Goal: Complete application form: Complete application form

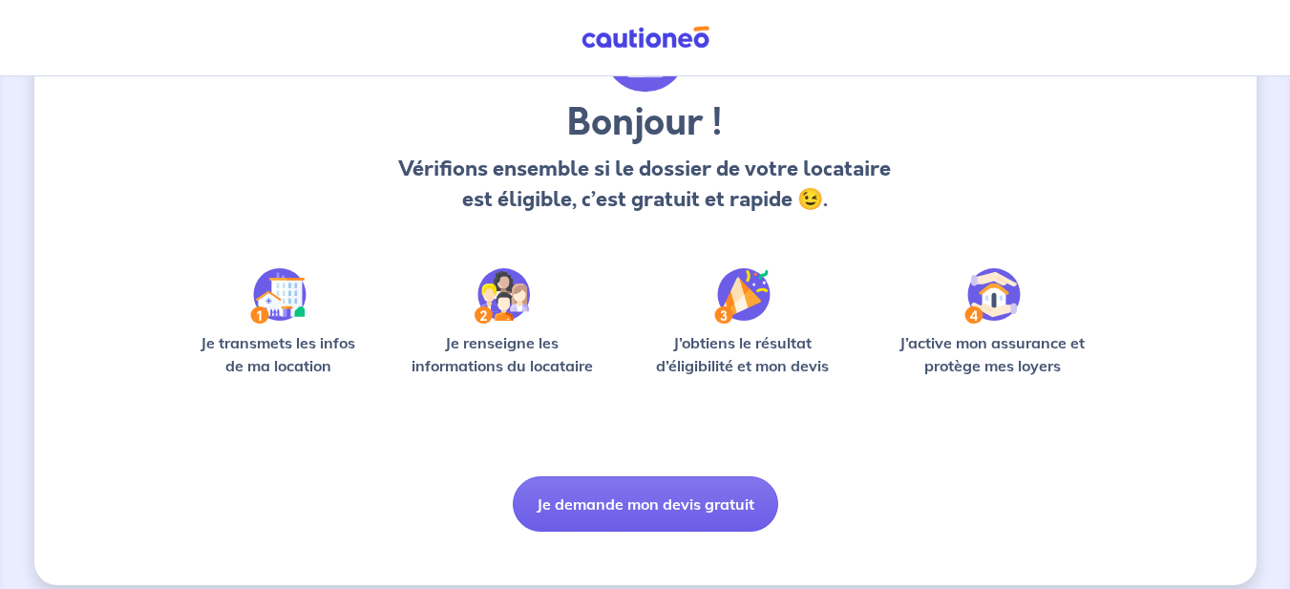
scroll to position [156, 0]
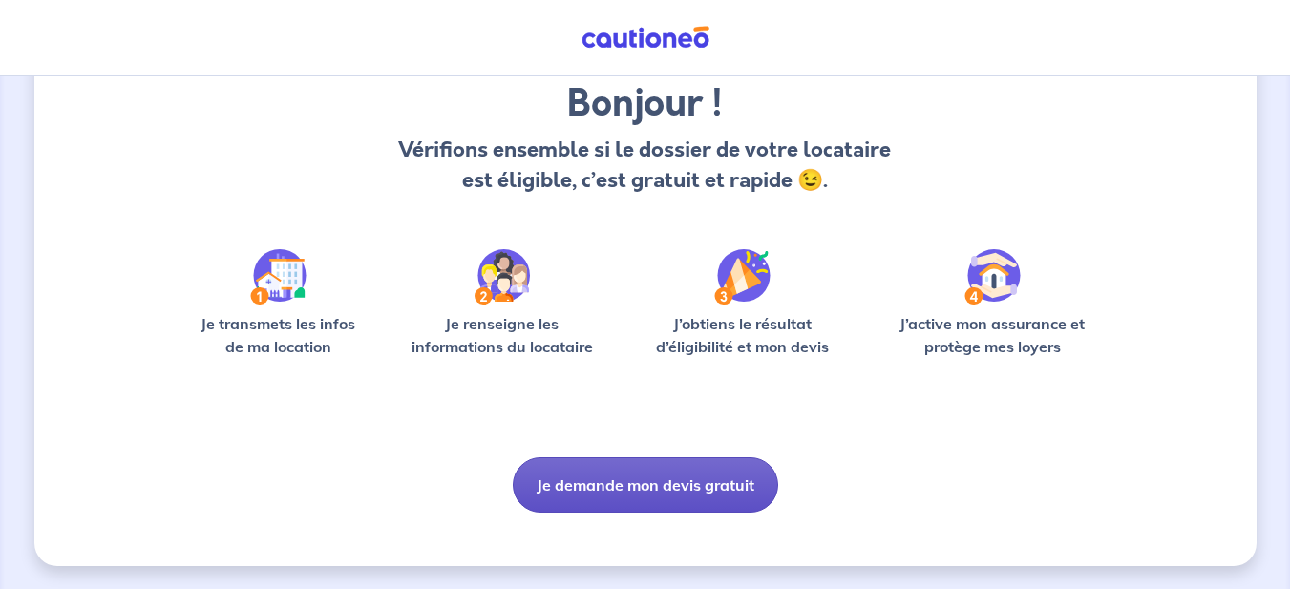
click at [684, 482] on button "Je demande mon devis gratuit" at bounding box center [646, 484] width 266 height 55
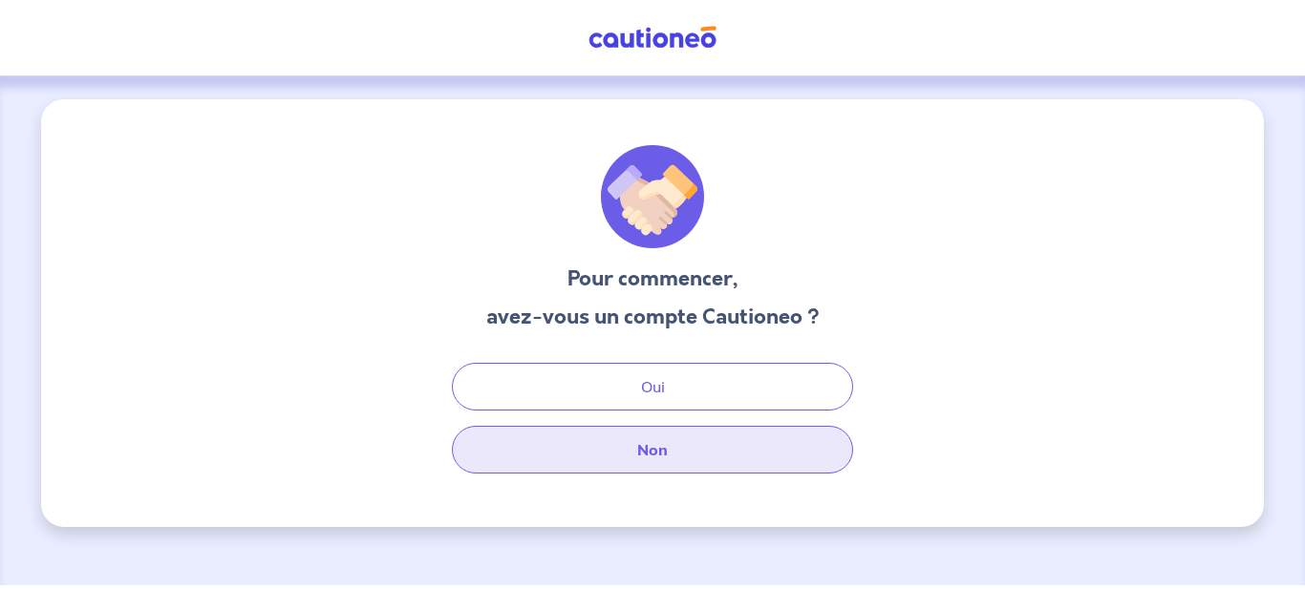
click at [694, 446] on button "Non" at bounding box center [652, 450] width 401 height 48
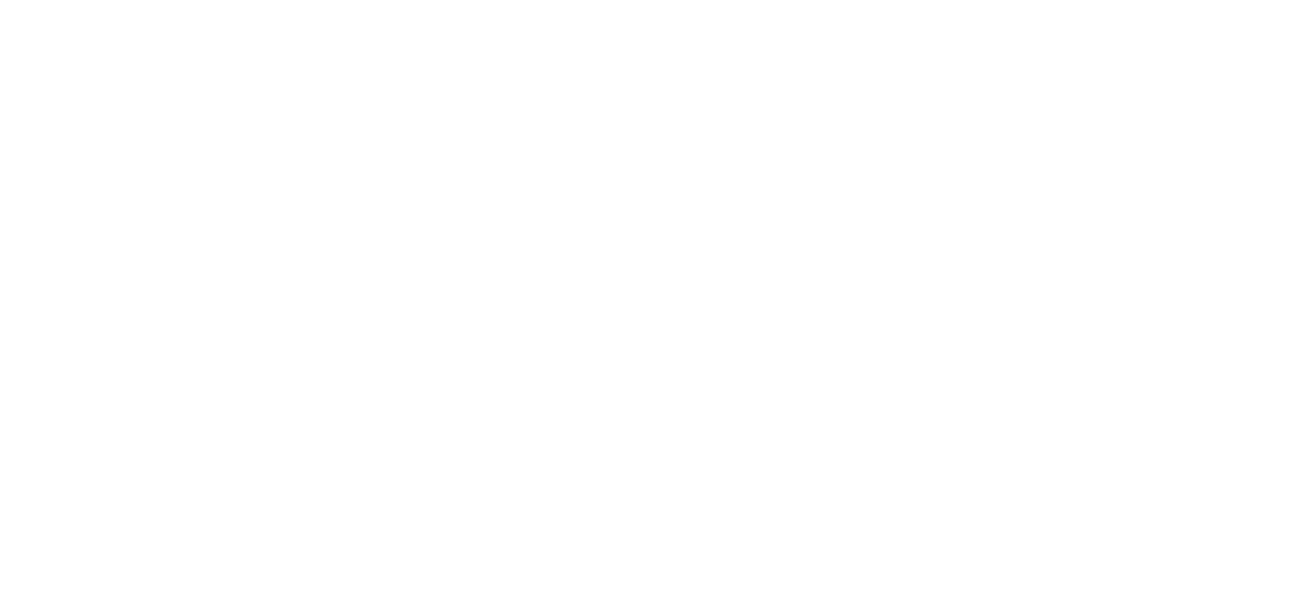
select select "FR"
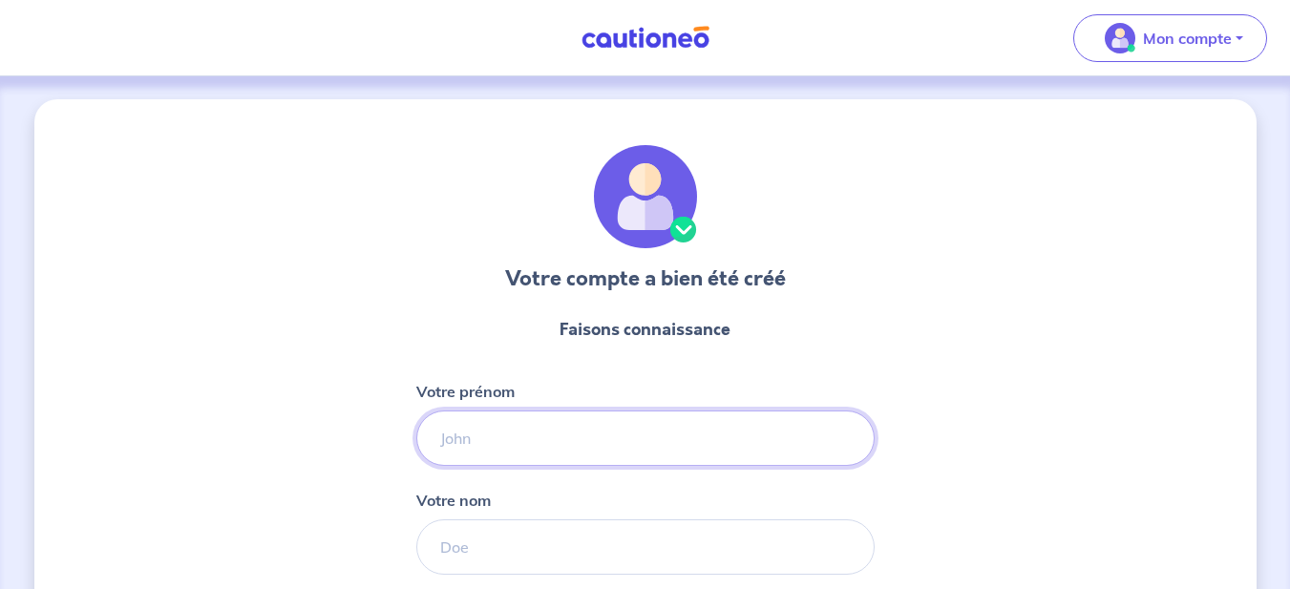
click at [587, 435] on input "Votre prénom" at bounding box center [645, 438] width 458 height 55
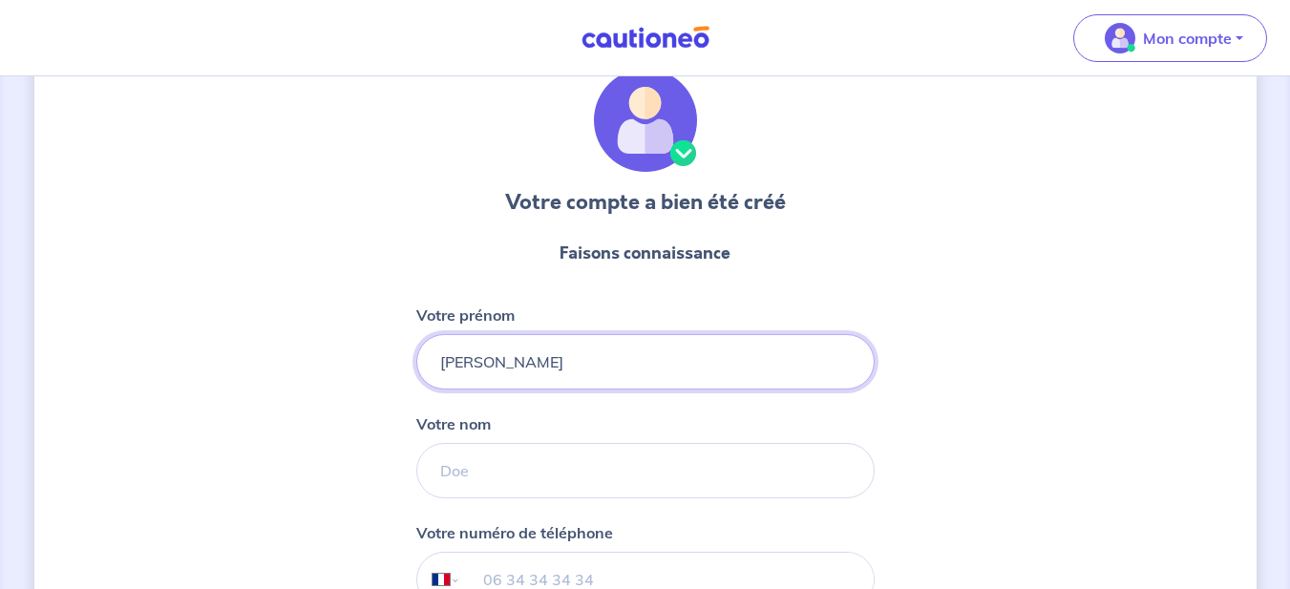
scroll to position [115, 0]
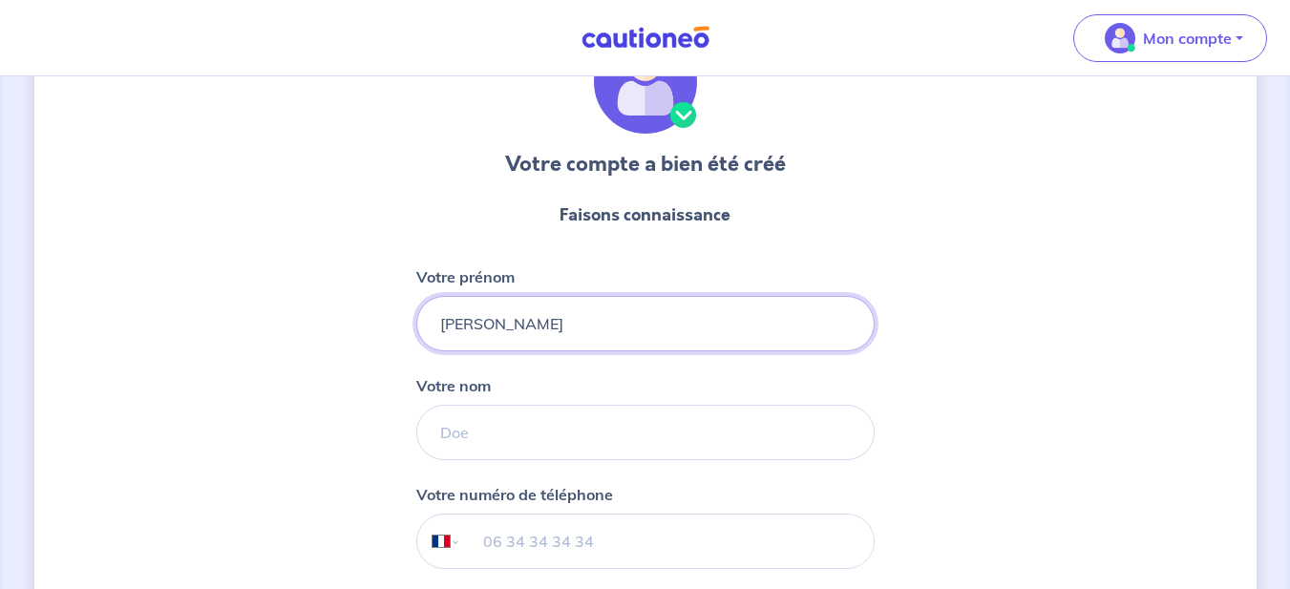
type input "[PERSON_NAME]"
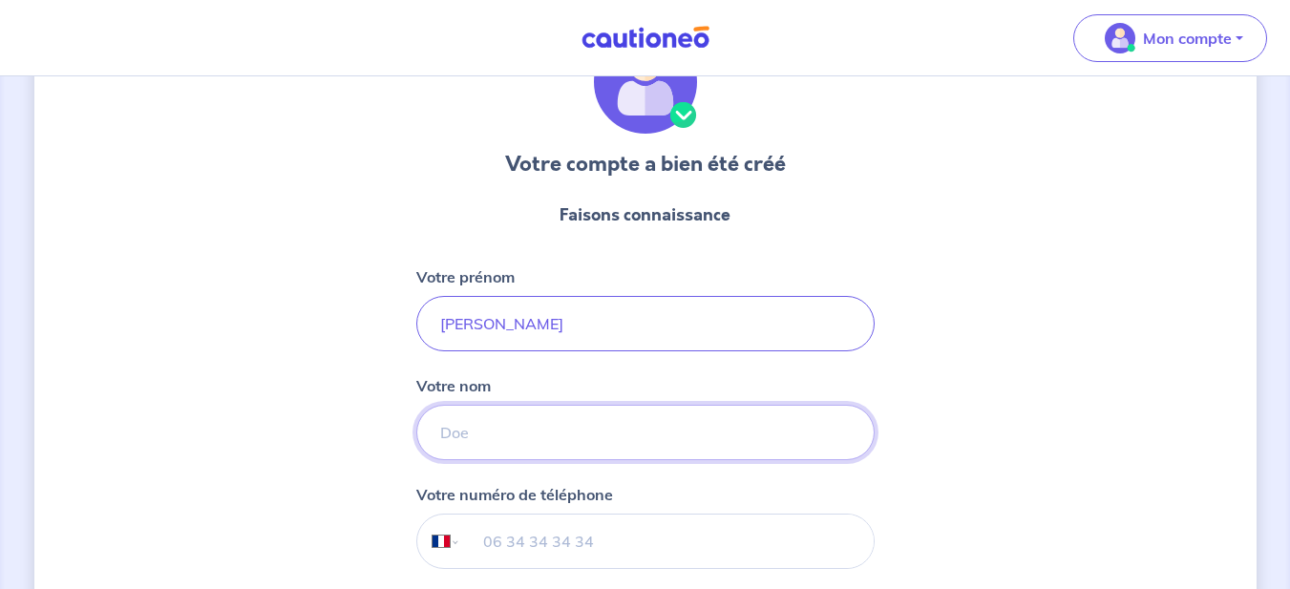
click at [553, 432] on input "Votre nom" at bounding box center [645, 432] width 458 height 55
type input "VIZCAINO"
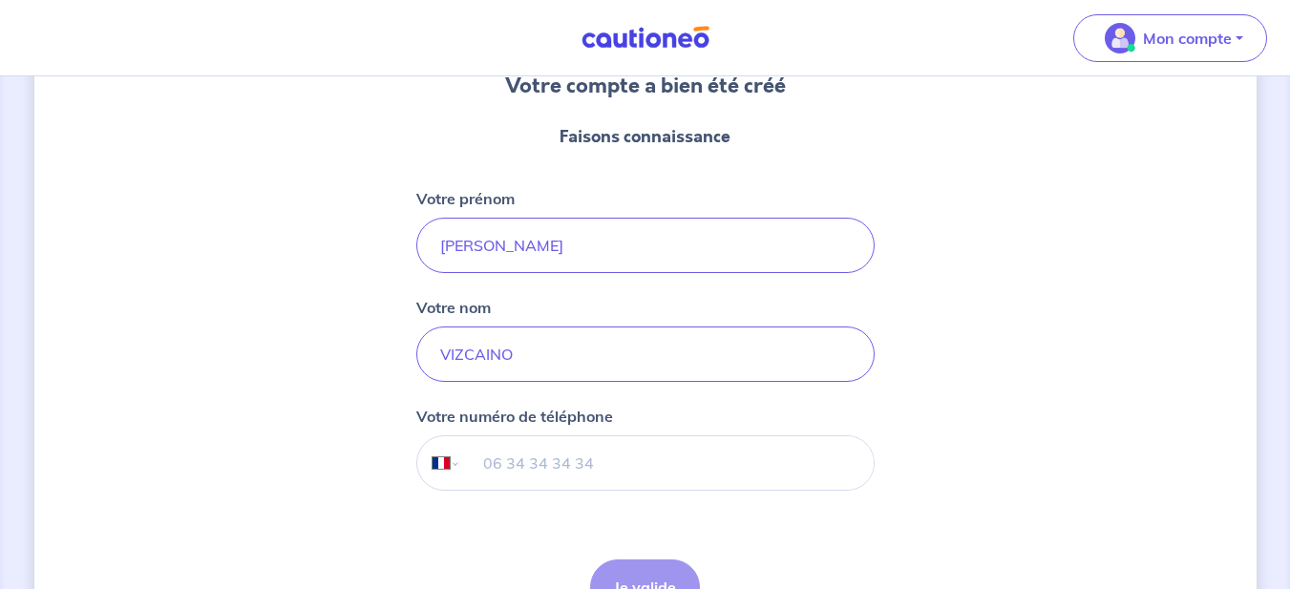
scroll to position [229, 0]
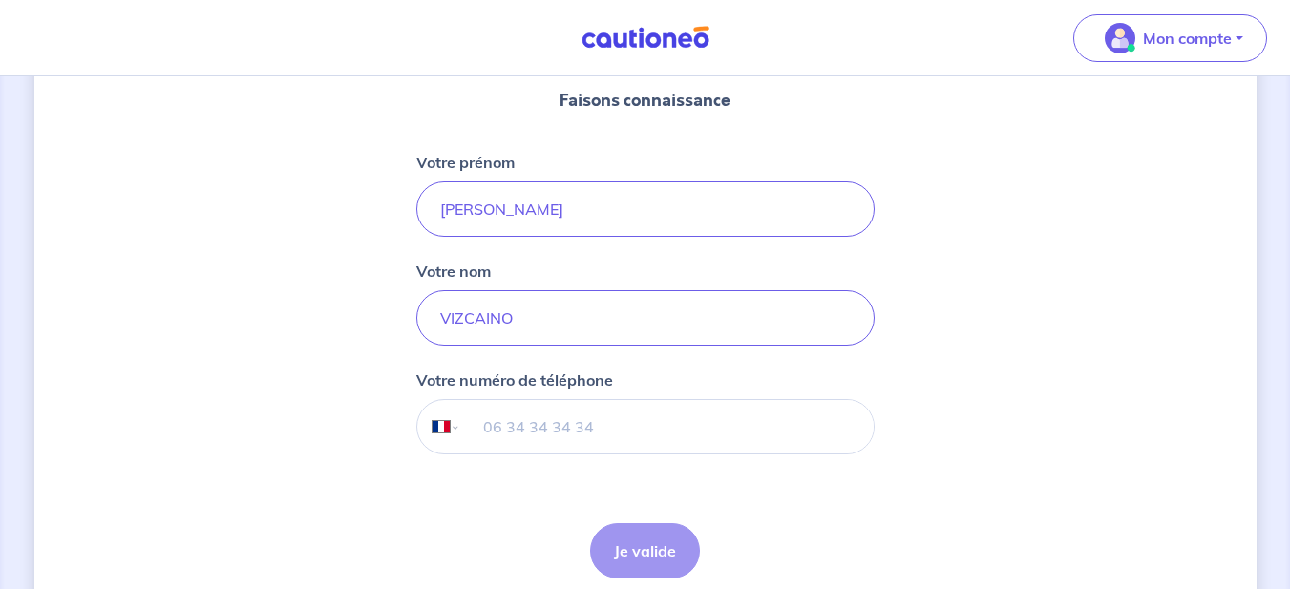
click at [522, 433] on input "tel" at bounding box center [666, 426] width 413 height 53
type input "06 85 67 10 32"
click at [649, 547] on button "Je valide" at bounding box center [645, 550] width 110 height 55
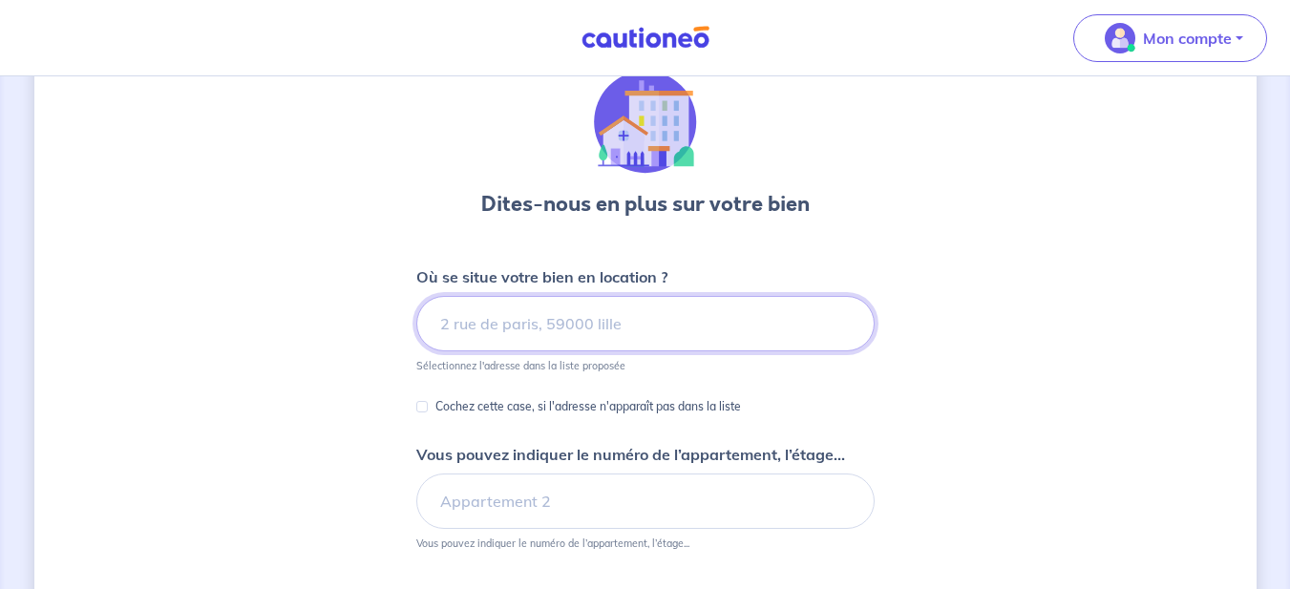
scroll to position [115, 0]
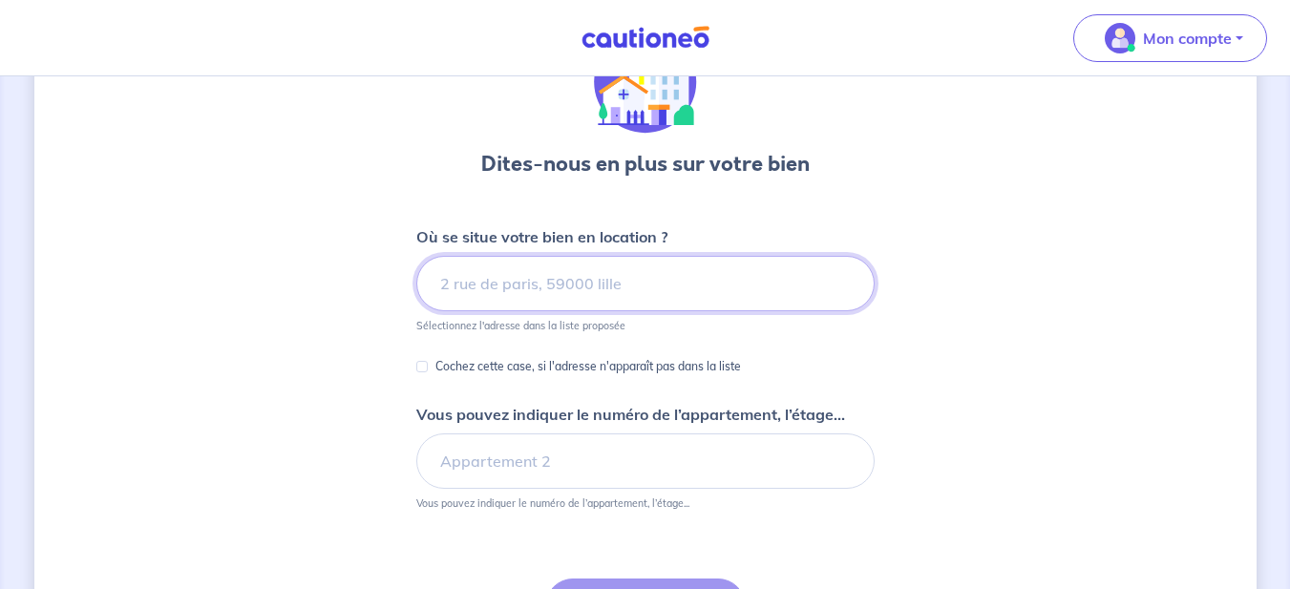
click at [583, 285] on input at bounding box center [645, 283] width 458 height 55
drag, startPoint x: 571, startPoint y: 286, endPoint x: 509, endPoint y: 286, distance: 62.1
click at [510, 286] on input "BENESSE MAREMNE" at bounding box center [645, 283] width 458 height 55
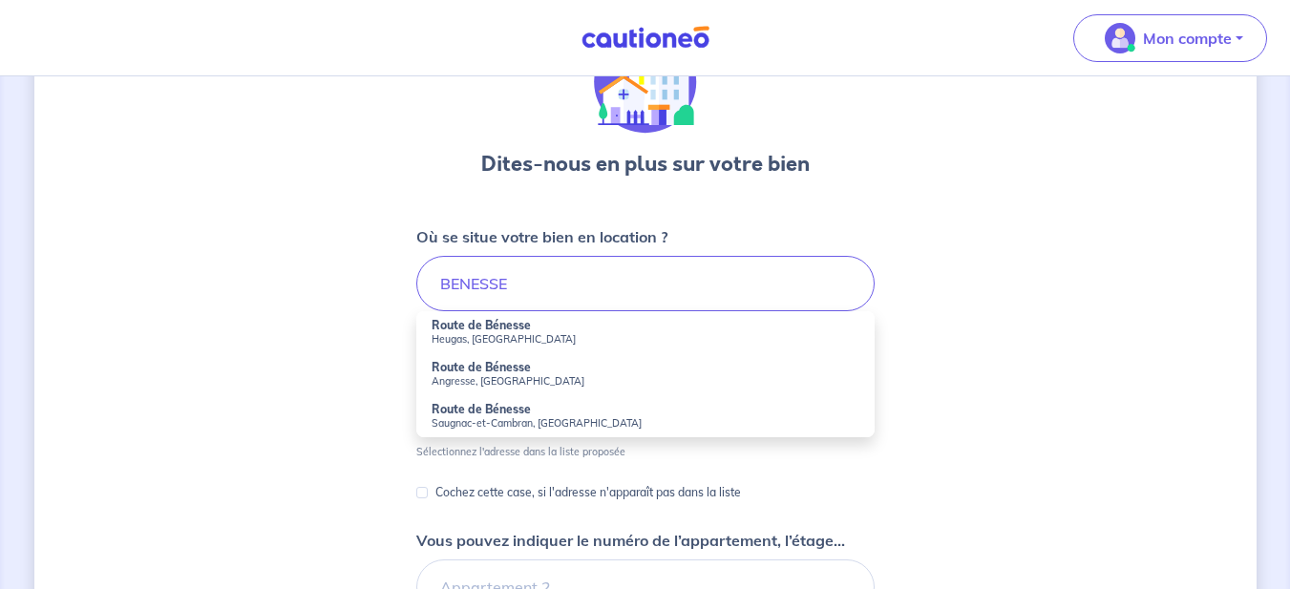
click at [301, 293] on div "Dites-nous en plus sur votre bien Où se situe votre bien en location ? BENESSE …" at bounding box center [645, 442] width 1223 height 915
drag, startPoint x: 532, startPoint y: 283, endPoint x: 428, endPoint y: 275, distance: 104.4
click at [432, 273] on input "BENESSE" at bounding box center [645, 283] width 458 height 55
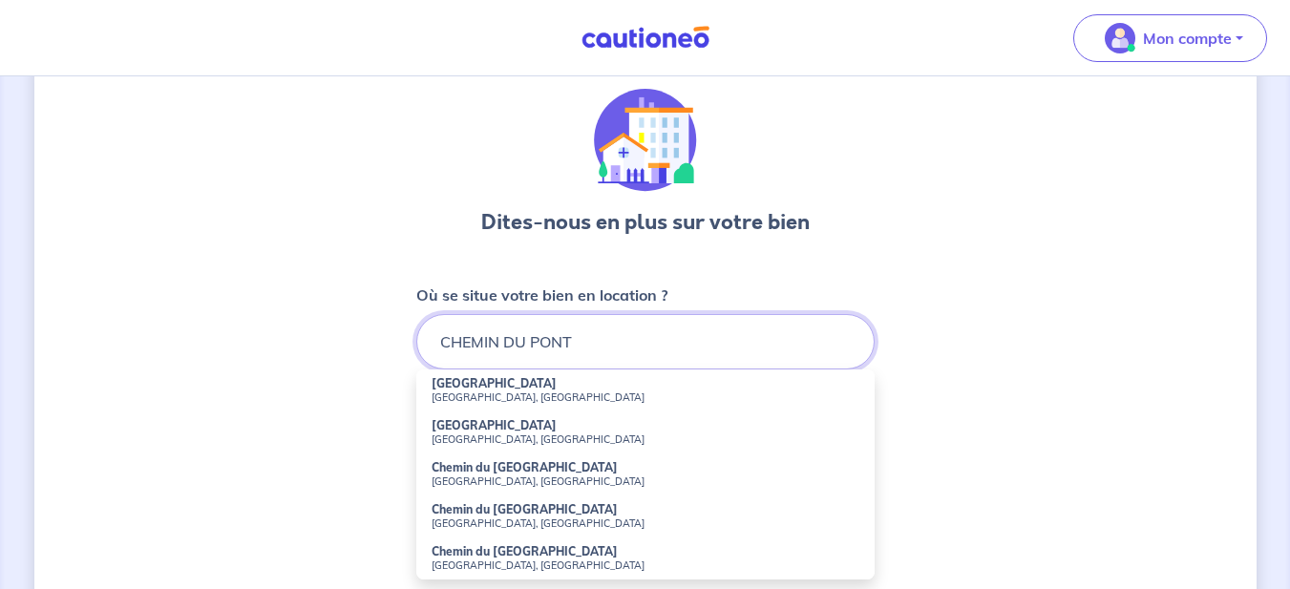
scroll to position [0, 0]
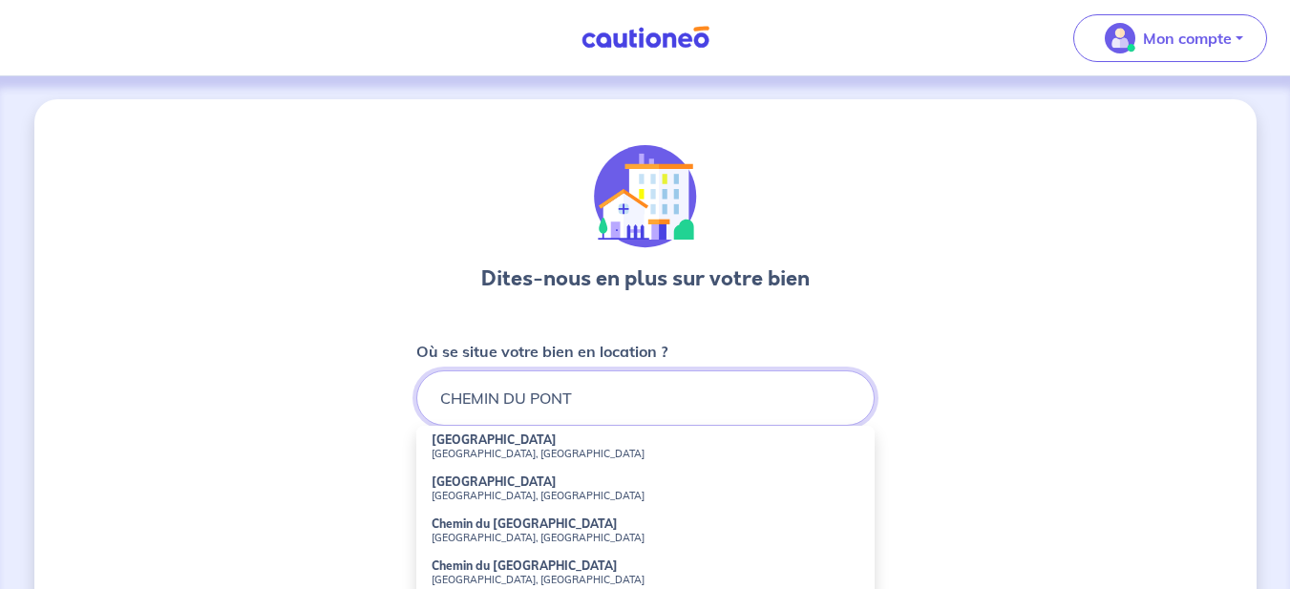
click at [441, 398] on input "CHEMIN DU PONT" at bounding box center [645, 398] width 458 height 55
drag, startPoint x: 633, startPoint y: 400, endPoint x: 398, endPoint y: 391, distance: 235.1
click at [399, 391] on div "Dites-nous en plus sur votre bien Où se situe votre bien en location ? CHEMIN D…" at bounding box center [645, 598] width 1223 height 999
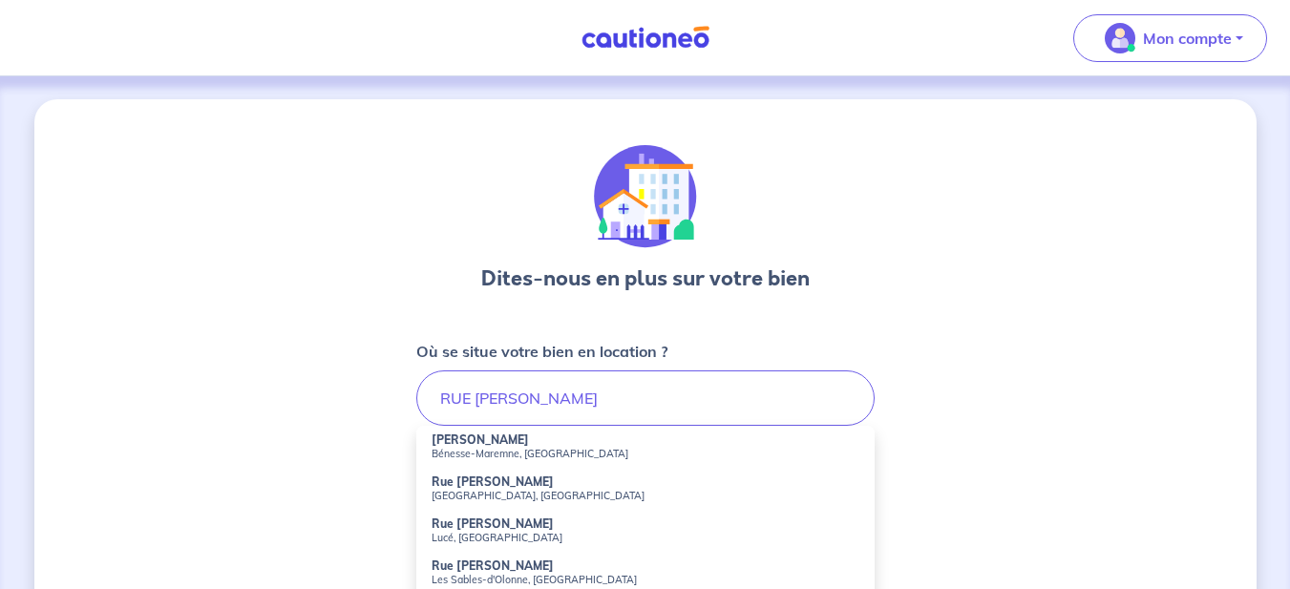
click at [505, 440] on strong "[PERSON_NAME]" at bounding box center [480, 440] width 97 height 14
type input "[PERSON_NAME], Bénesse-Maremne, [GEOGRAPHIC_DATA]"
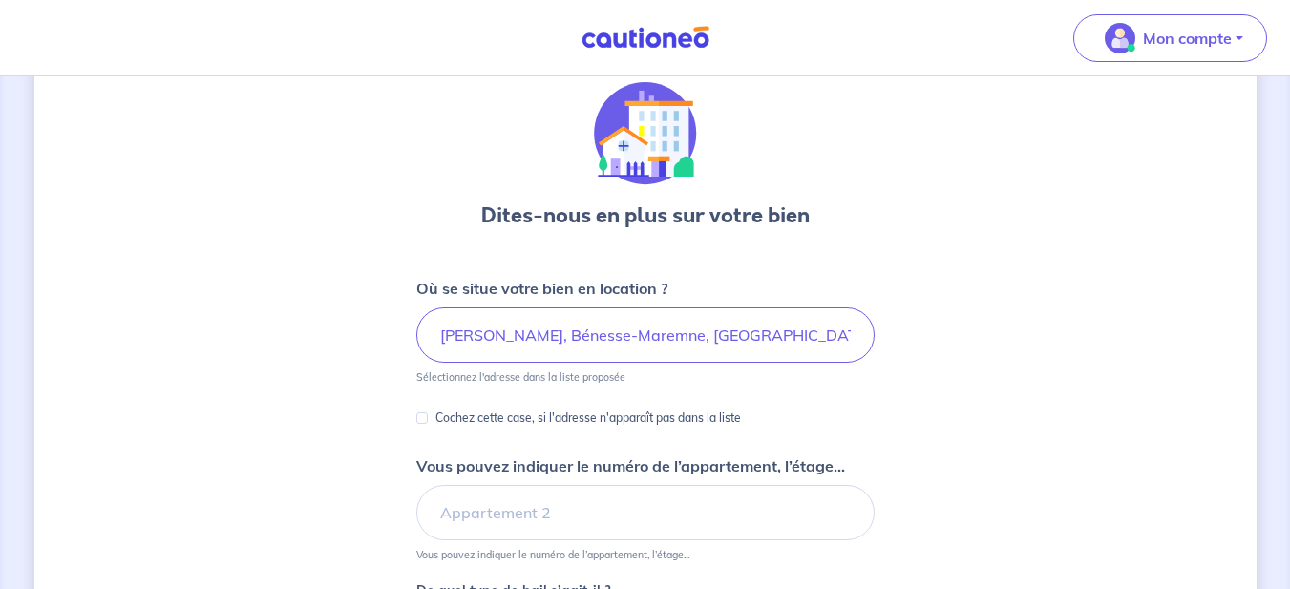
scroll to position [115, 0]
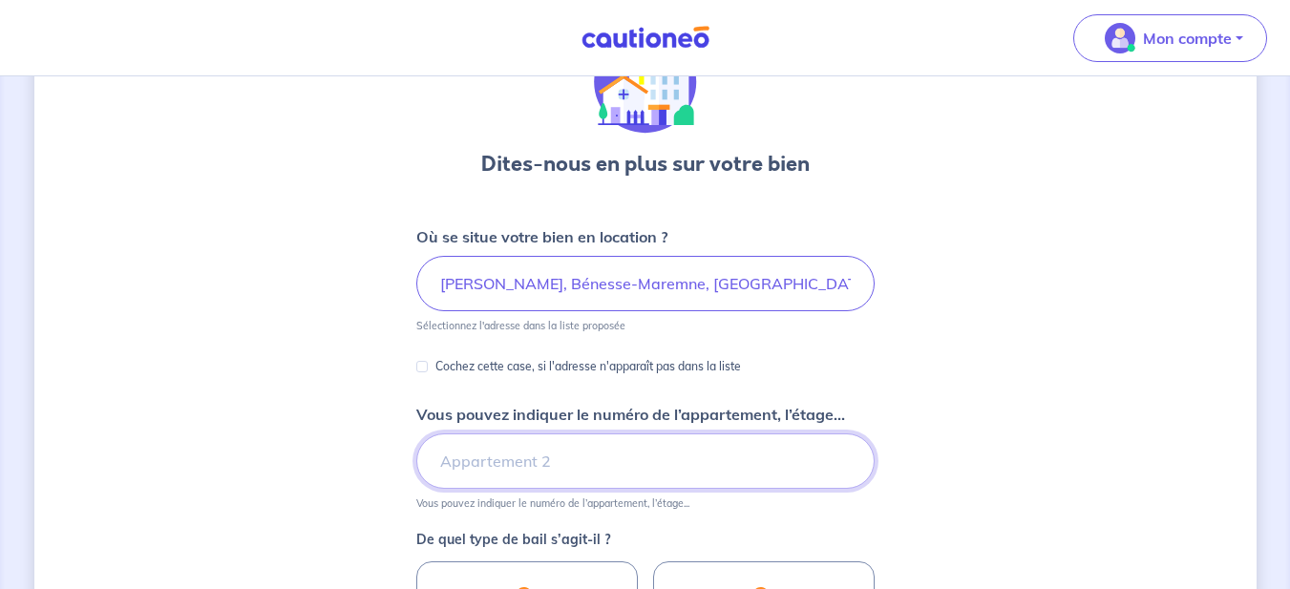
click at [485, 457] on input "Vous pouvez indiquer le numéro de l’appartement, l’étage..." at bounding box center [645, 461] width 458 height 55
type input "APPARTEMENT A18"
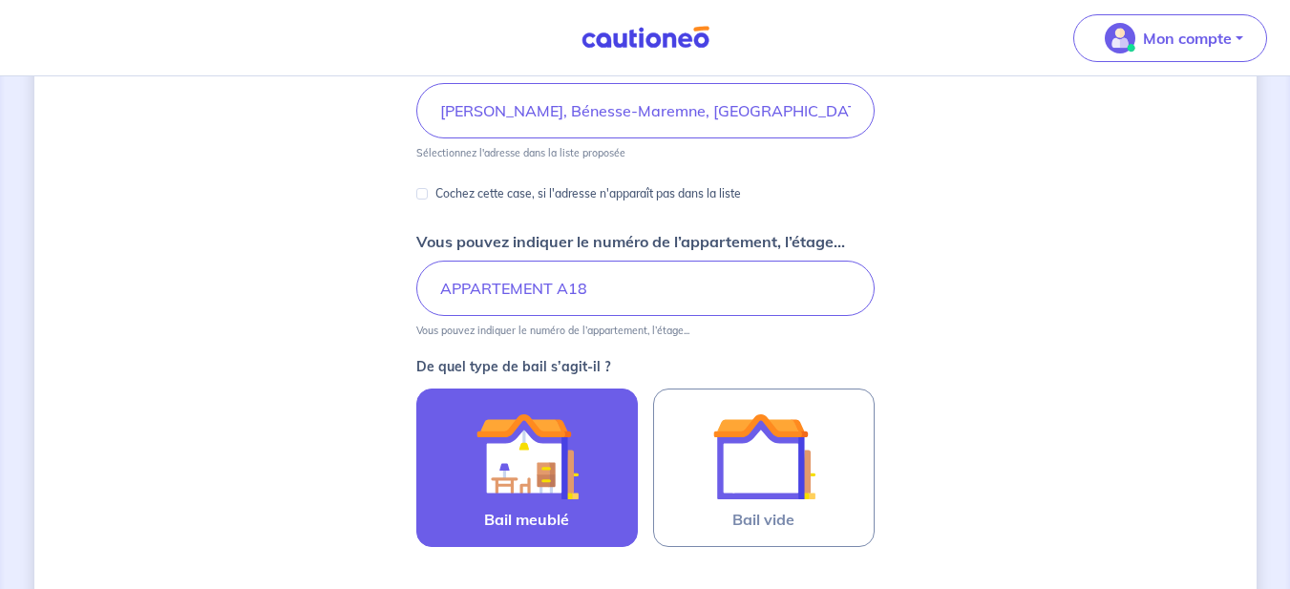
scroll to position [344, 0]
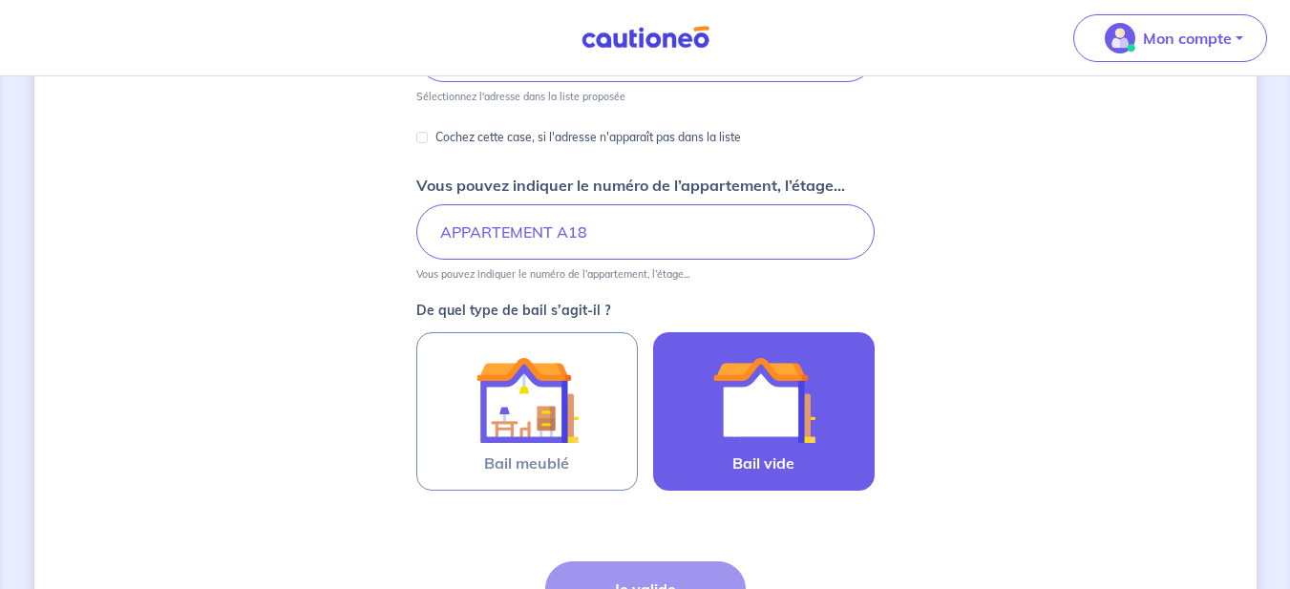
click at [791, 397] on img at bounding box center [763, 400] width 103 height 103
click at [0, 0] on input "Bail vide" at bounding box center [0, 0] width 0 height 0
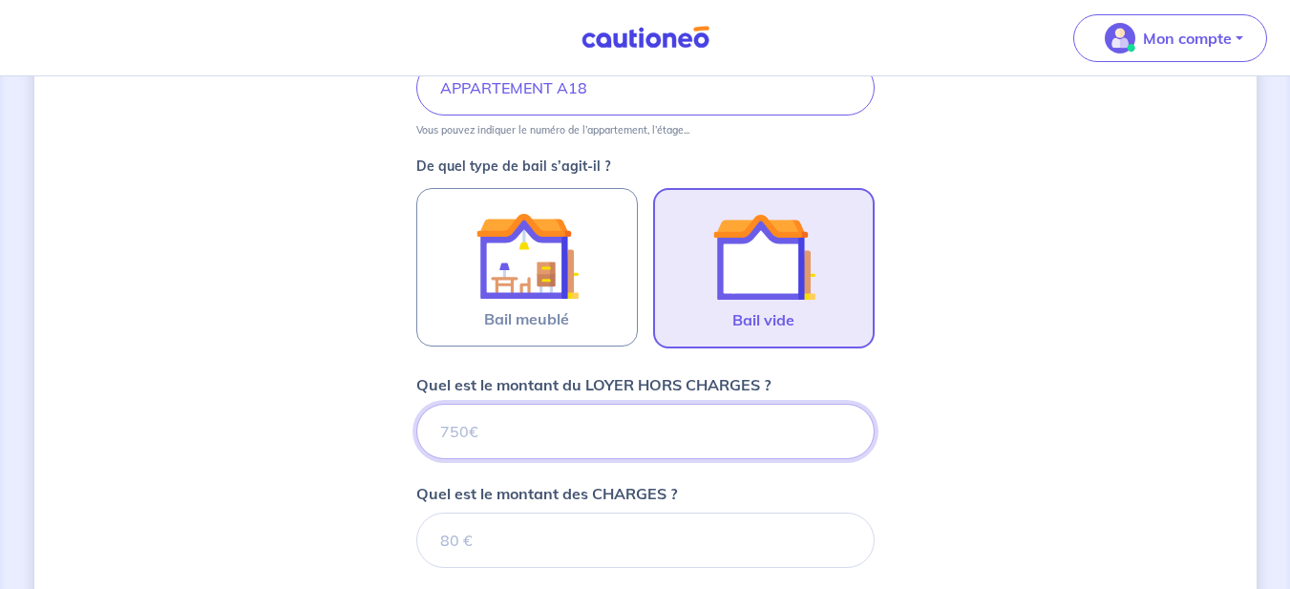
scroll to position [587, 0]
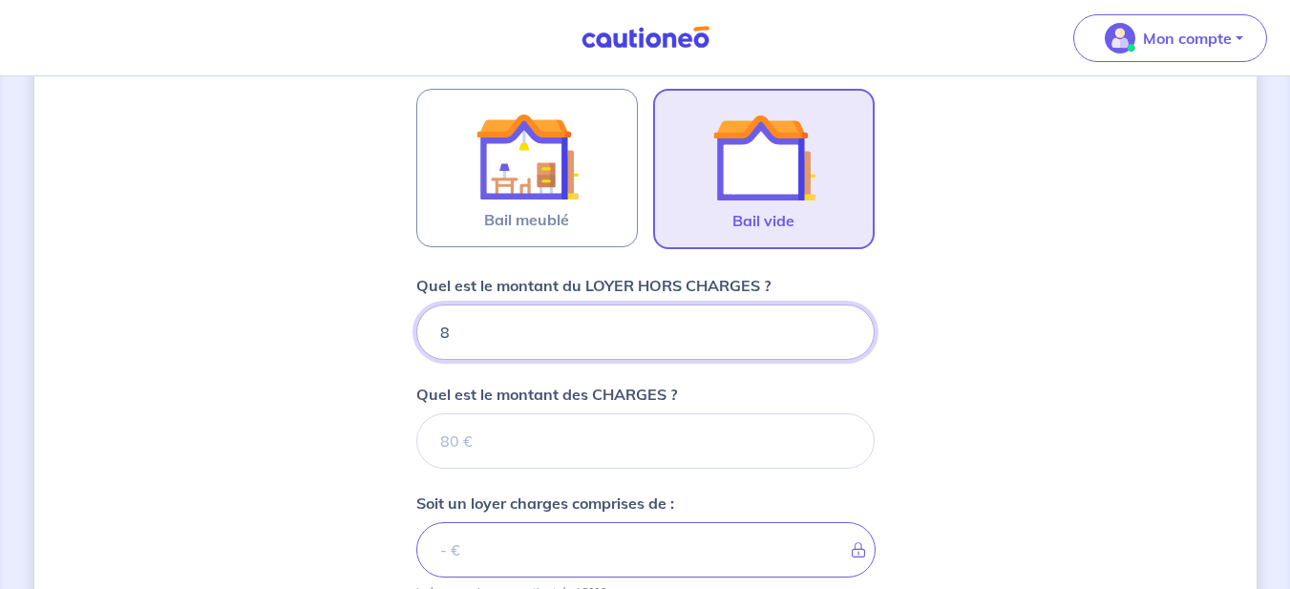
type input "85"
type input "850"
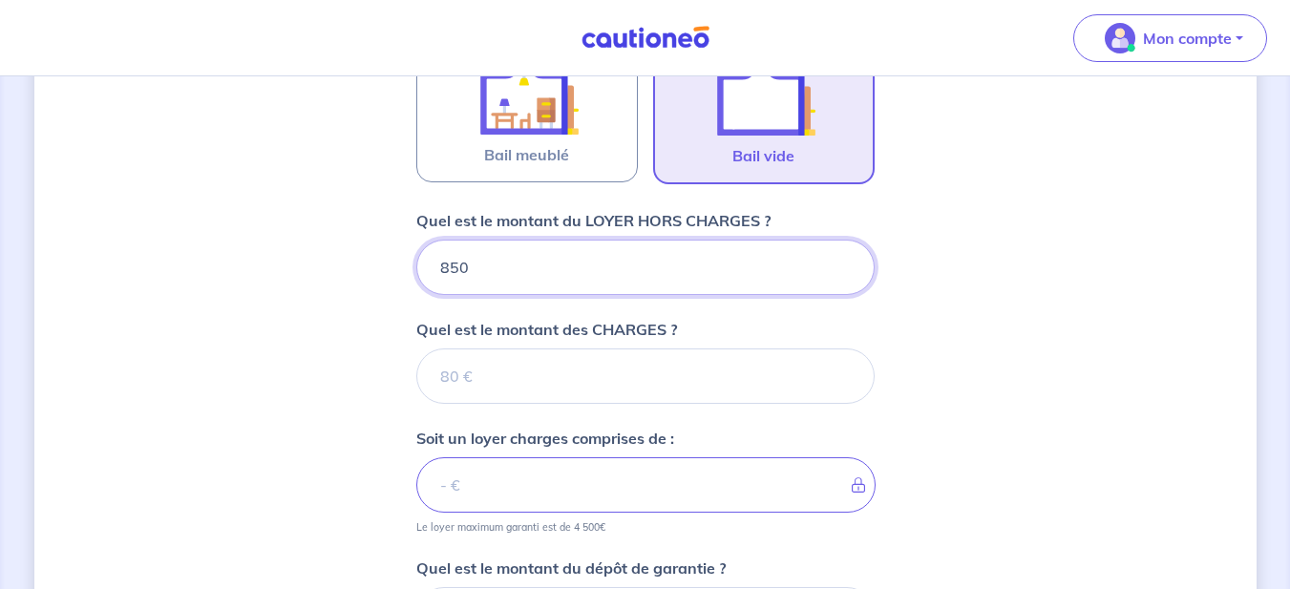
scroll to position [702, 0]
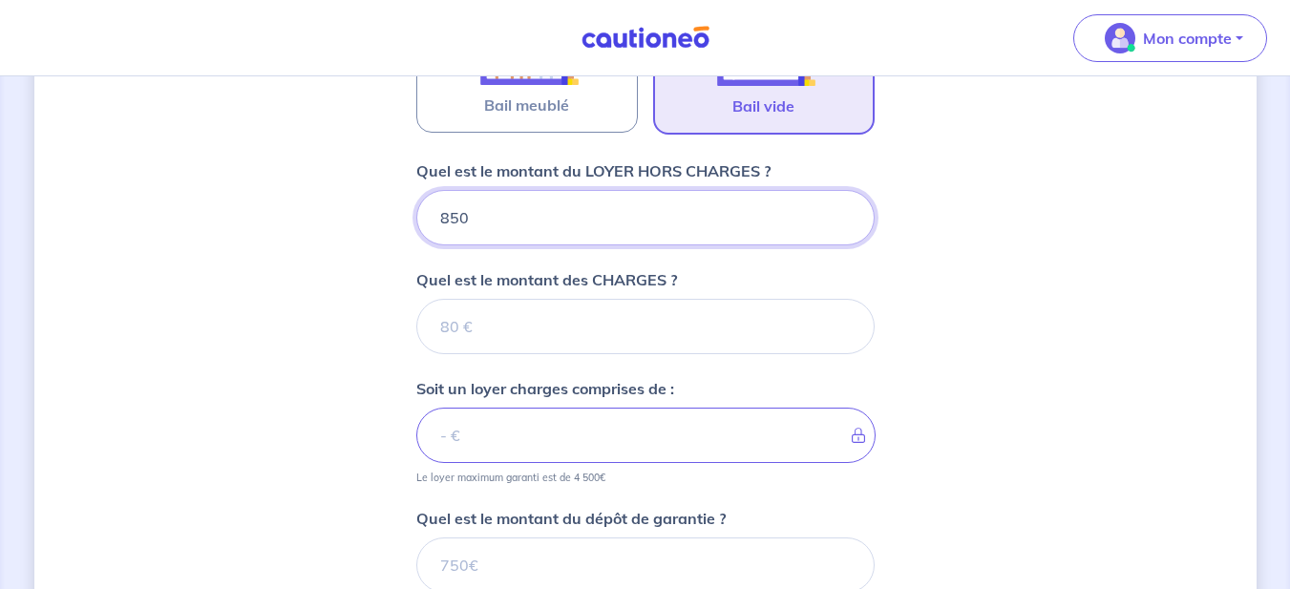
type input "850"
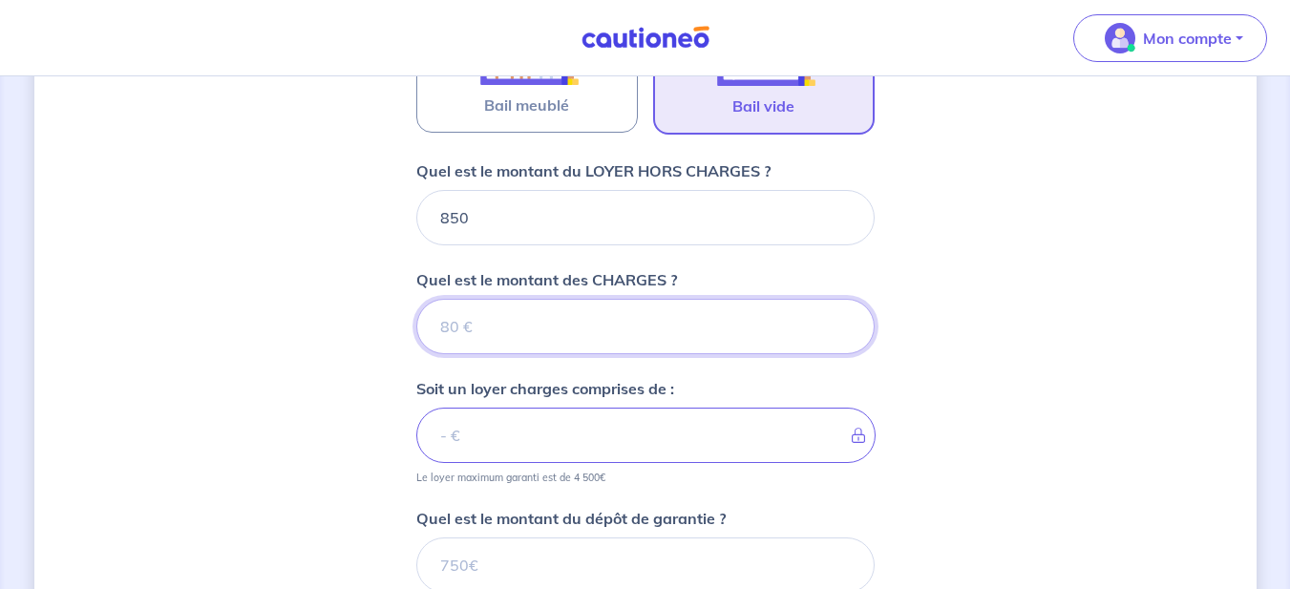
click at [488, 323] on input "Quel est le montant des CHARGES ?" at bounding box center [645, 326] width 458 height 55
type input "2"
type input "852"
type input "20"
type input "870"
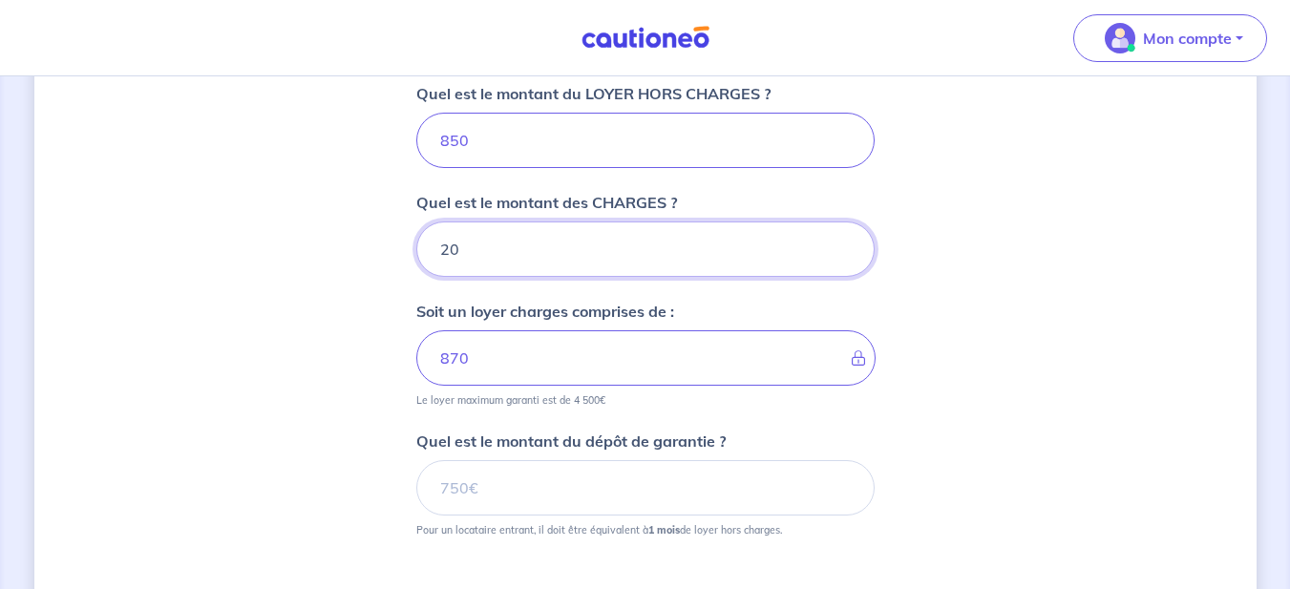
scroll to position [817, 0]
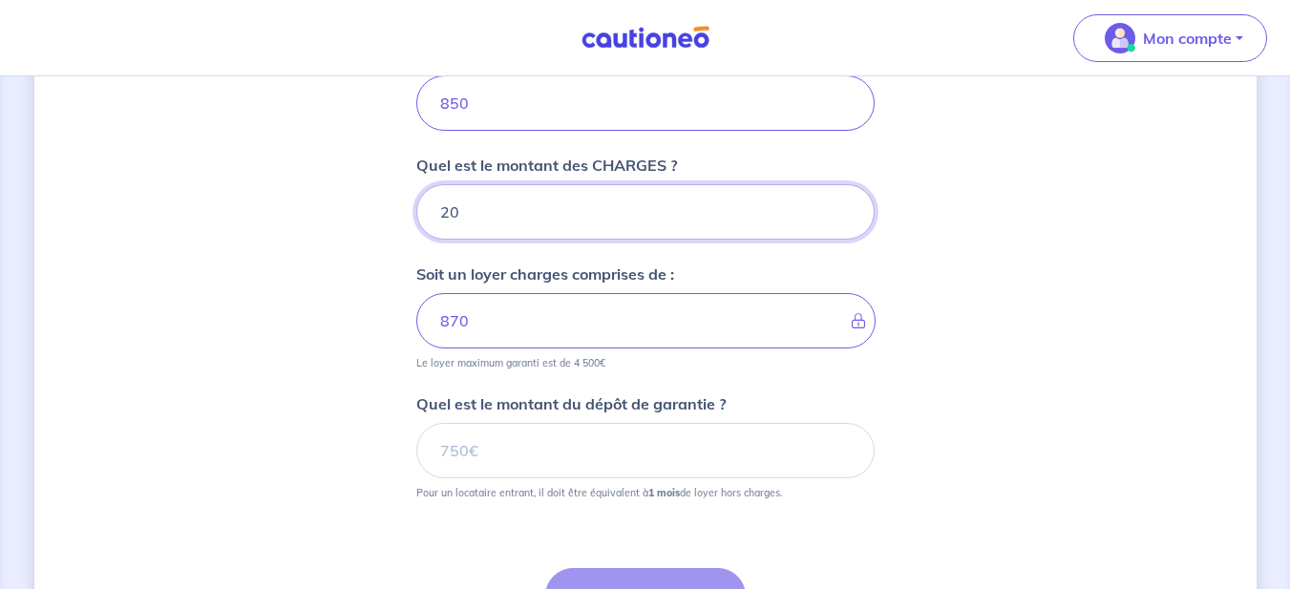
type input "20"
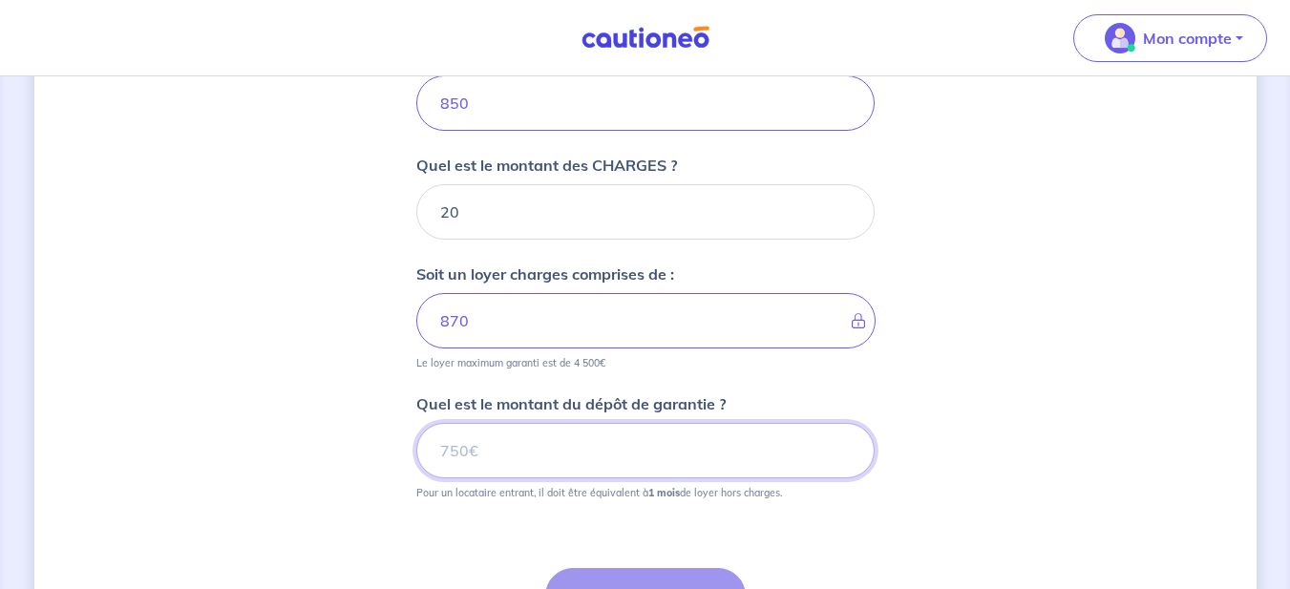
drag, startPoint x: 498, startPoint y: 452, endPoint x: 419, endPoint y: 449, distance: 78.4
click at [419, 449] on input "Quel est le montant du dépôt de garantie ?" at bounding box center [645, 450] width 458 height 55
type input "850"
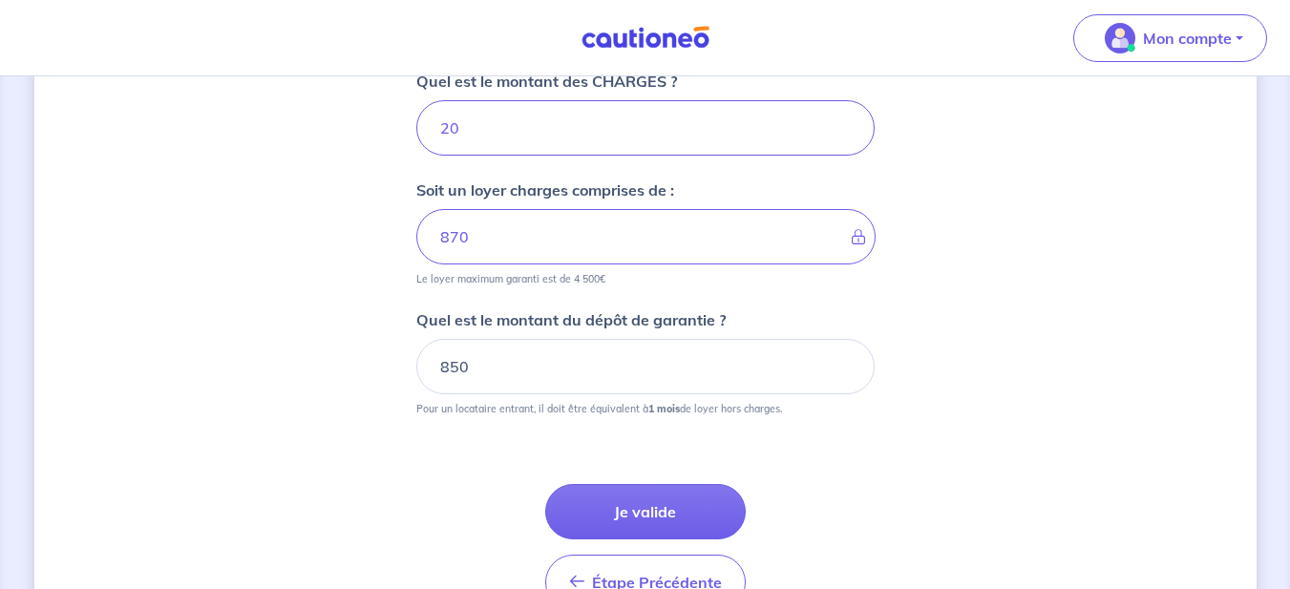
scroll to position [1014, 0]
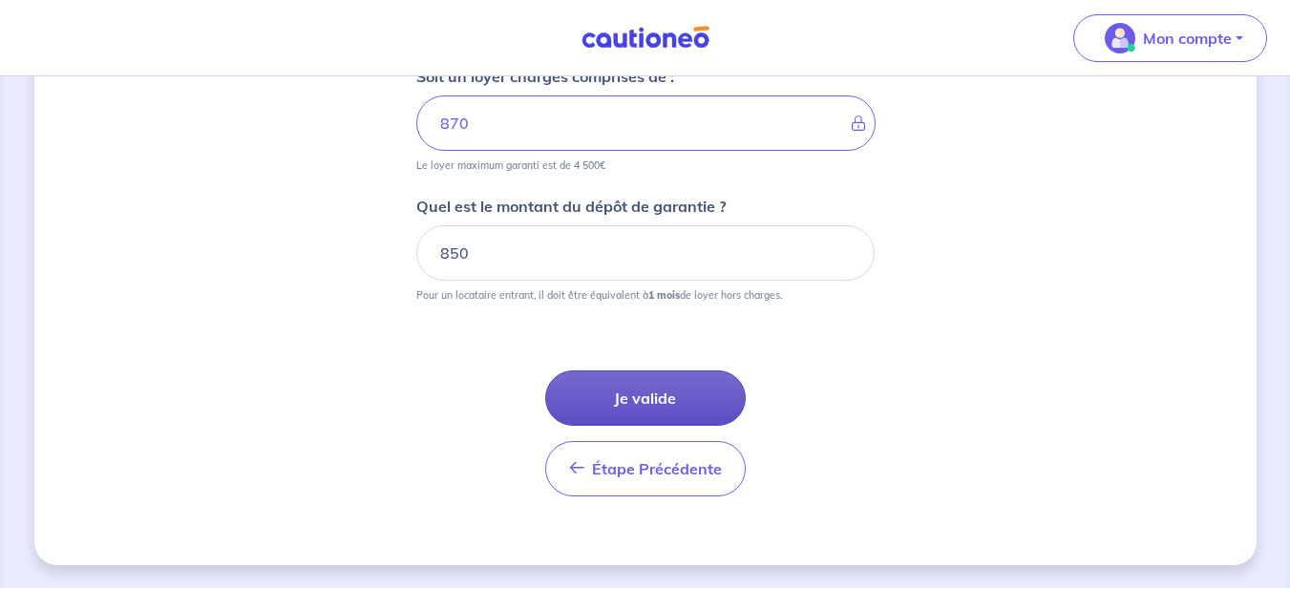
click at [695, 400] on button "Je valide" at bounding box center [645, 398] width 201 height 55
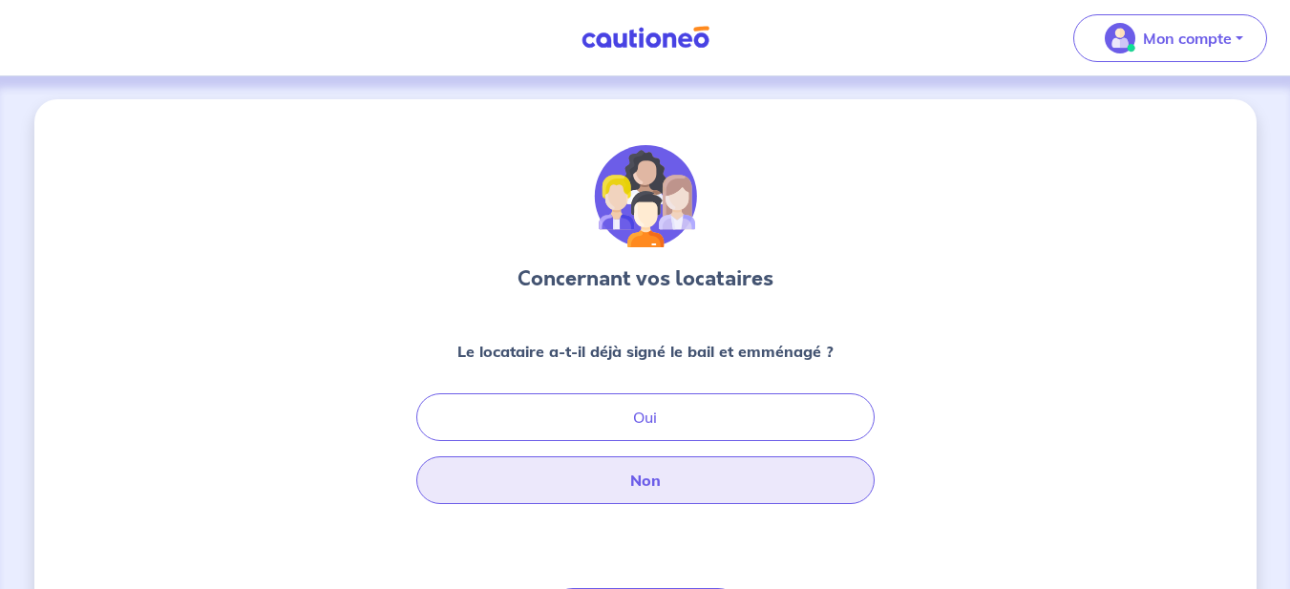
click at [650, 484] on button "Non" at bounding box center [645, 481] width 458 height 48
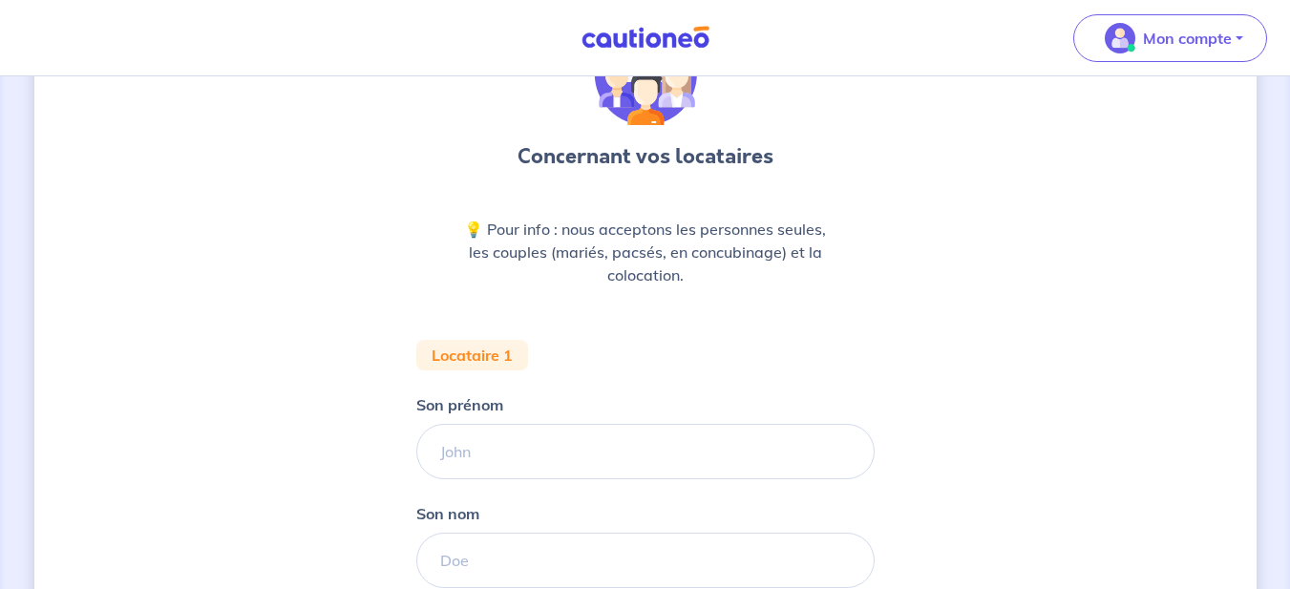
scroll to position [229, 0]
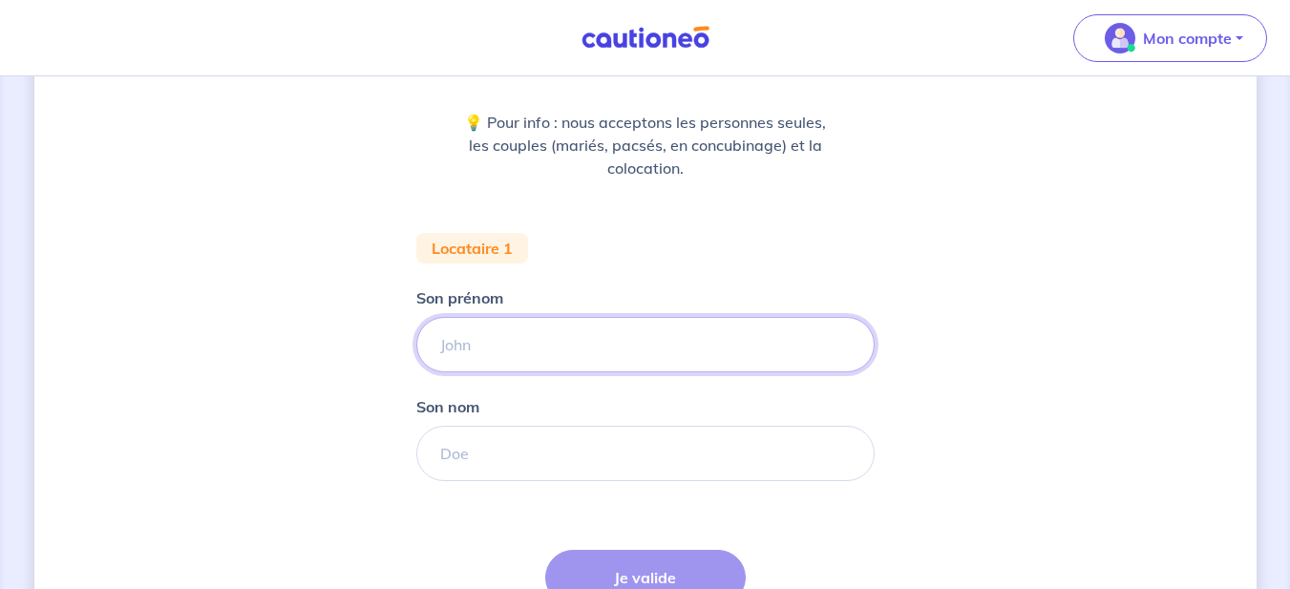
click at [516, 338] on input "Son prénom" at bounding box center [645, 344] width 458 height 55
type input "A"
type input "AMAEL"
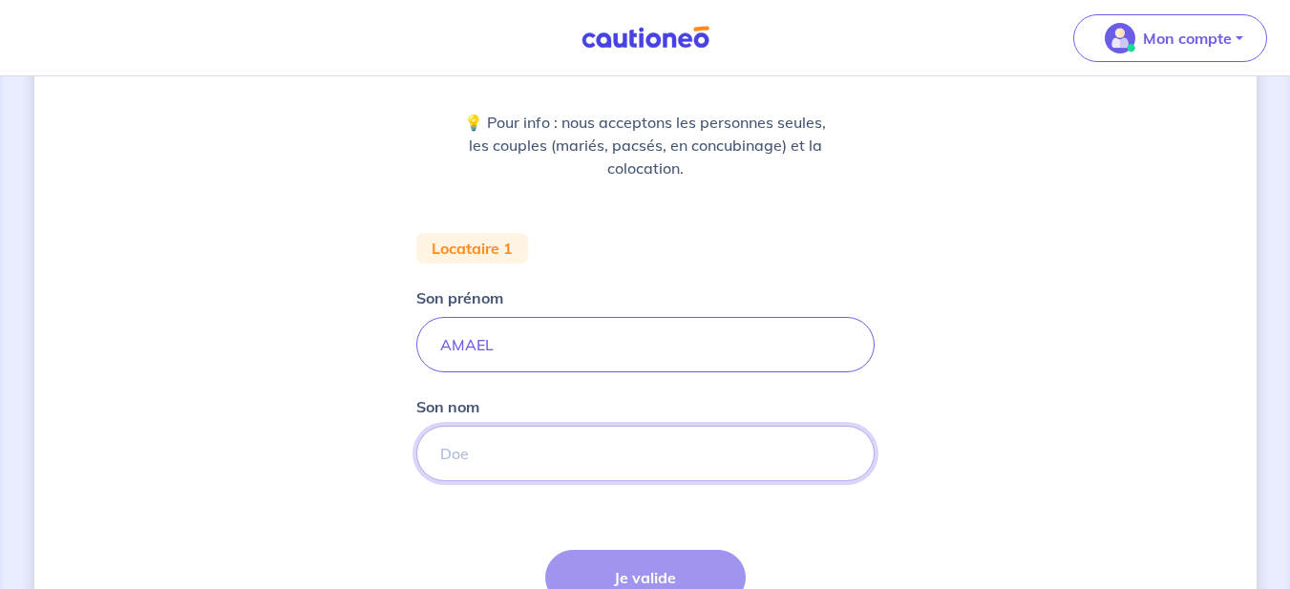
click at [563, 458] on input "Son nom" at bounding box center [645, 453] width 458 height 55
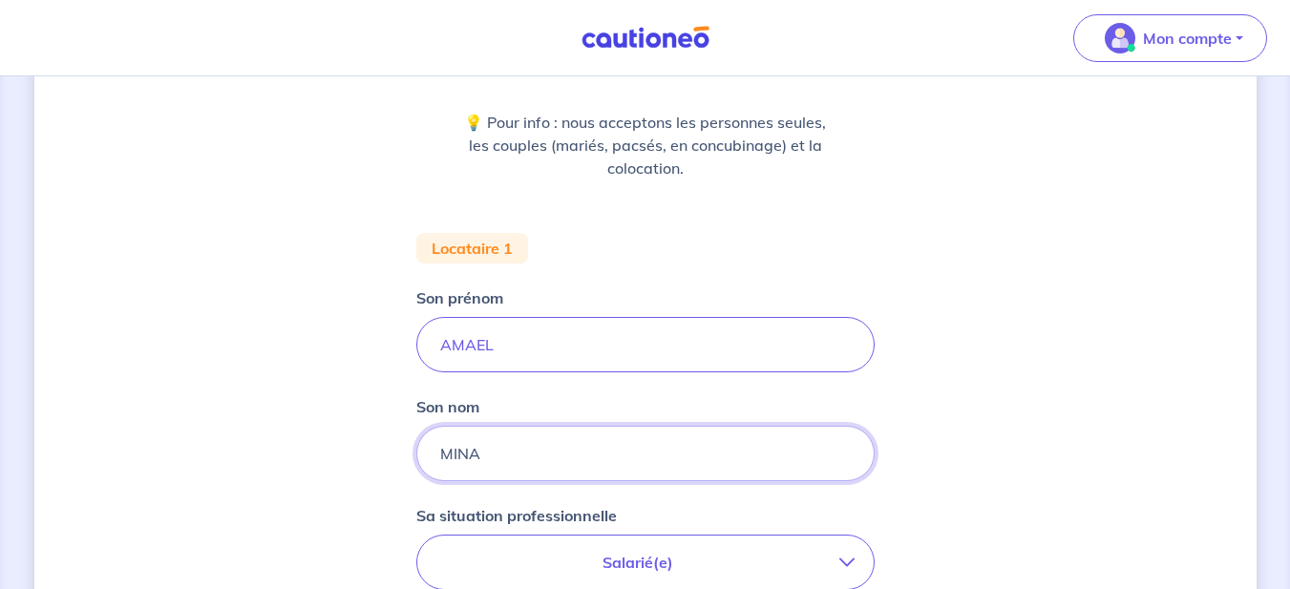
type input "MINA"
drag, startPoint x: 532, startPoint y: 350, endPoint x: 386, endPoint y: 334, distance: 146.9
click at [386, 334] on div "Concernant vos locataires 💡 Pour info : nous acceptons les personnes seules, le…" at bounding box center [645, 473] width 1223 height 1206
type input "[PERSON_NAME]"
drag, startPoint x: 487, startPoint y: 458, endPoint x: 388, endPoint y: 453, distance: 99.5
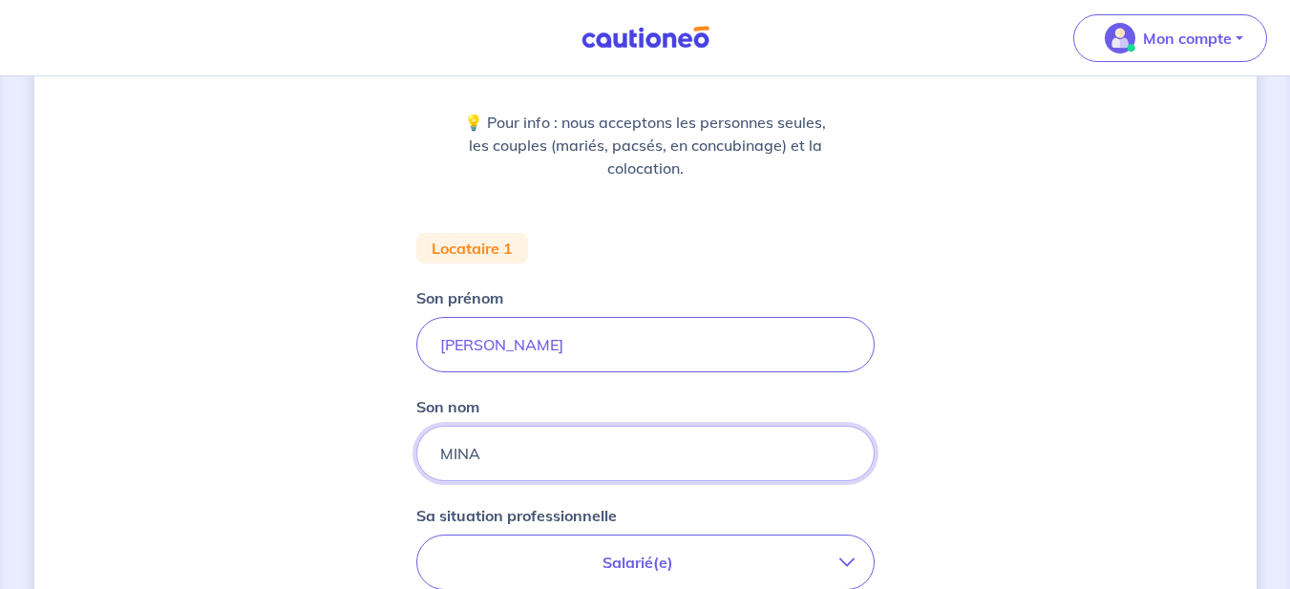
click at [388, 453] on div "Concernant vos locataires 💡 Pour info : nous acceptons les personnes seules, le…" at bounding box center [645, 473] width 1223 height 1206
type input "NOCHEZ"
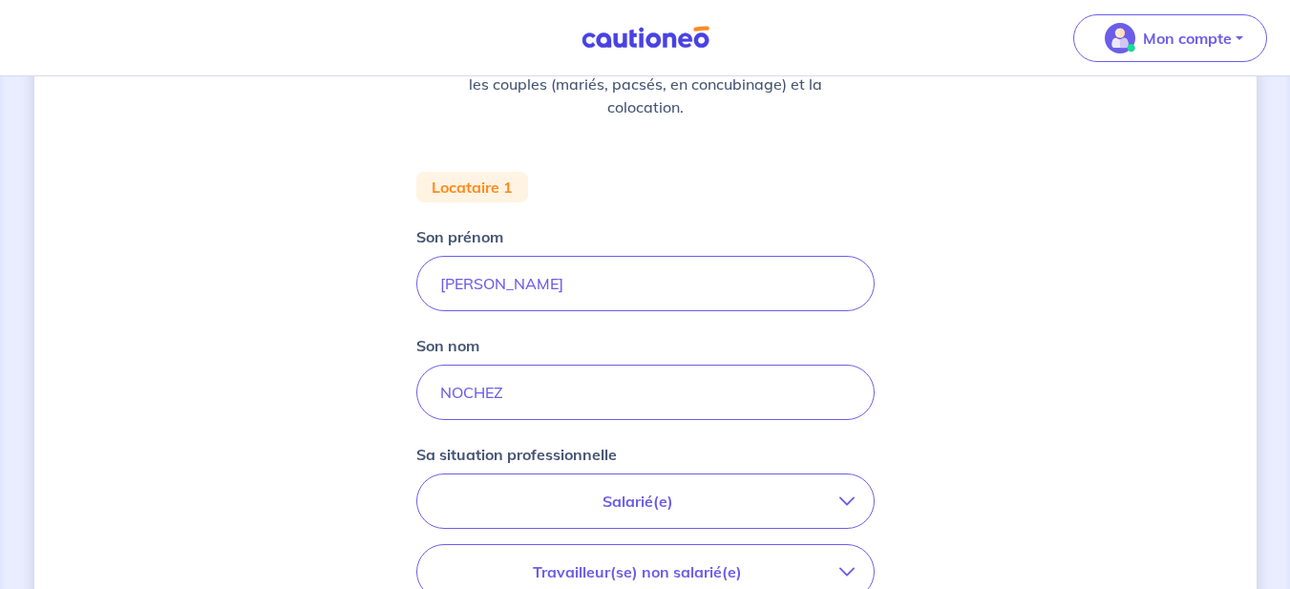
scroll to position [344, 0]
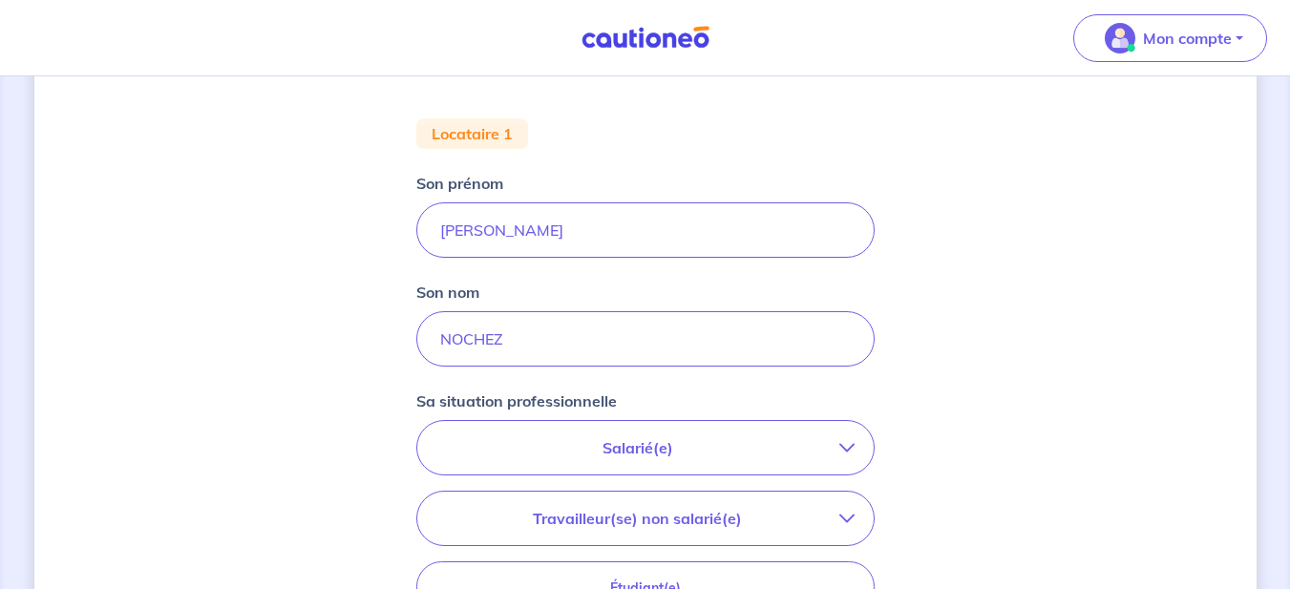
click at [692, 448] on p "Salarié(e)" at bounding box center [637, 447] width 403 height 23
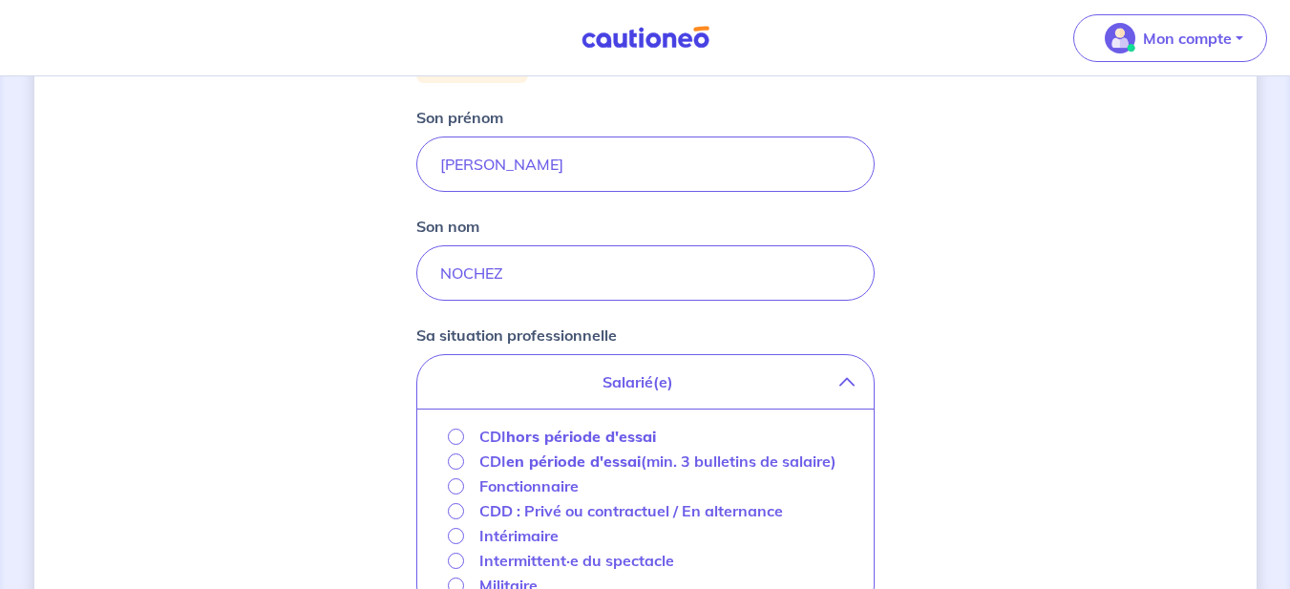
scroll to position [458, 0]
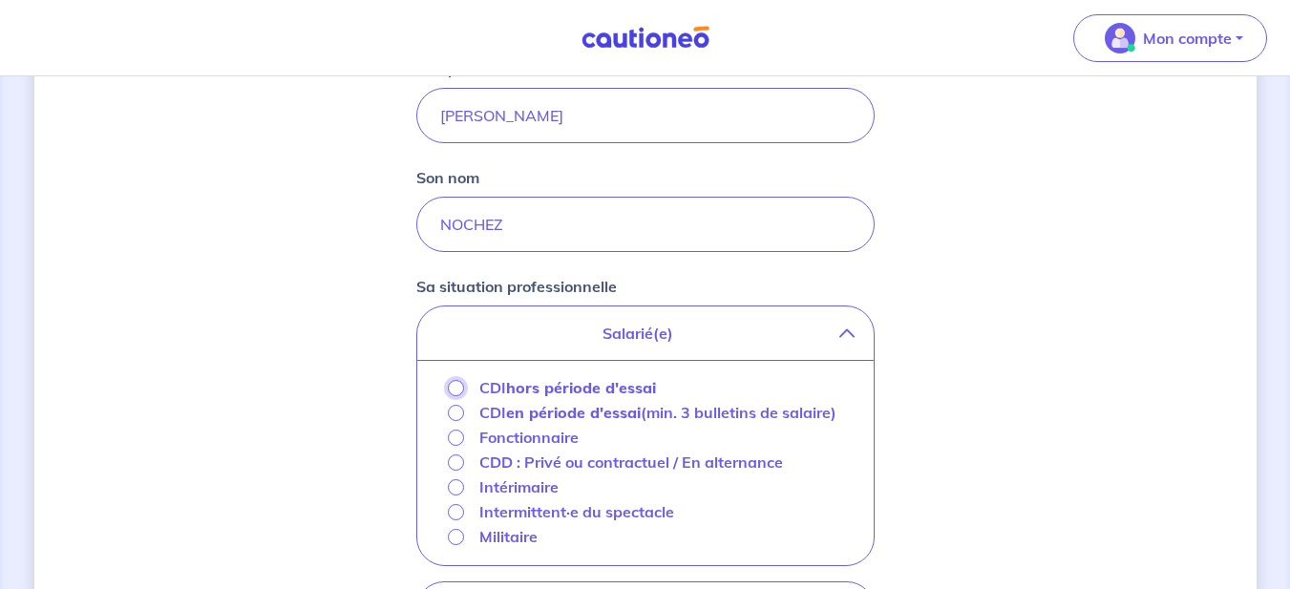
click at [456, 388] on input "CDI hors période d'essai" at bounding box center [456, 388] width 16 height 16
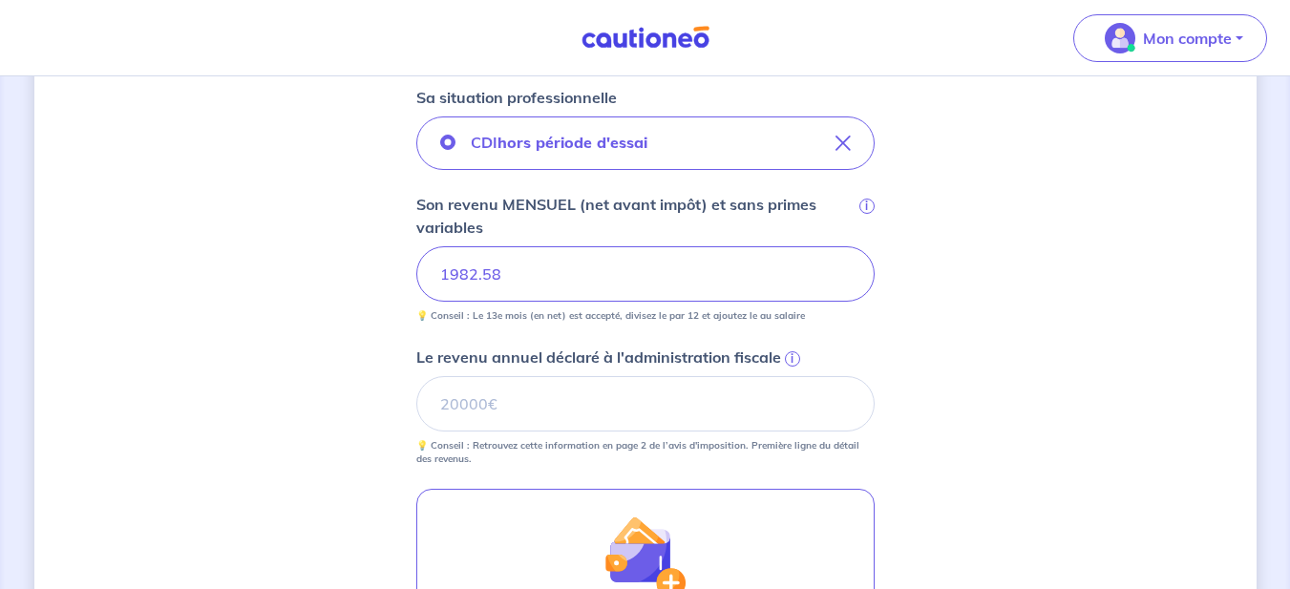
scroll to position [688, 0]
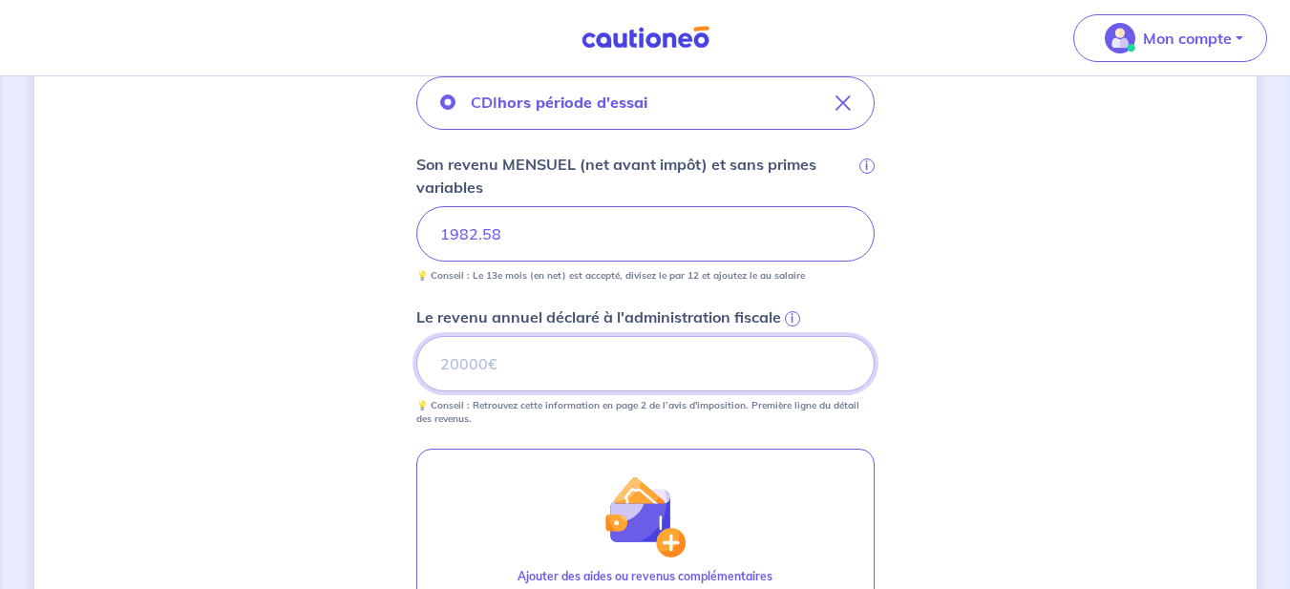
click at [563, 358] on input "Le revenu annuel déclaré à l'administration fiscale i" at bounding box center [645, 363] width 458 height 55
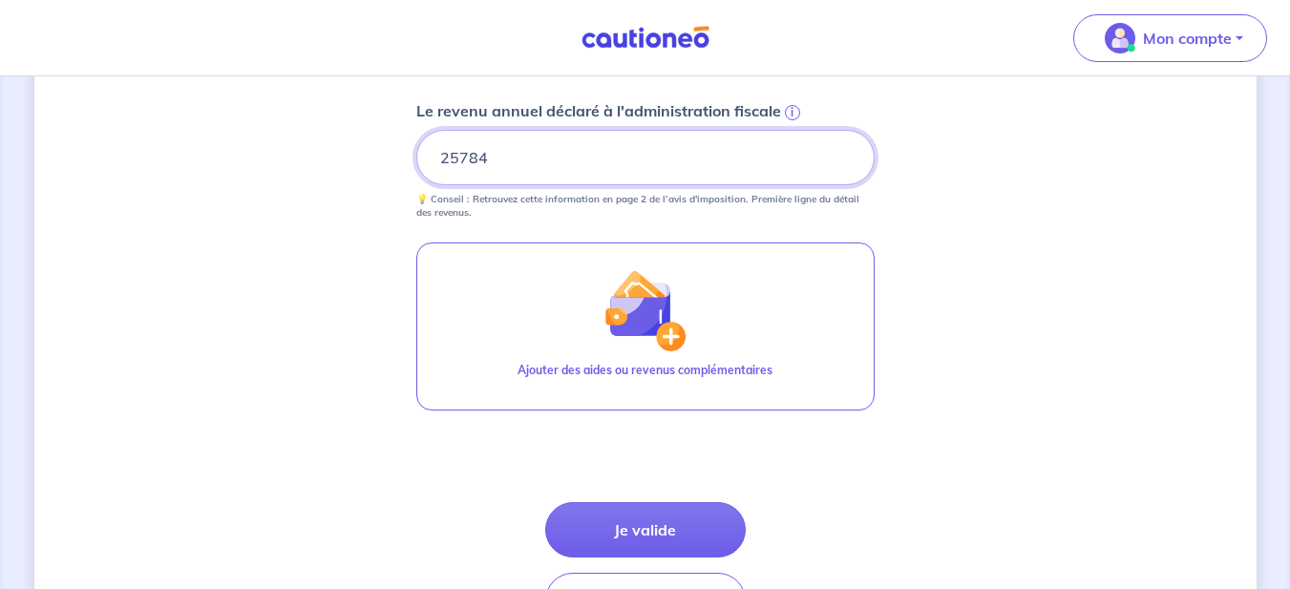
scroll to position [1026, 0]
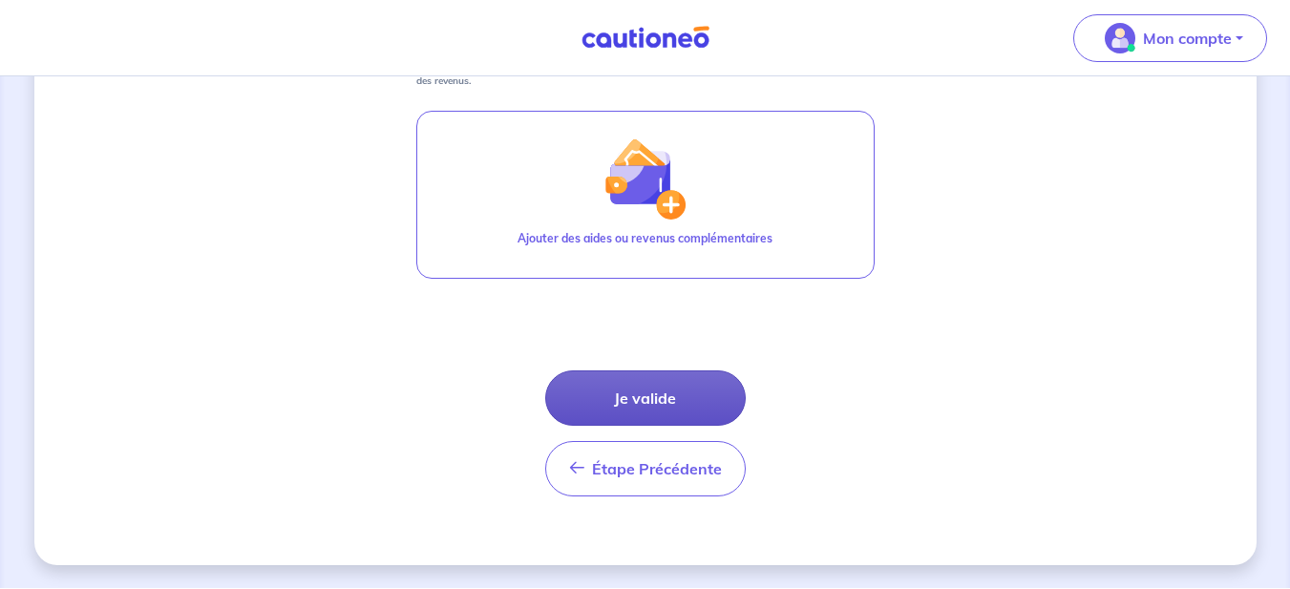
type input "25784"
click at [654, 399] on button "Je valide" at bounding box center [645, 398] width 201 height 55
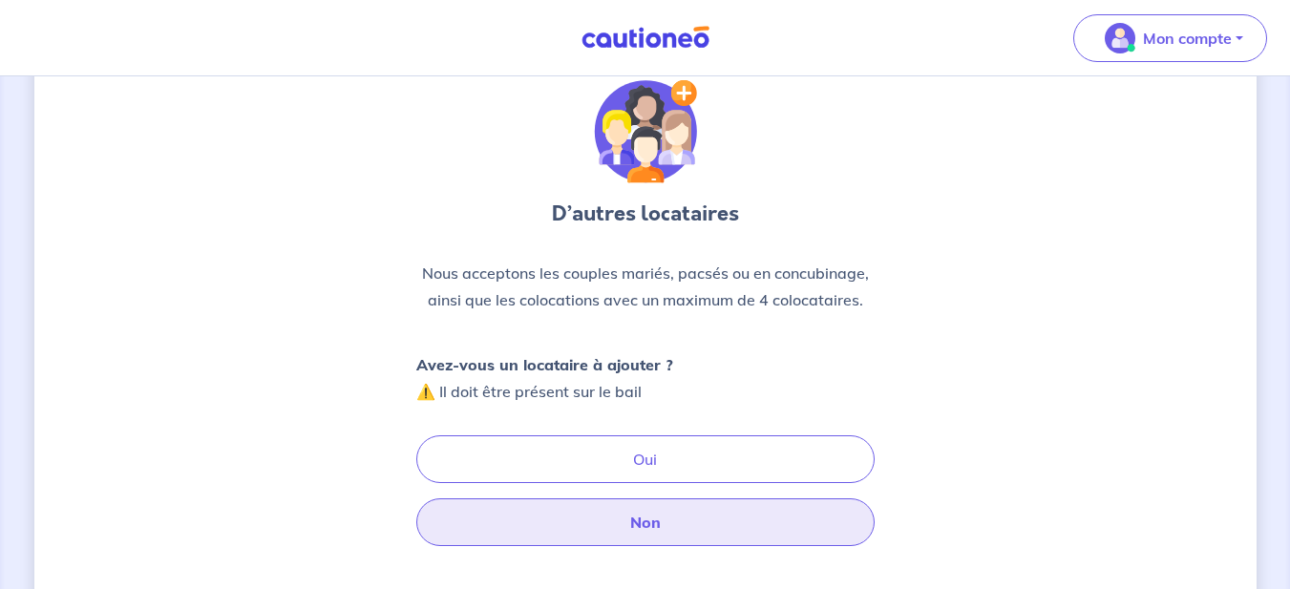
scroll to position [115, 0]
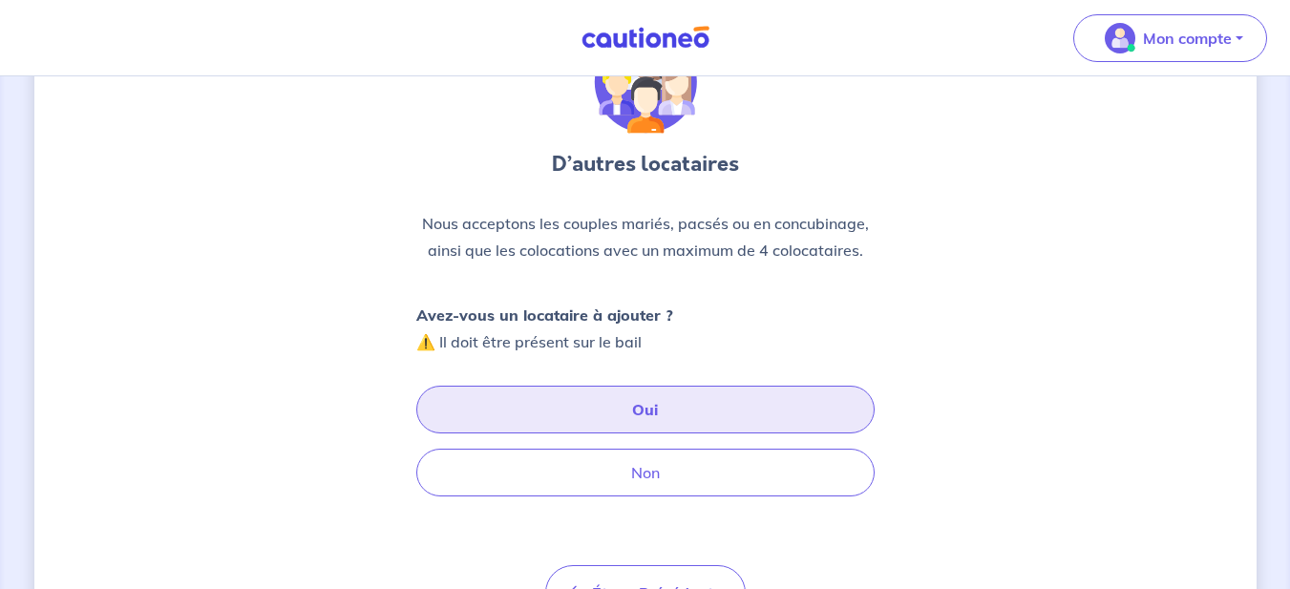
click at [658, 410] on button "Oui" at bounding box center [645, 410] width 458 height 48
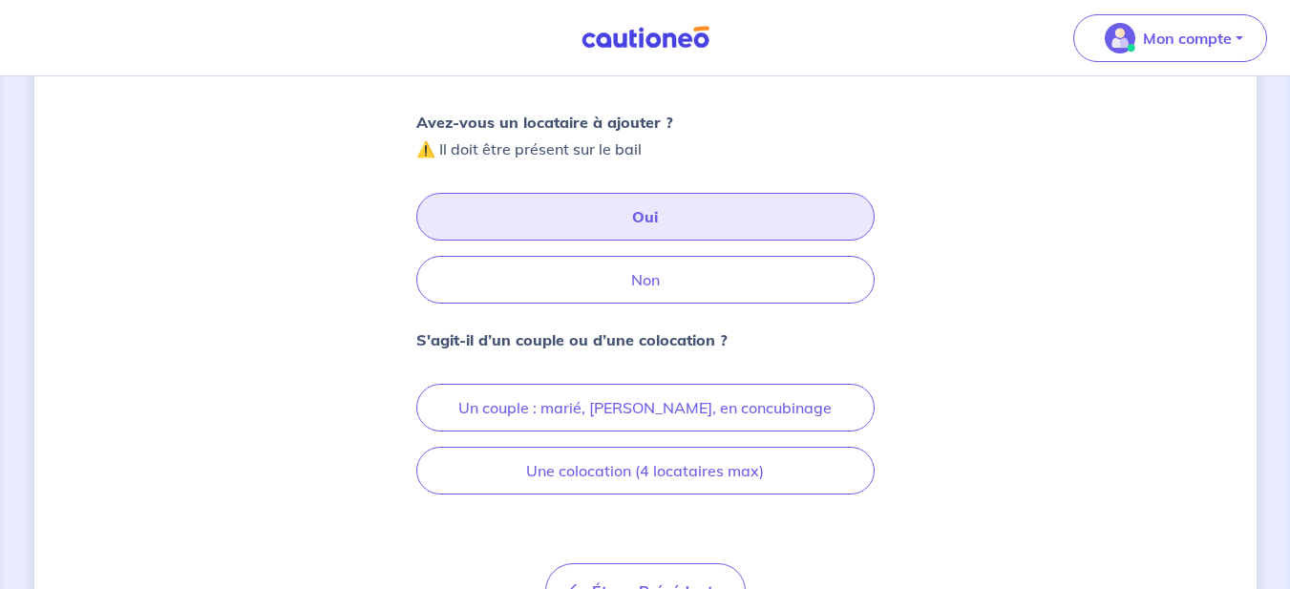
scroll to position [344, 0]
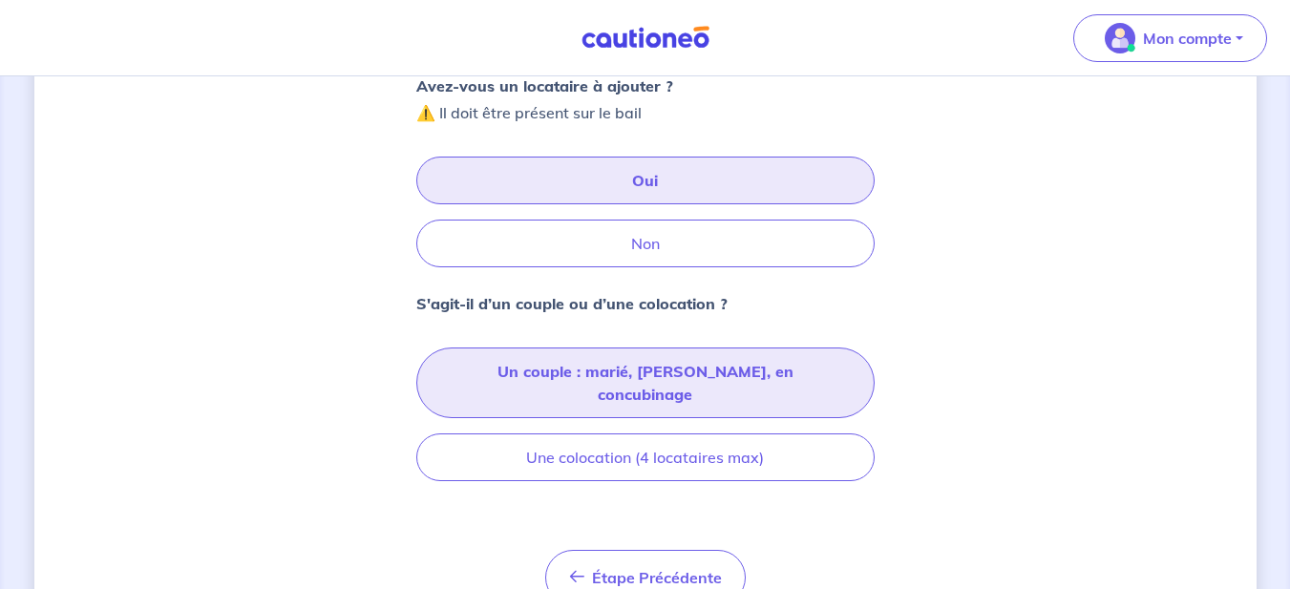
click at [725, 372] on button "Un couple : marié, [PERSON_NAME], en concubinage" at bounding box center [645, 383] width 458 height 71
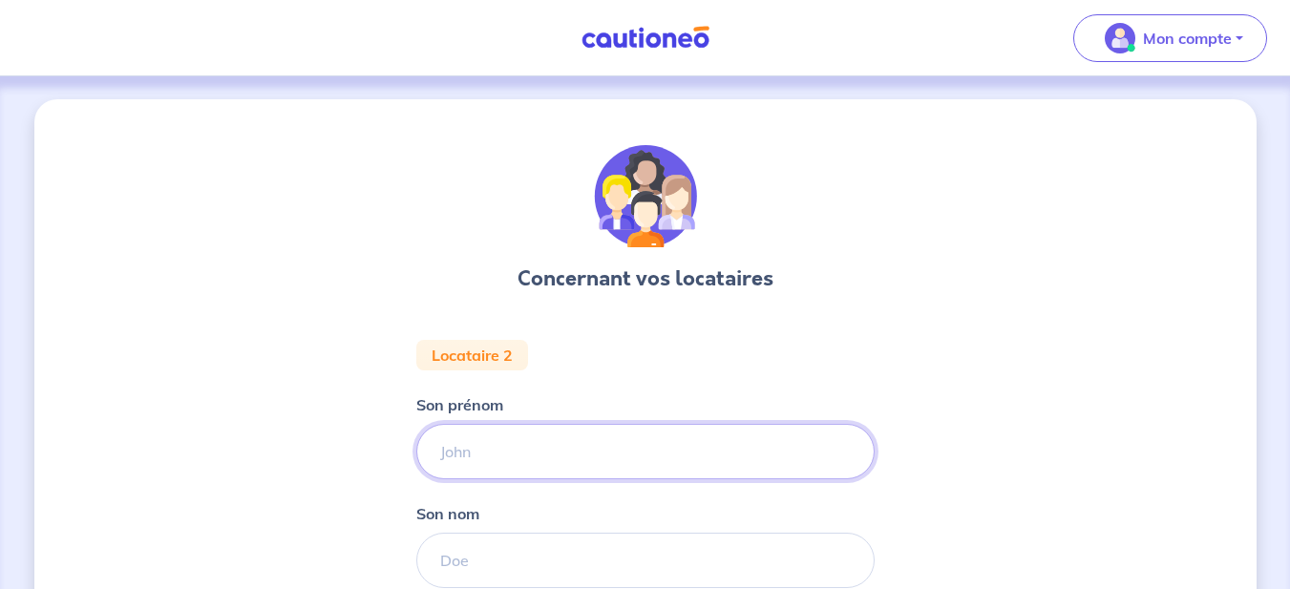
click at [489, 448] on input "Son prénom" at bounding box center [645, 451] width 458 height 55
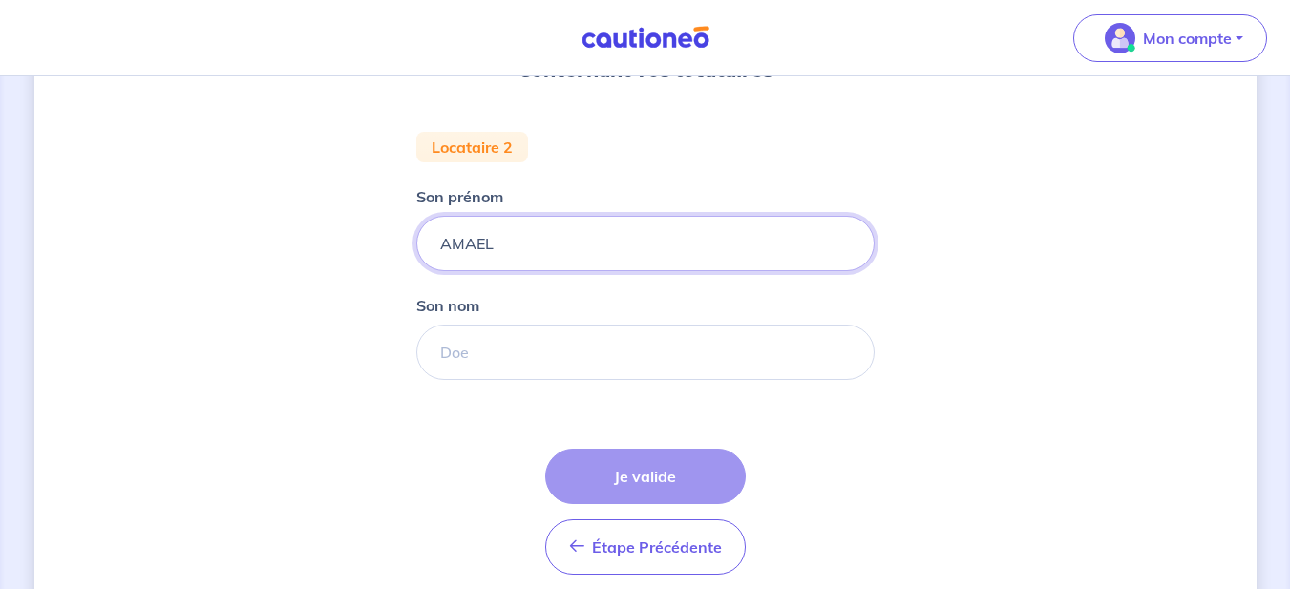
scroll to position [229, 0]
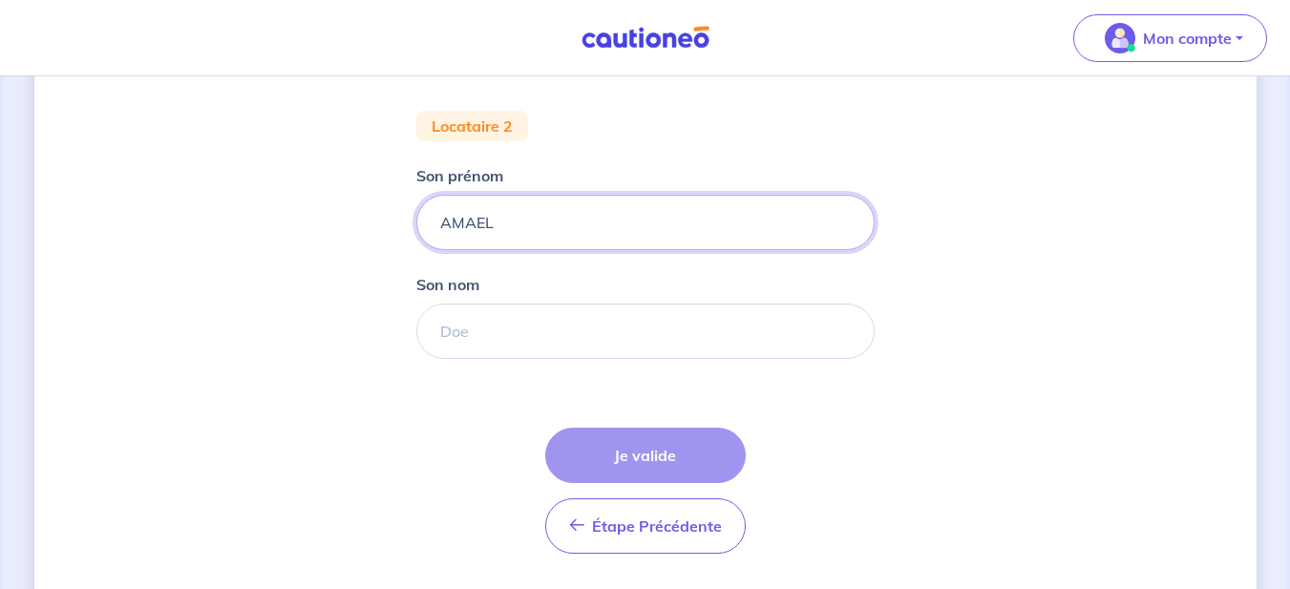
type input "AMAEL"
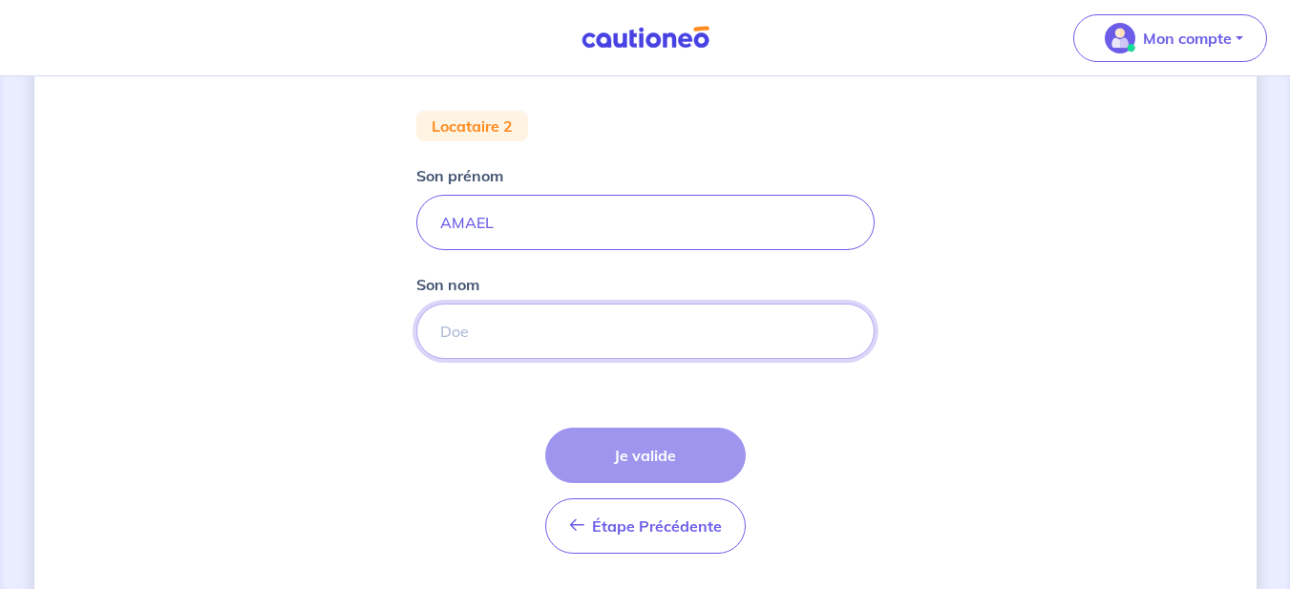
click at [583, 330] on input "Son nom" at bounding box center [645, 331] width 458 height 55
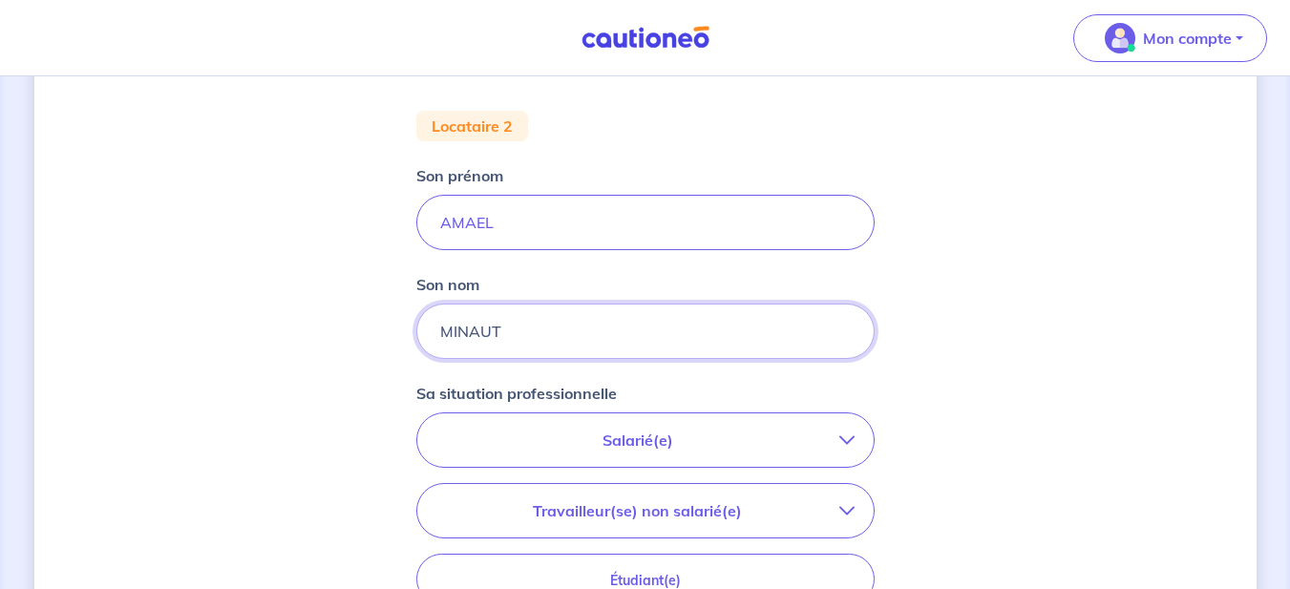
type input "MINAUT"
click at [847, 435] on icon "button" at bounding box center [847, 440] width 15 height 15
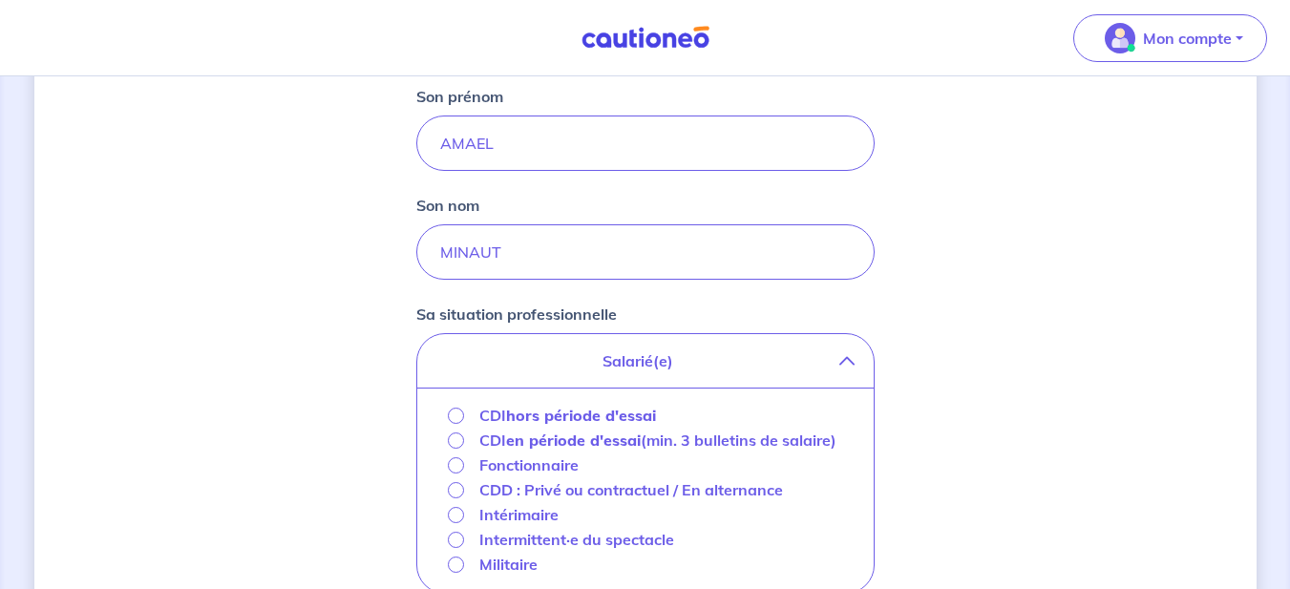
scroll to position [344, 0]
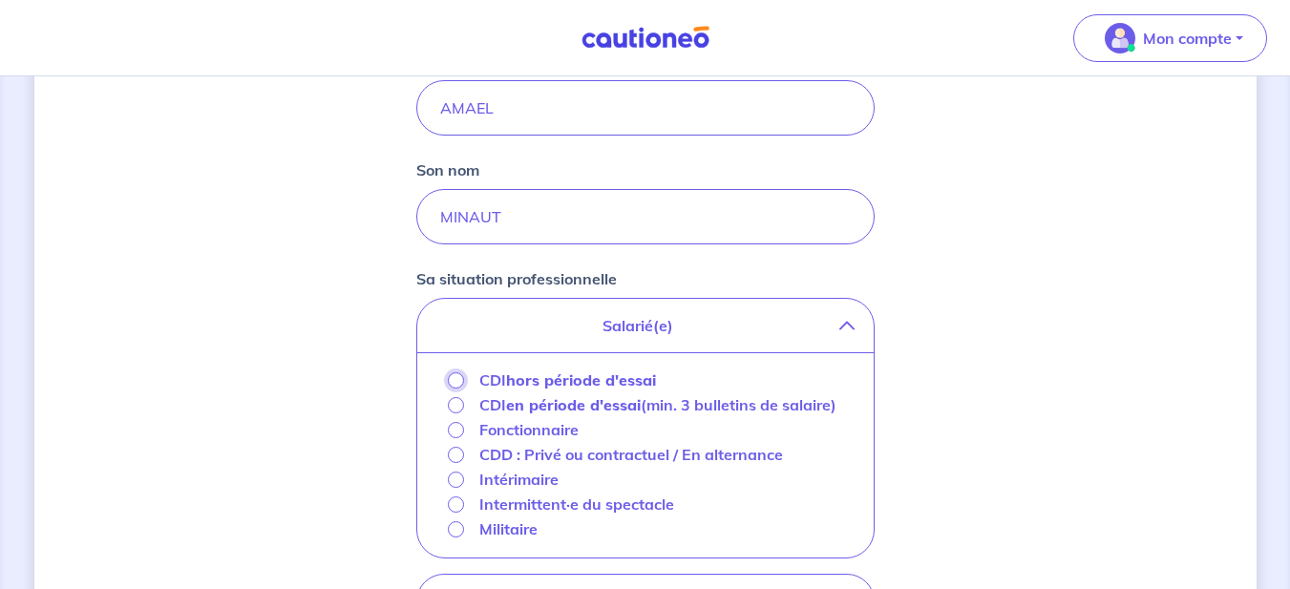
click at [457, 378] on input "CDI hors période d'essai" at bounding box center [456, 380] width 16 height 16
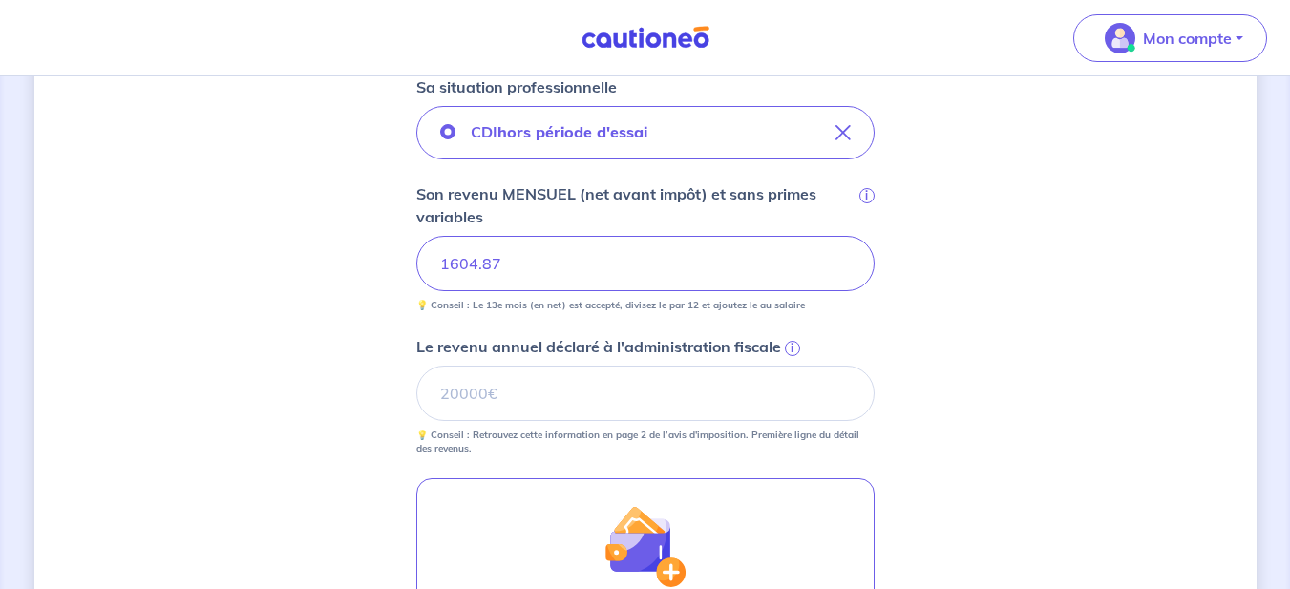
scroll to position [573, 0]
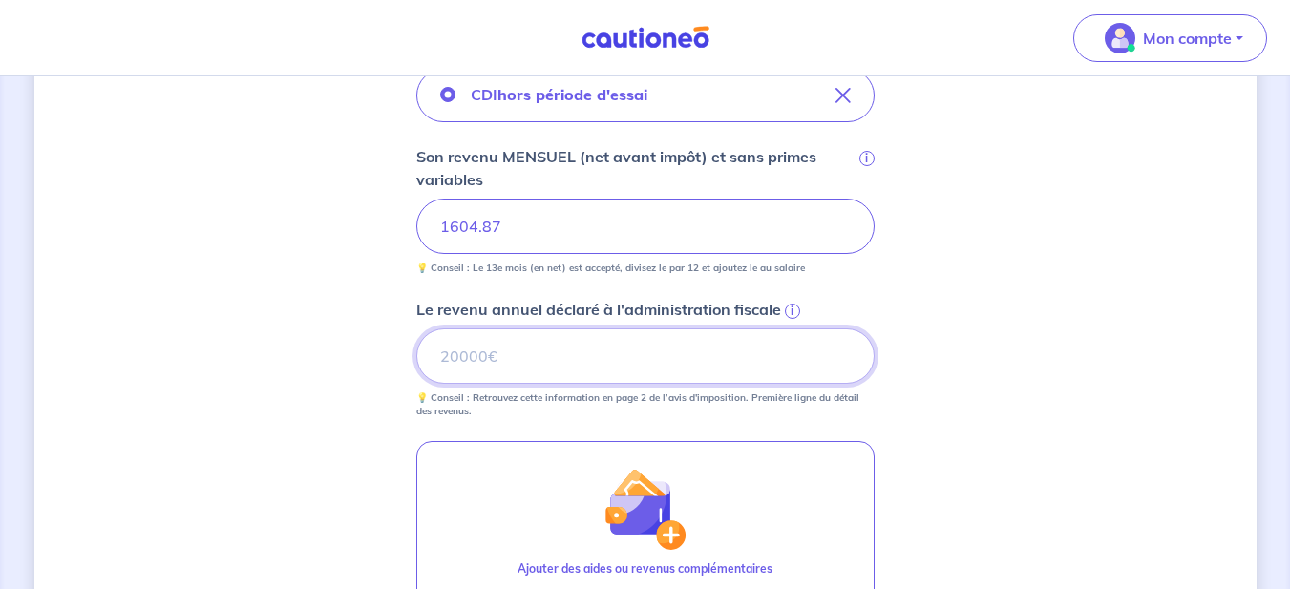
click at [500, 354] on input "Le revenu annuel déclaré à l'administration fiscale i" at bounding box center [645, 356] width 458 height 55
type input "19453"
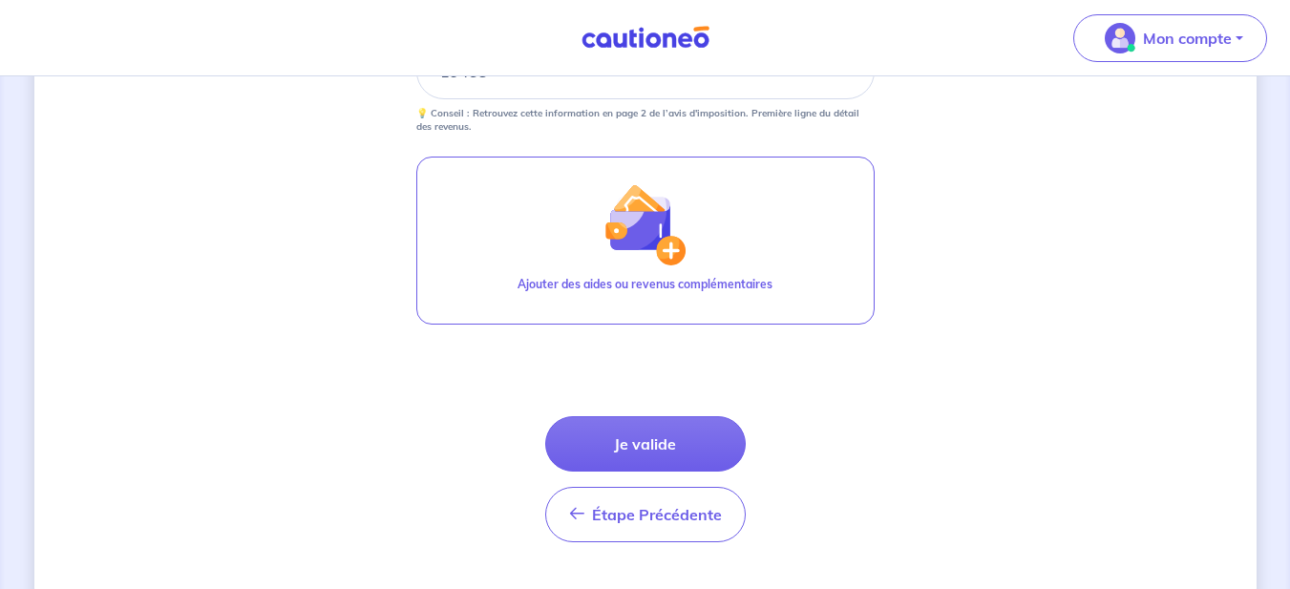
scroll to position [904, 0]
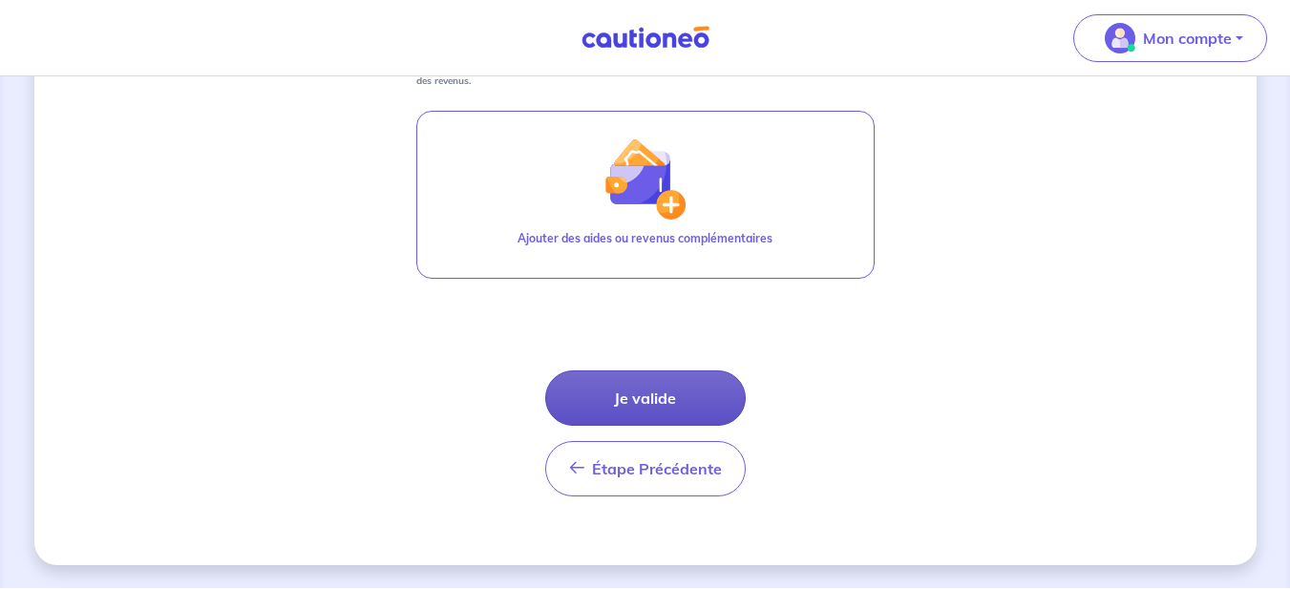
click at [658, 406] on button "Je valide" at bounding box center [645, 398] width 201 height 55
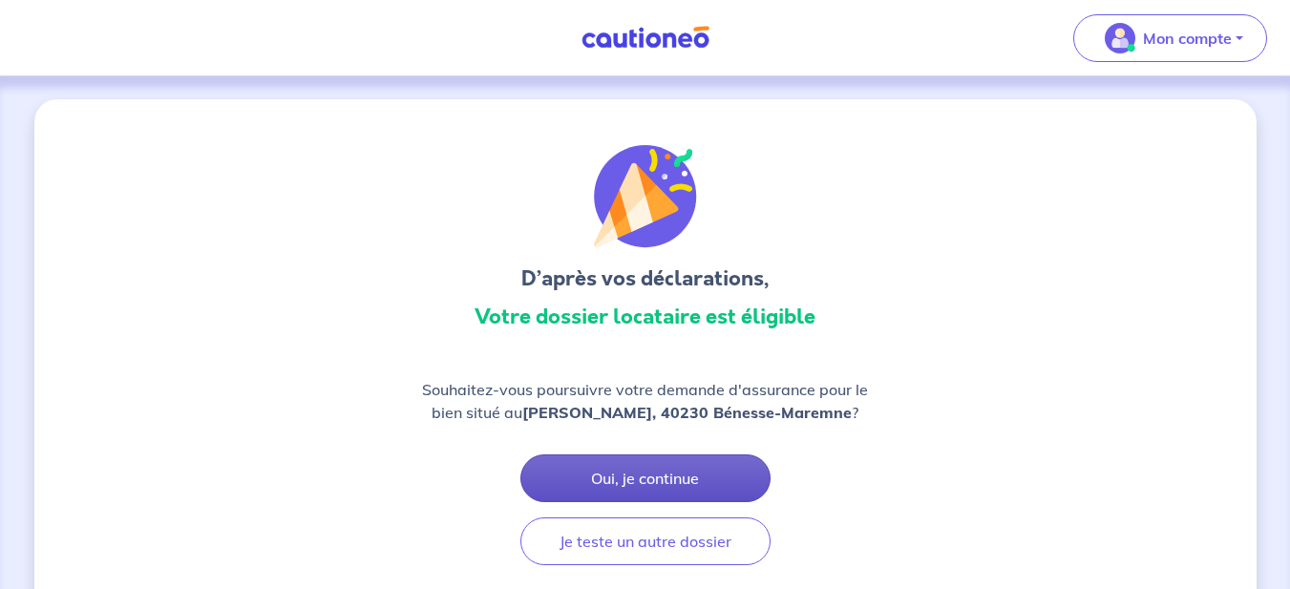
click at [672, 470] on button "Oui, je continue" at bounding box center [646, 479] width 250 height 48
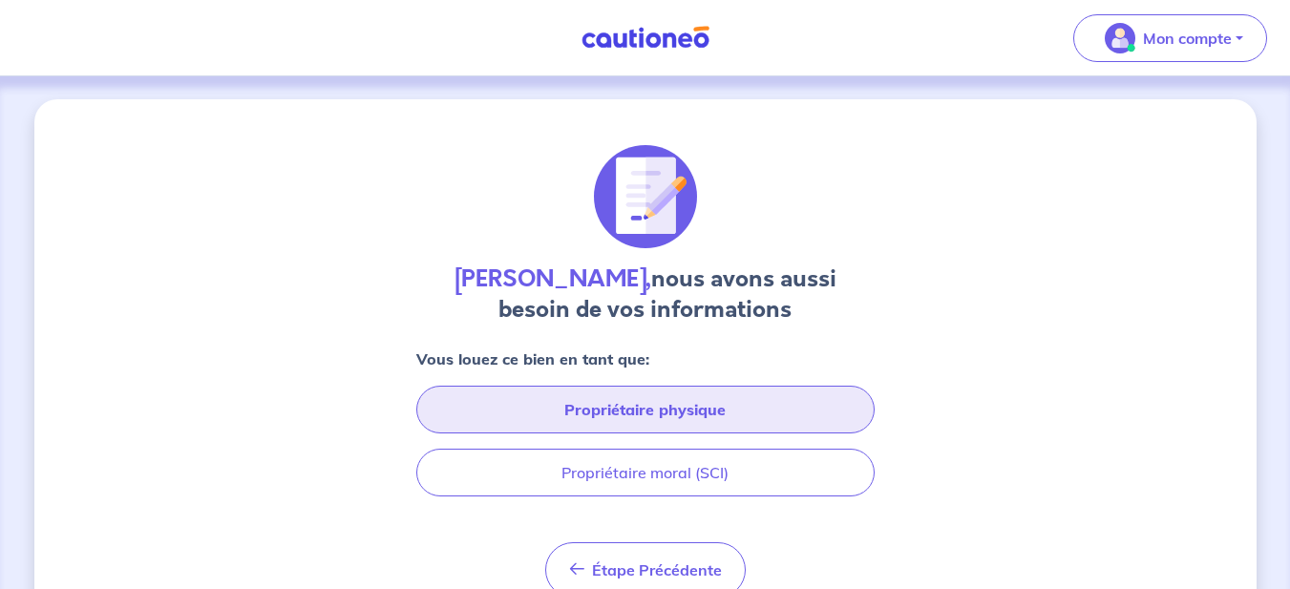
click at [677, 409] on button "Propriétaire physique" at bounding box center [645, 410] width 458 height 48
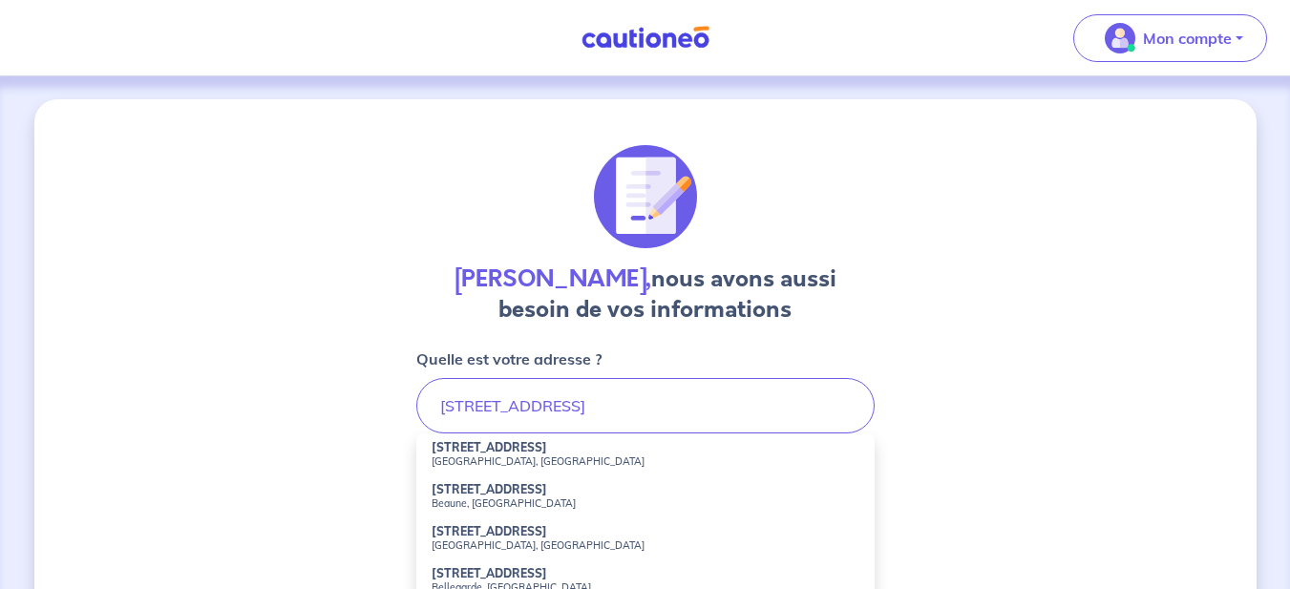
click at [505, 453] on strong "[STREET_ADDRESS]" at bounding box center [490, 447] width 116 height 14
type input "[STREET_ADDRESS]"
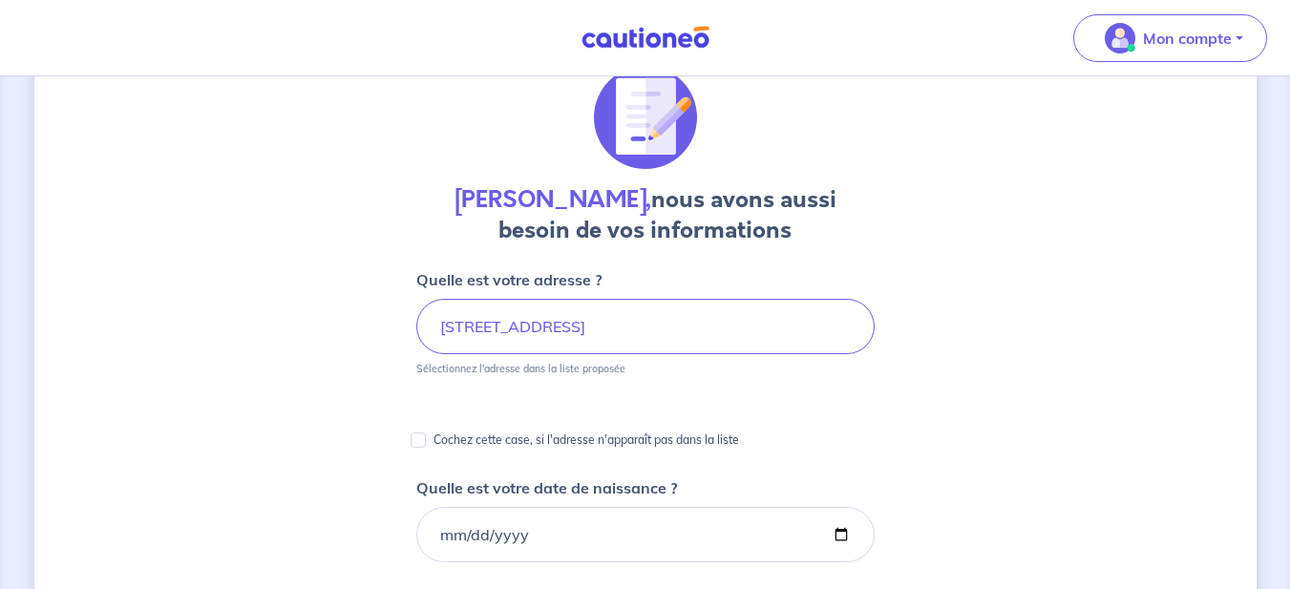
scroll to position [115, 0]
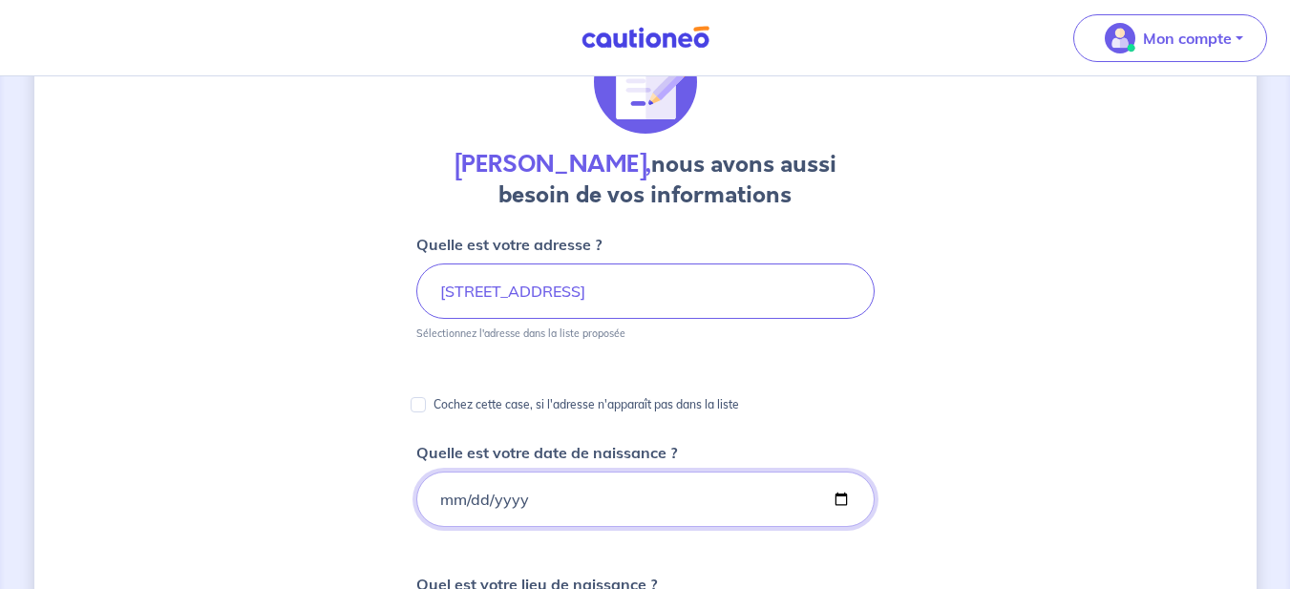
click at [505, 494] on input "Quelle est votre date de naissance ?" at bounding box center [645, 499] width 458 height 55
drag, startPoint x: 441, startPoint y: 496, endPoint x: 480, endPoint y: 489, distance: 39.7
click at [442, 496] on input "Quelle est votre date de naissance ?" at bounding box center [645, 499] width 458 height 55
type input "[DATE]"
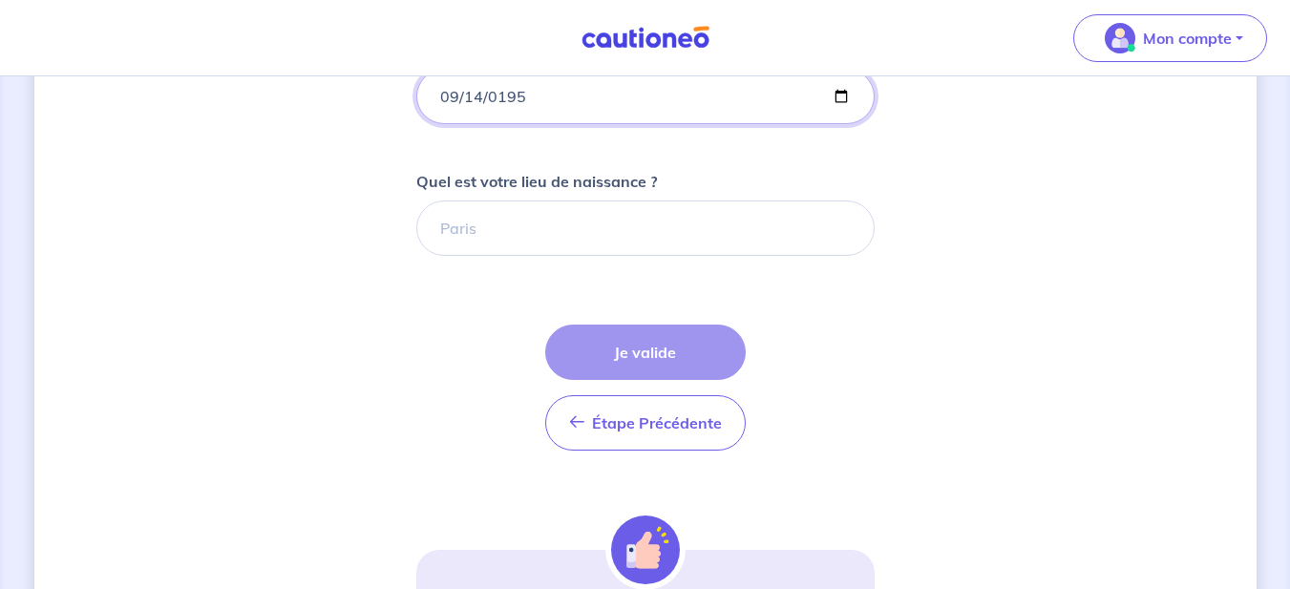
scroll to position [573, 0]
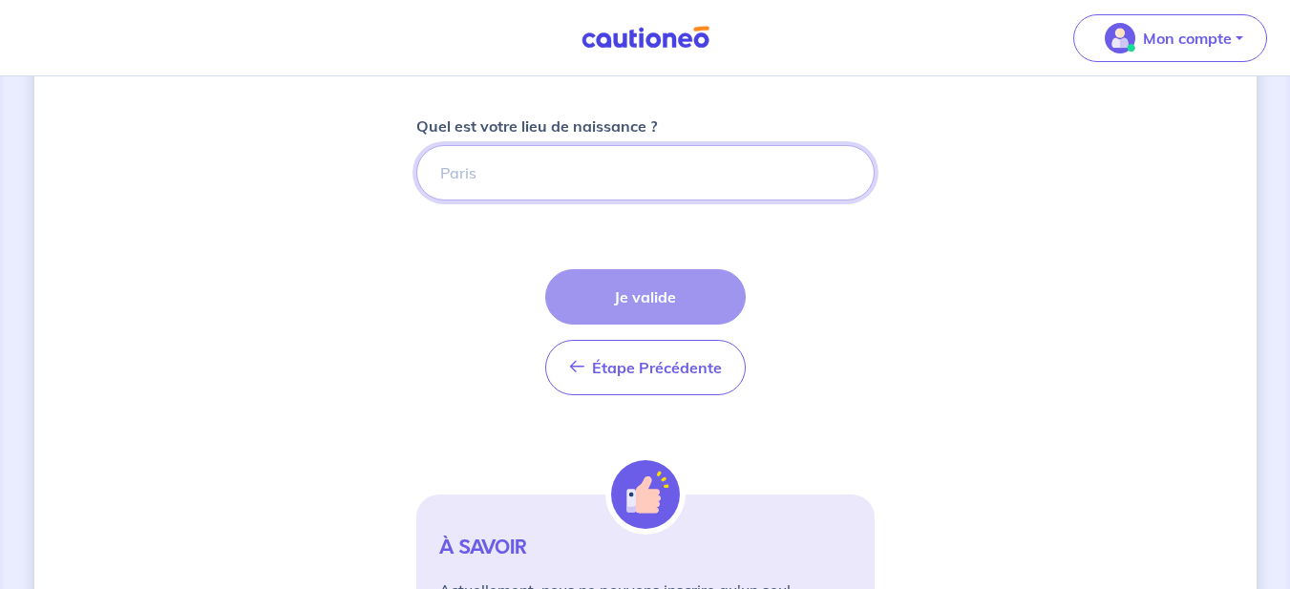
click at [534, 157] on input "Quel est votre lieu de naissance ?" at bounding box center [645, 172] width 458 height 55
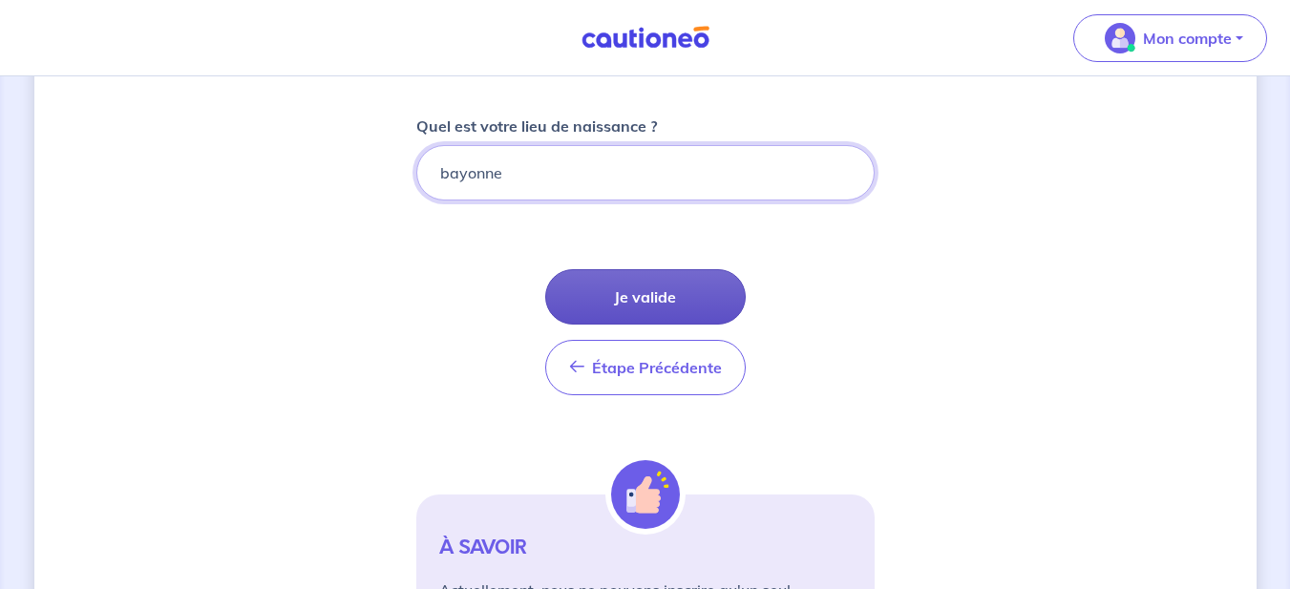
type input "bayonne"
click at [664, 304] on button "Je valide" at bounding box center [645, 296] width 201 height 55
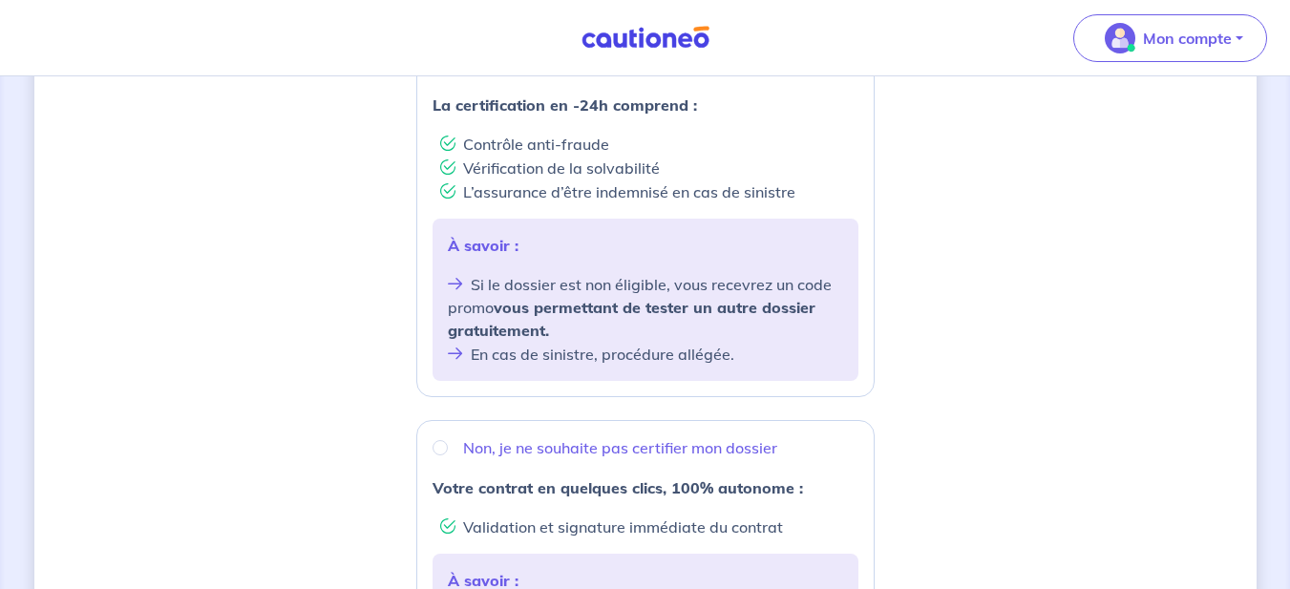
scroll to position [458, 0]
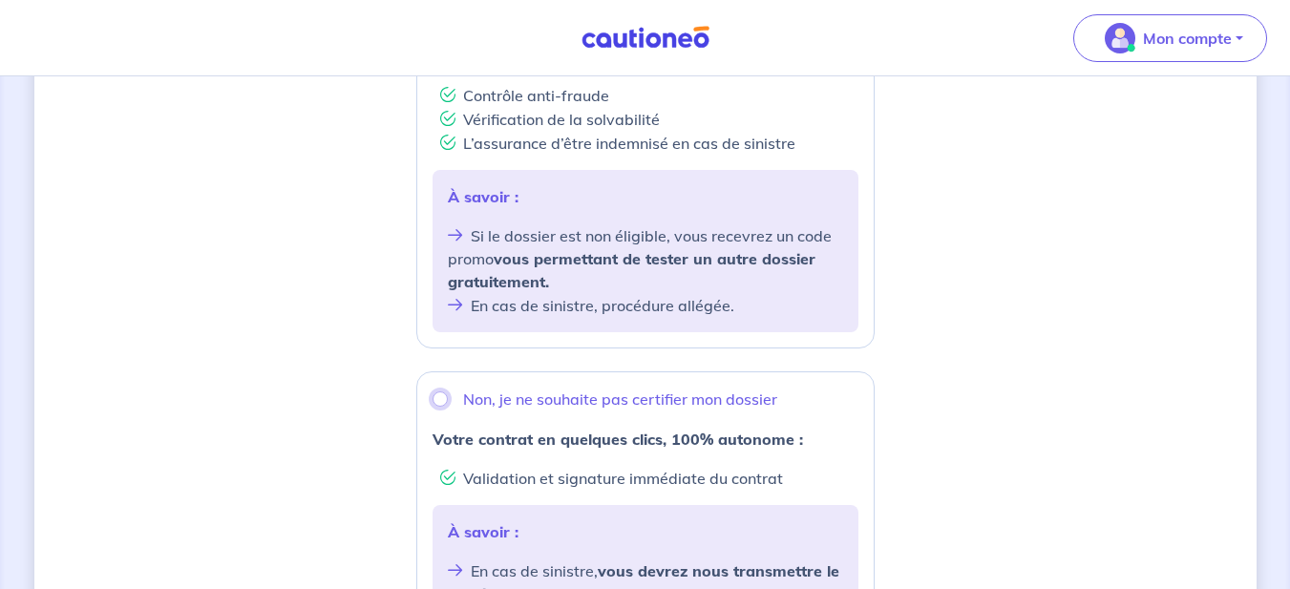
click at [444, 397] on input "Non, je ne souhaite pas certifier mon dossier" at bounding box center [440, 399] width 15 height 15
radio input "true"
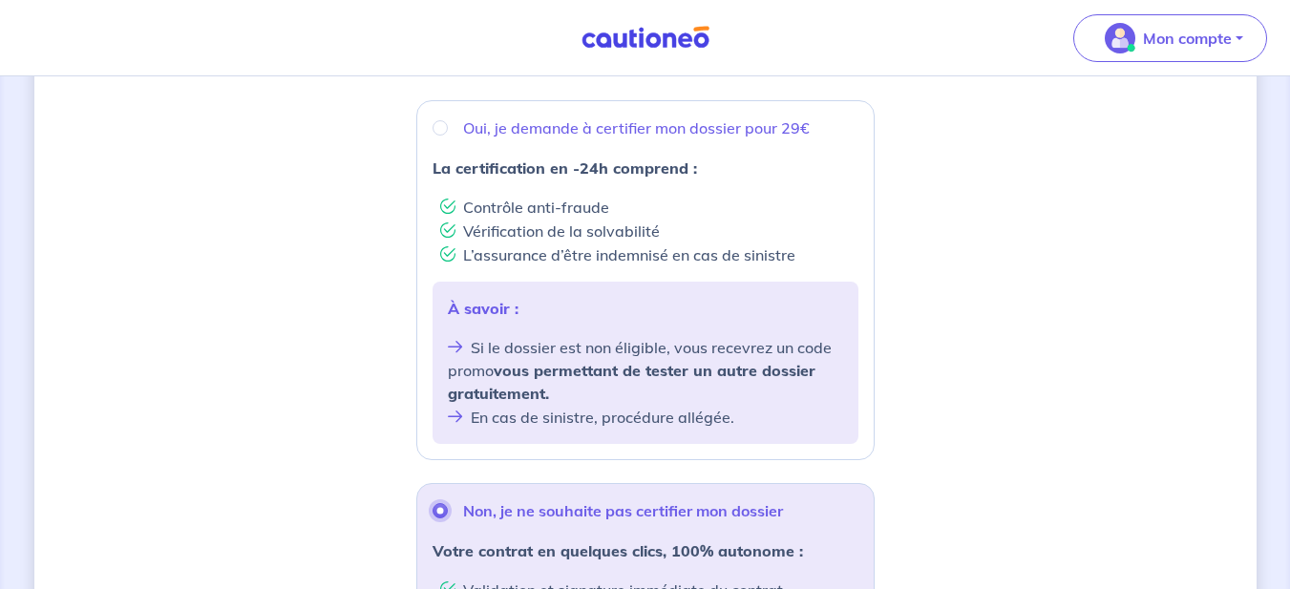
scroll to position [344, 0]
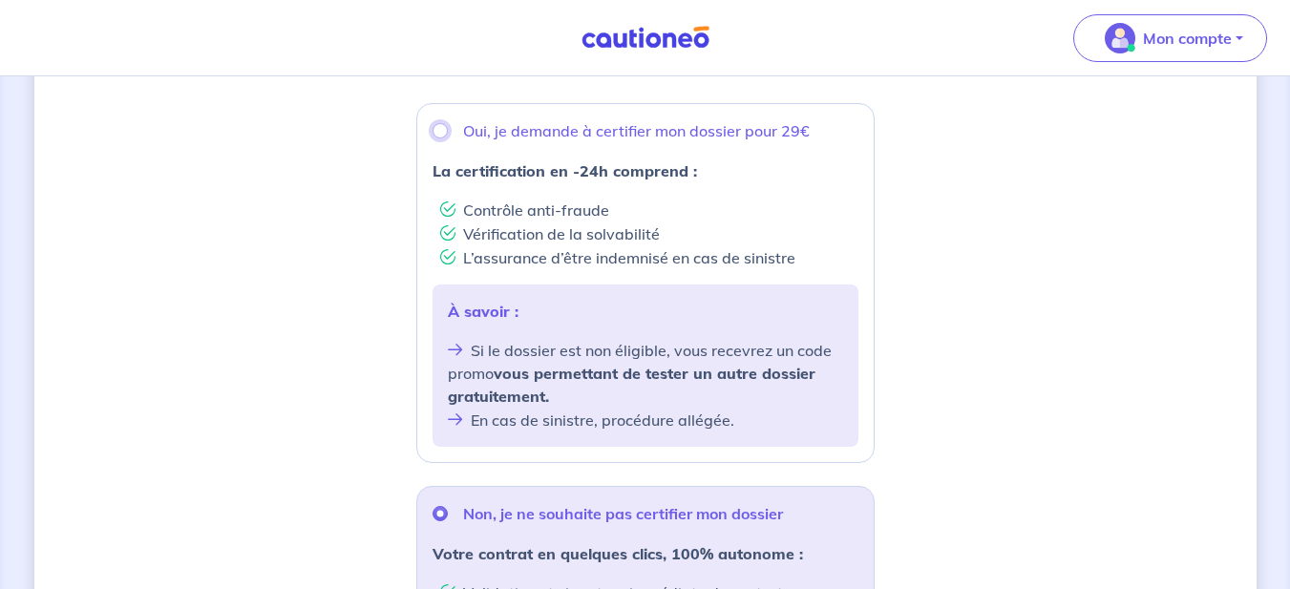
click at [443, 130] on input "Oui, je demande à certifier mon dossier pour 29€" at bounding box center [440, 130] width 15 height 15
radio input "true"
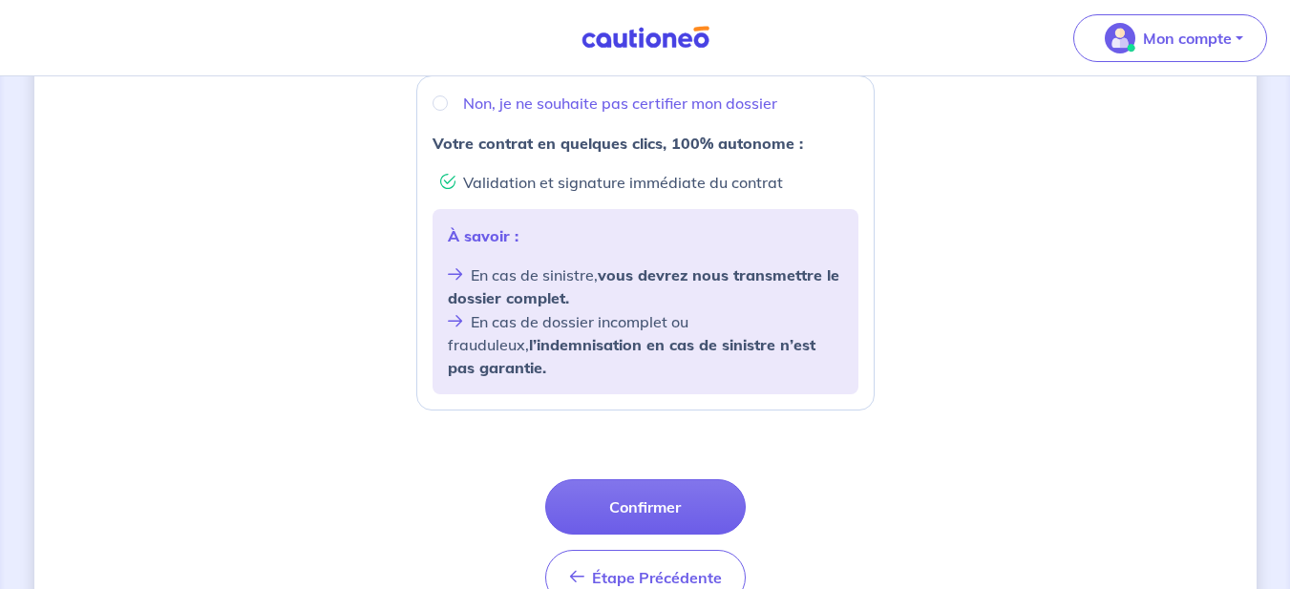
scroll to position [802, 0]
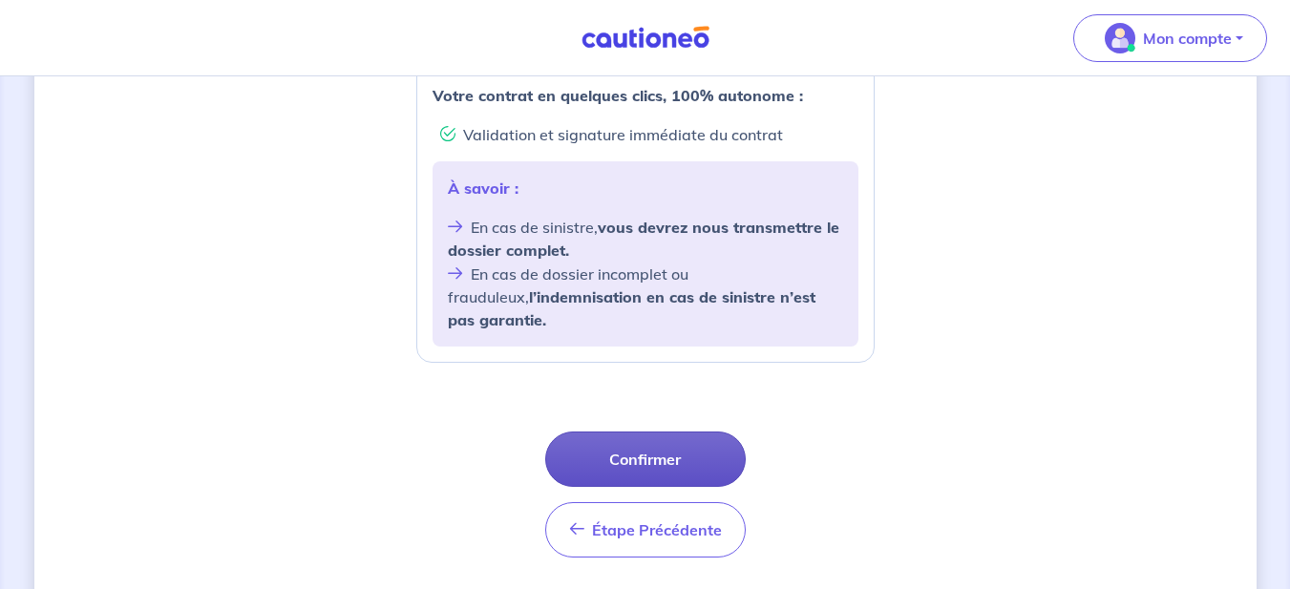
click at [661, 443] on button "Confirmer" at bounding box center [645, 459] width 201 height 55
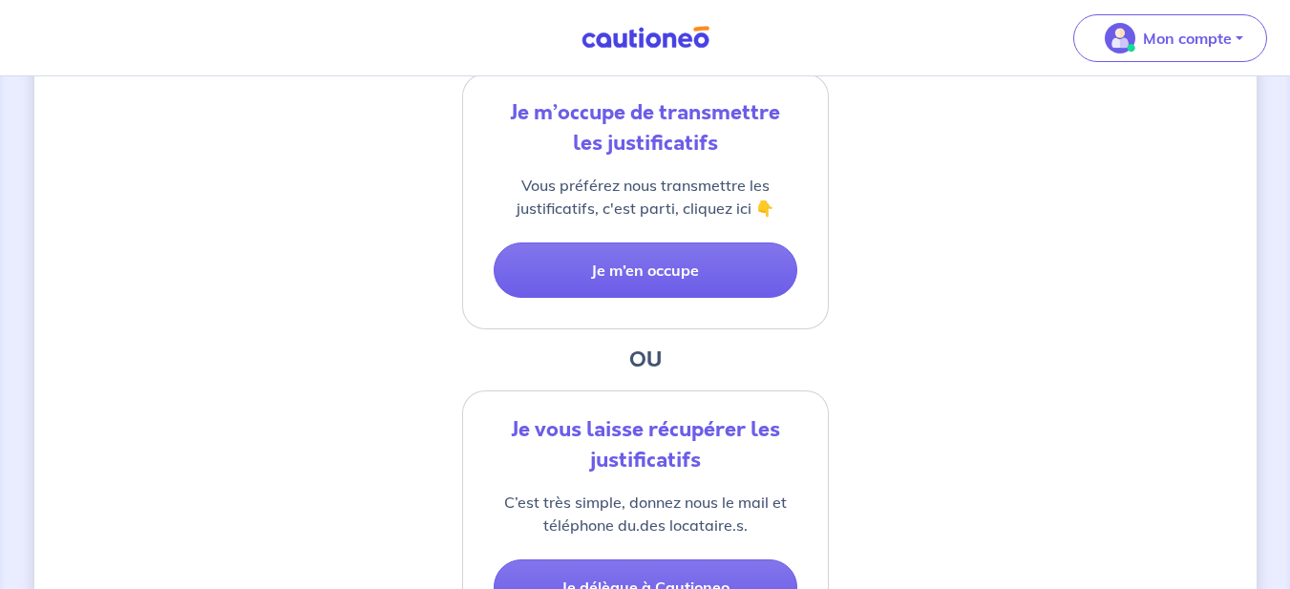
scroll to position [573, 0]
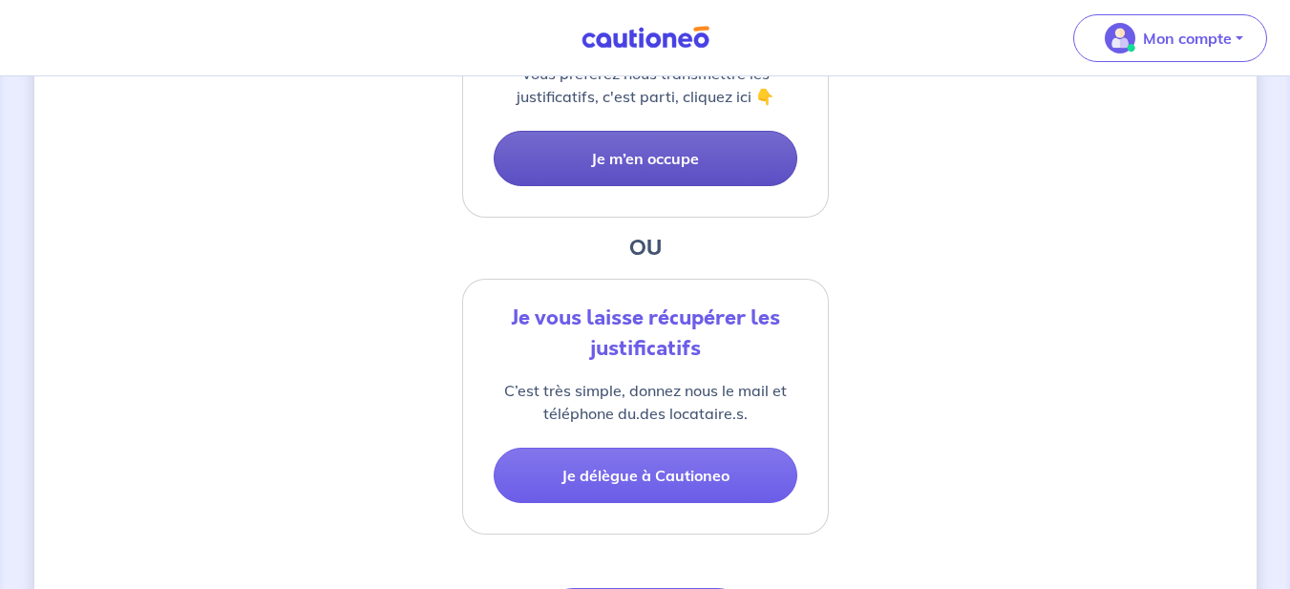
click at [660, 165] on button "Je m’en occupe" at bounding box center [646, 158] width 304 height 55
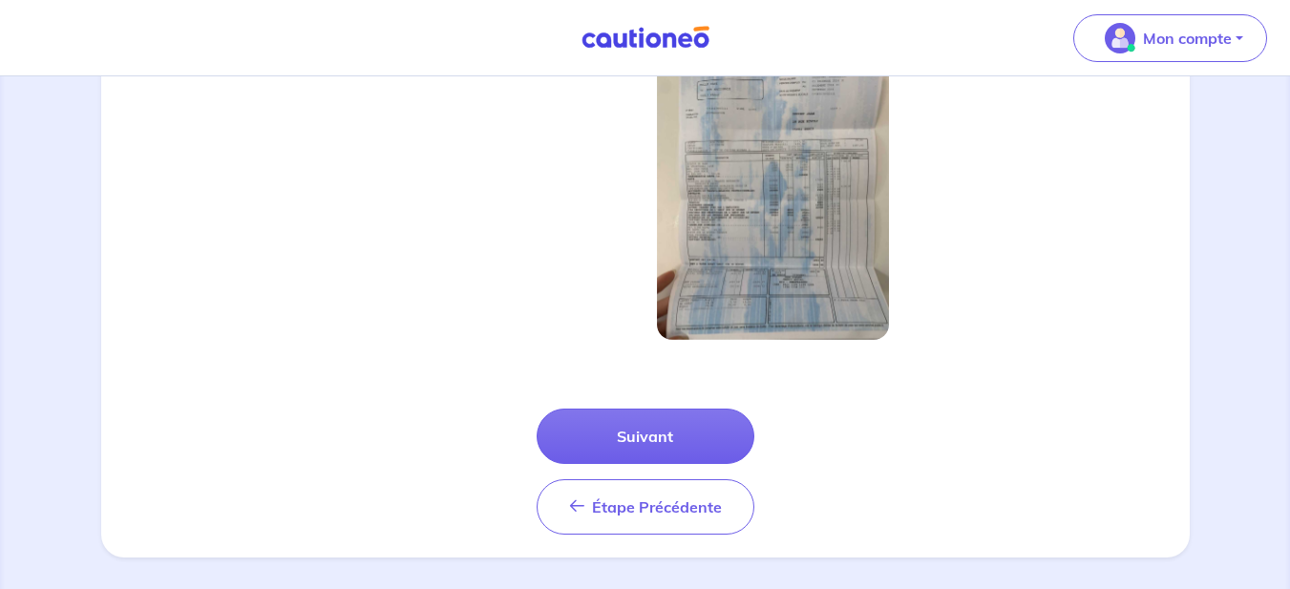
scroll to position [722, 0]
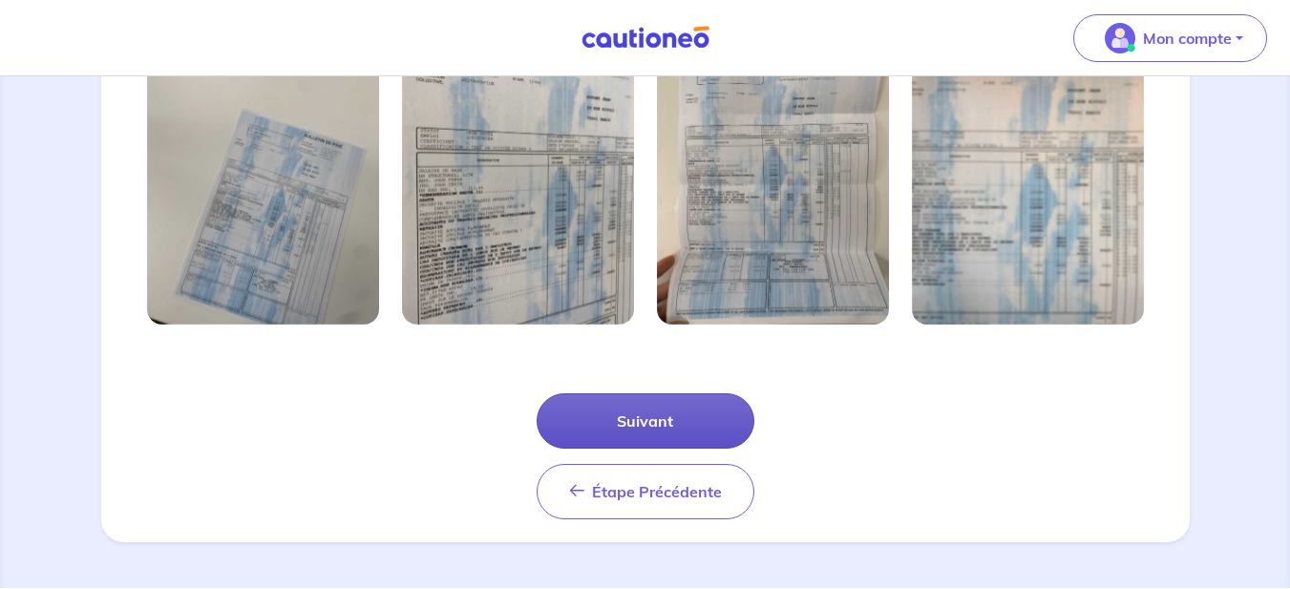
click at [665, 415] on button "Suivant" at bounding box center [646, 420] width 218 height 55
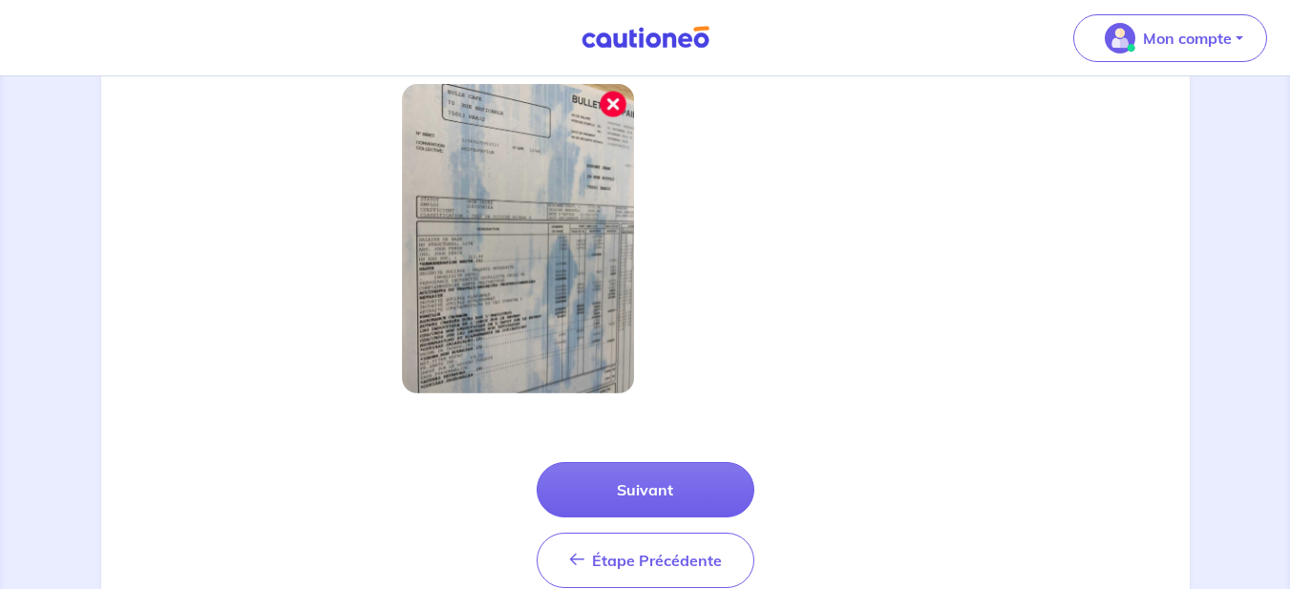
scroll to position [630, 0]
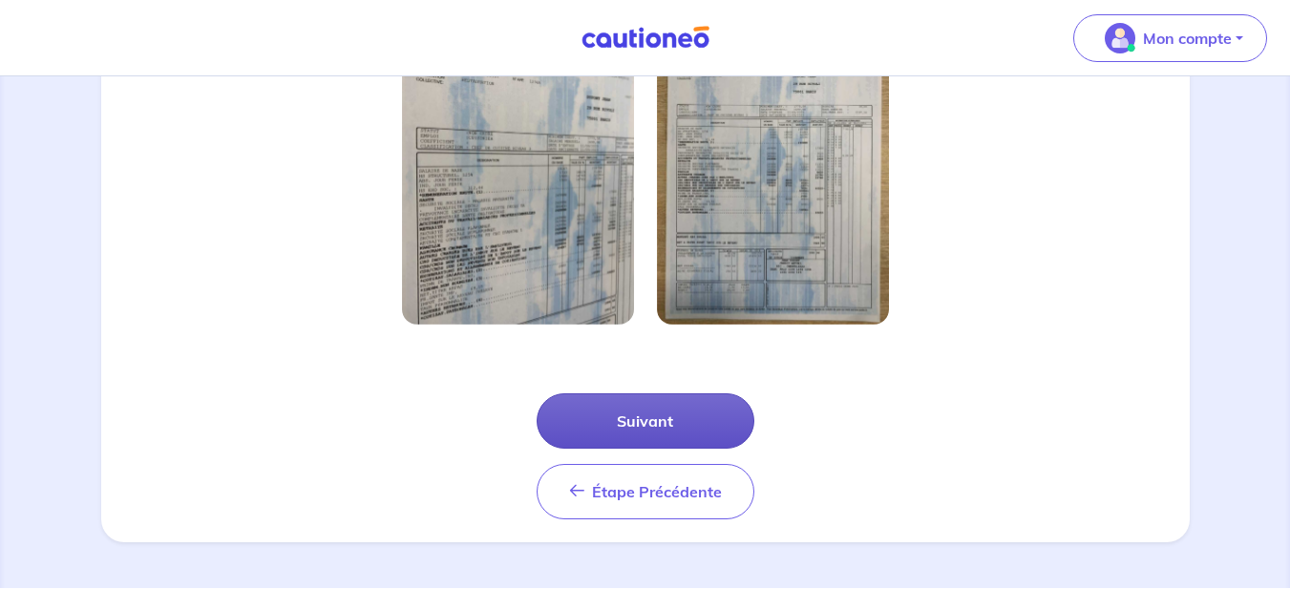
click at [646, 418] on button "Suivant" at bounding box center [646, 420] width 218 height 55
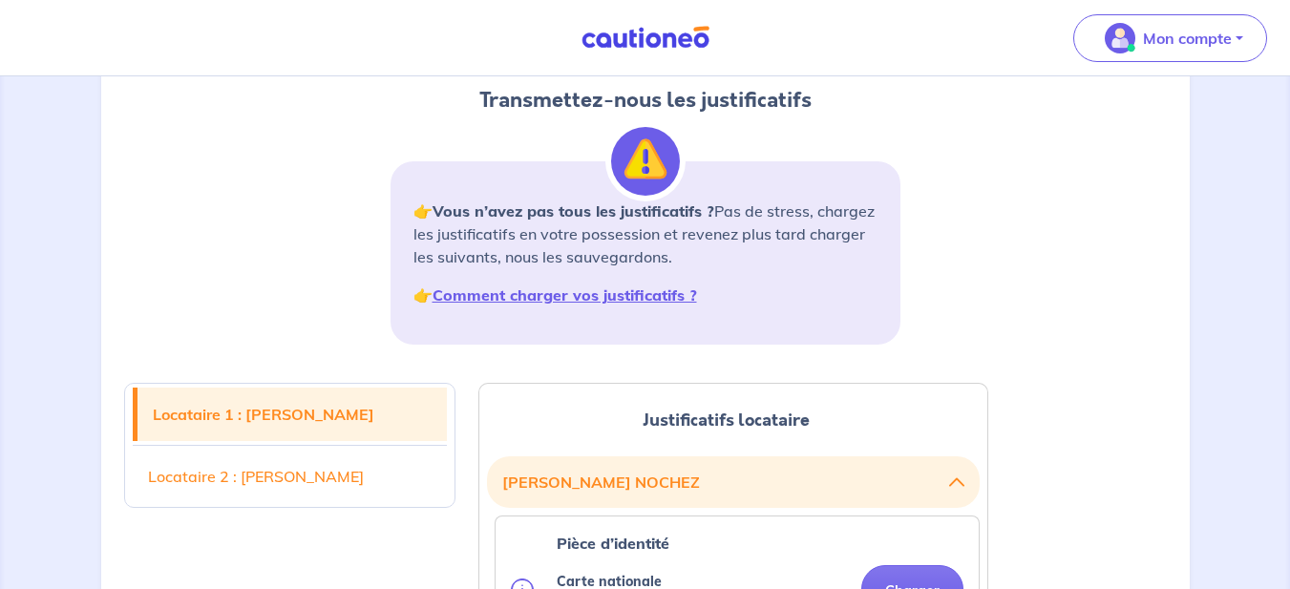
scroll to position [229, 0]
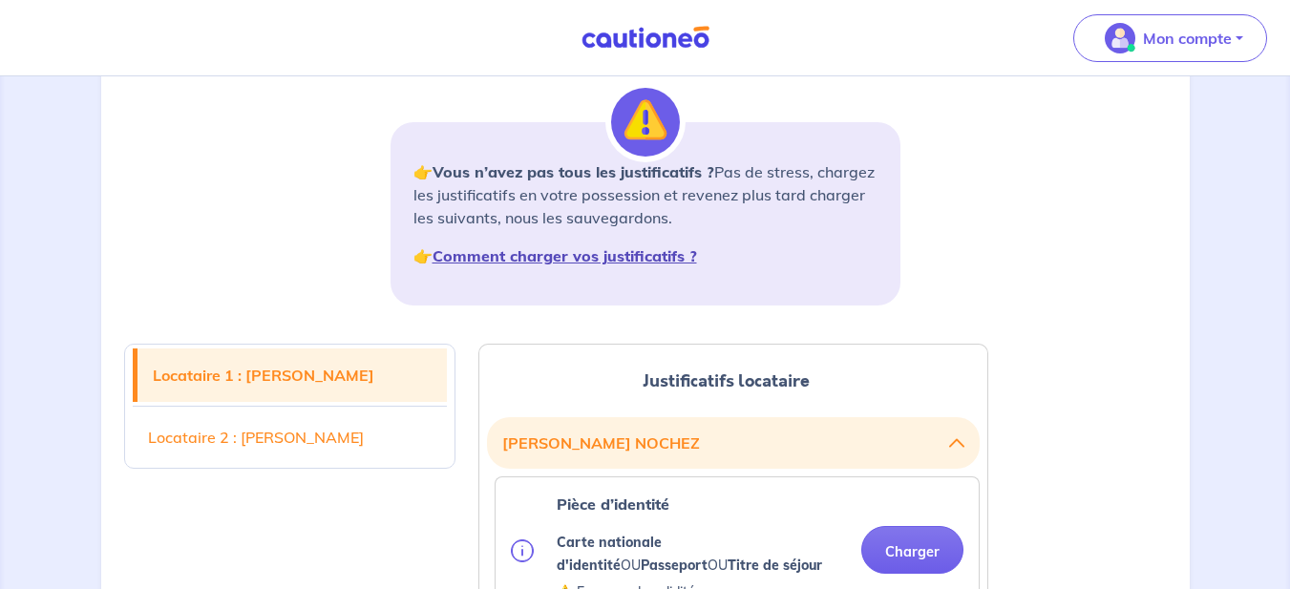
click at [668, 258] on strong "Comment charger vos justificatifs ?" at bounding box center [565, 255] width 265 height 19
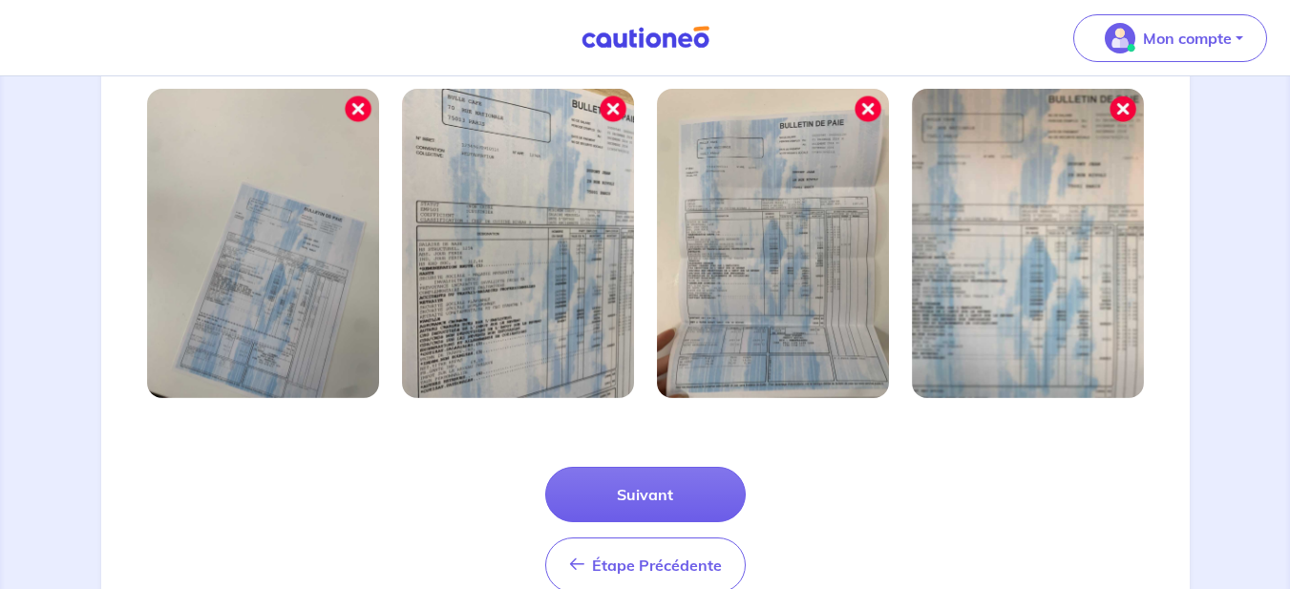
scroll to position [722, 0]
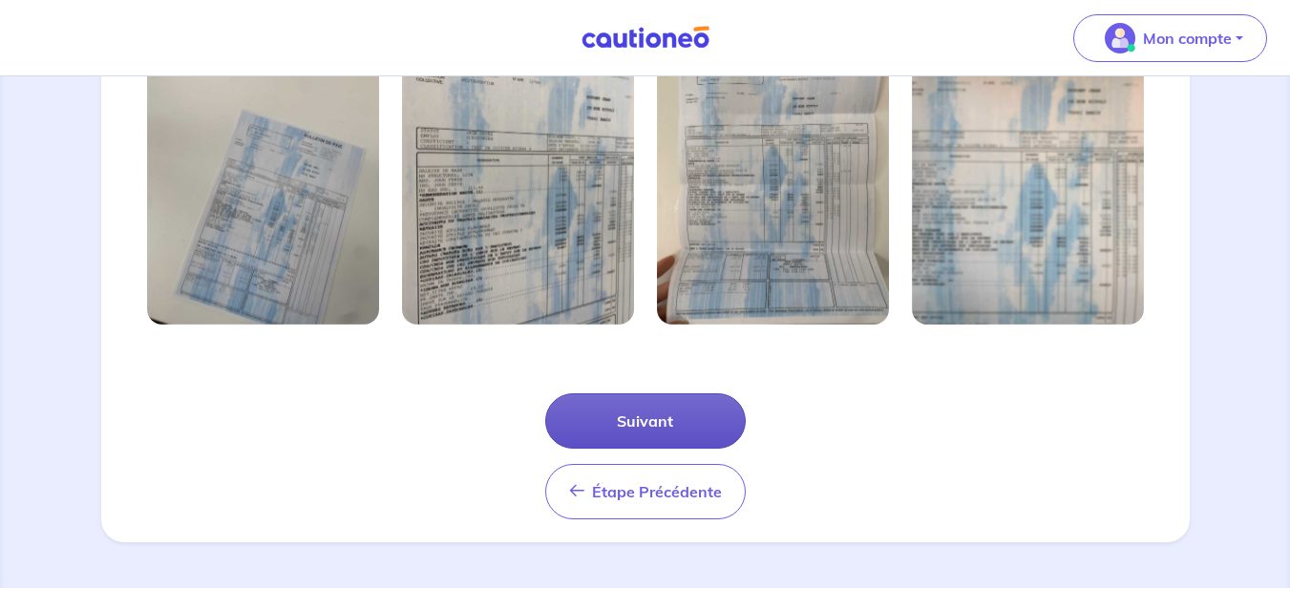
click at [653, 423] on button "Suivant" at bounding box center [645, 420] width 201 height 55
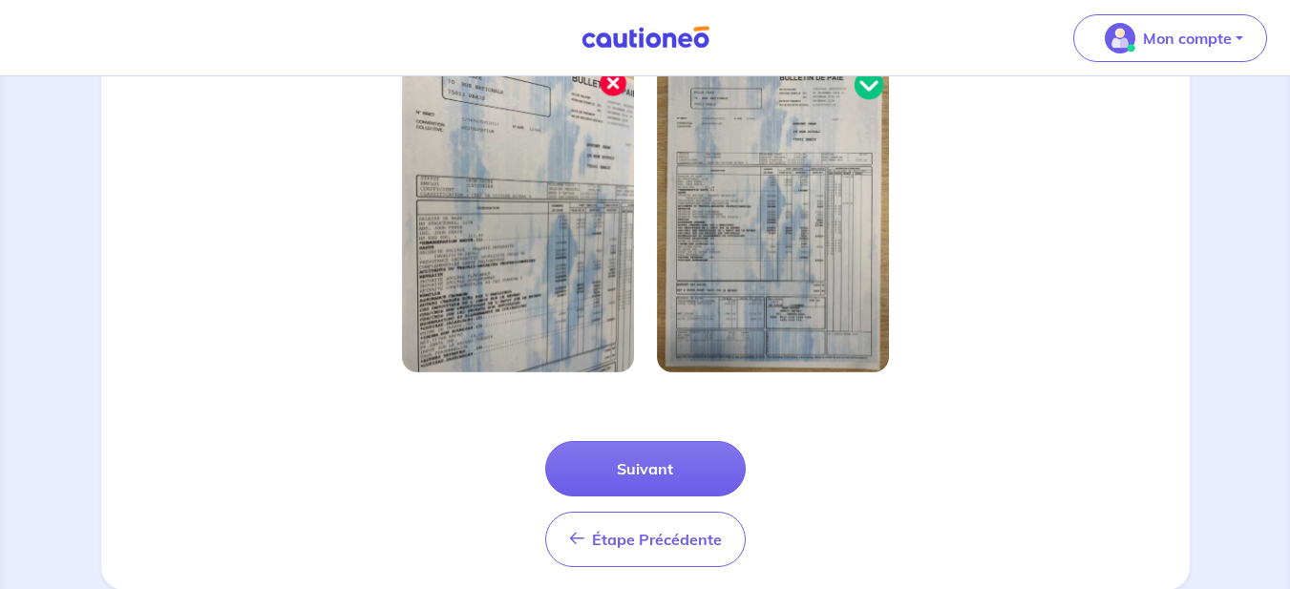
scroll to position [630, 0]
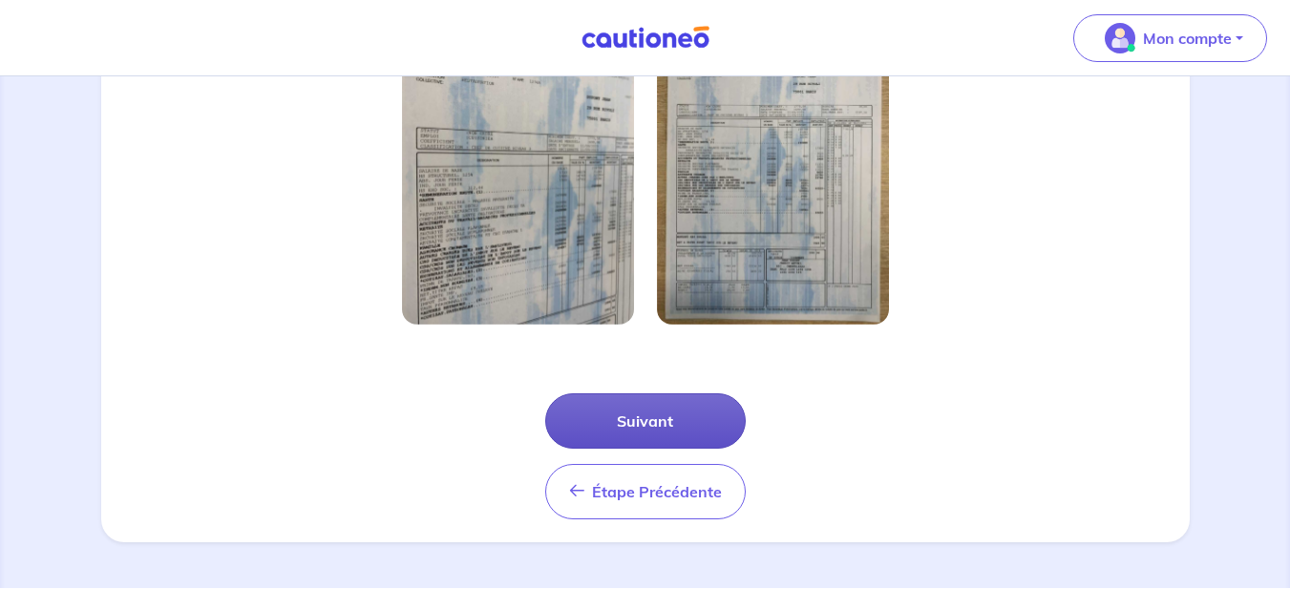
click at [649, 420] on button "Suivant" at bounding box center [645, 420] width 201 height 55
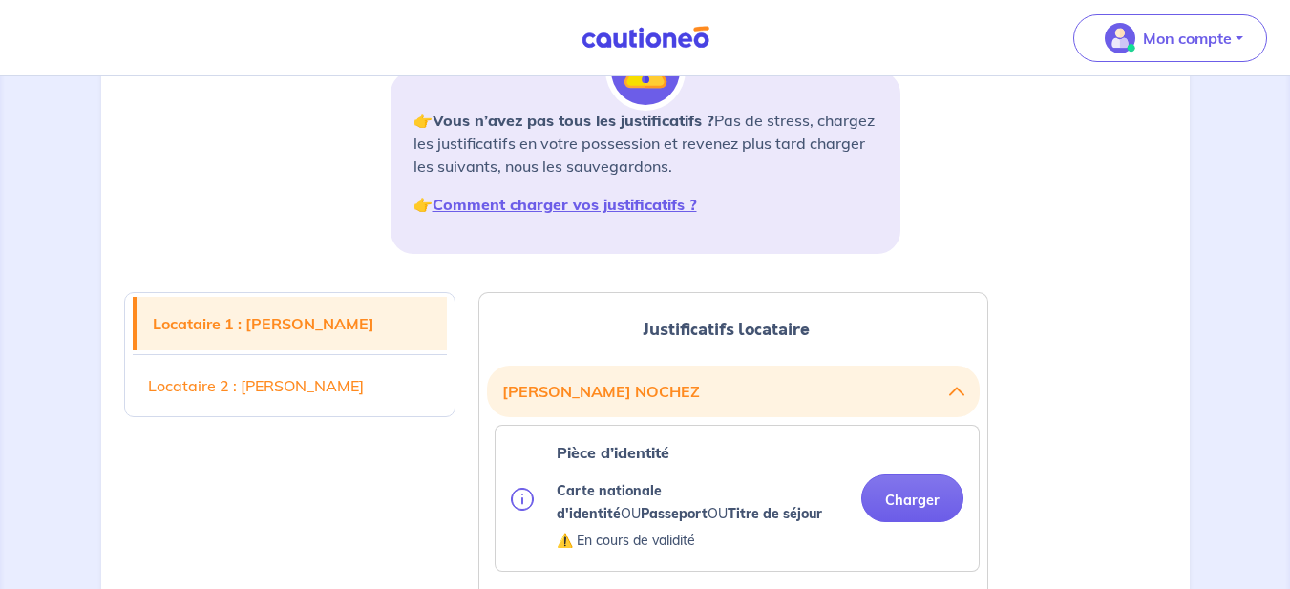
scroll to position [344, 0]
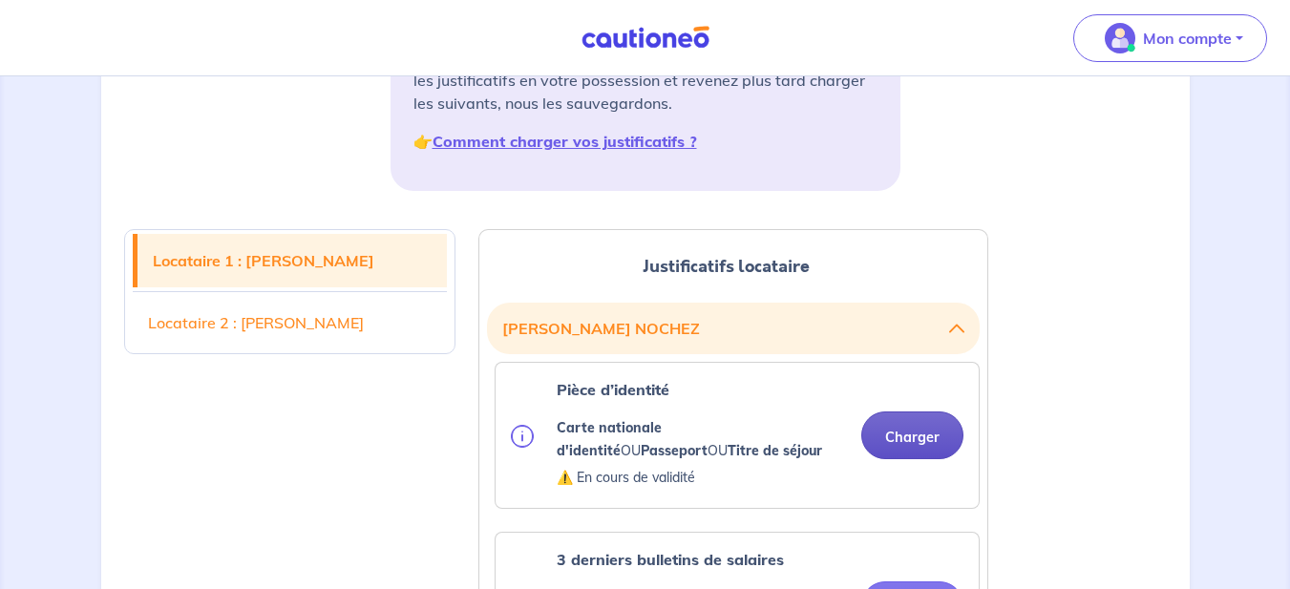
click at [916, 436] on button "Charger" at bounding box center [912, 436] width 102 height 48
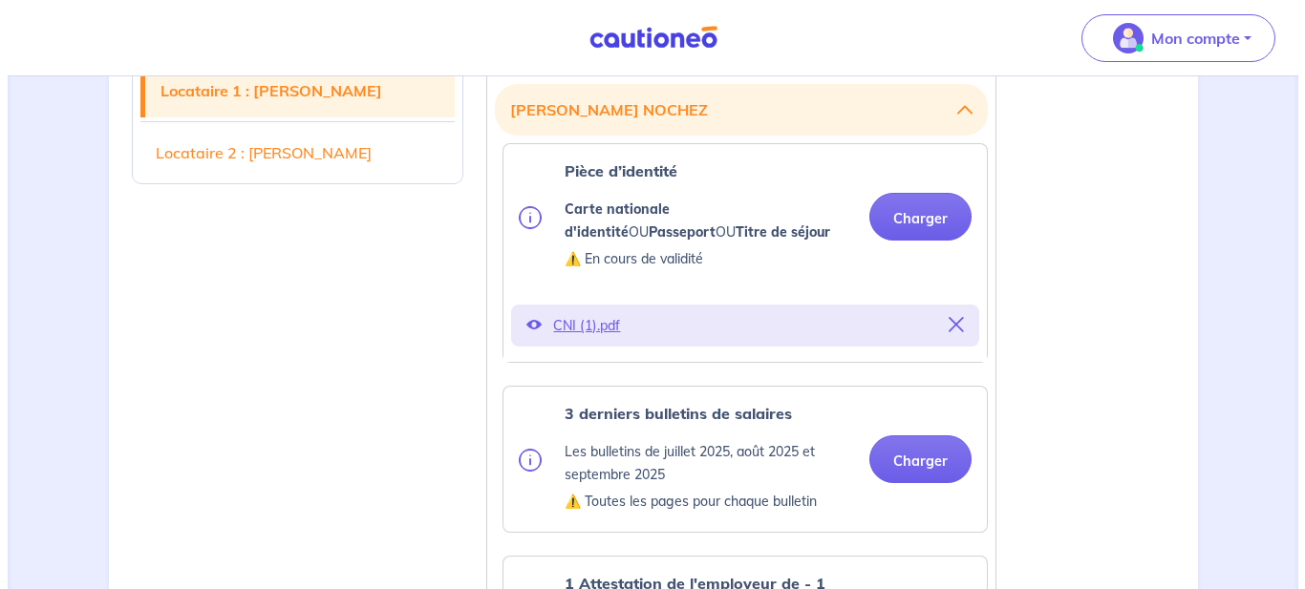
scroll to position [573, 0]
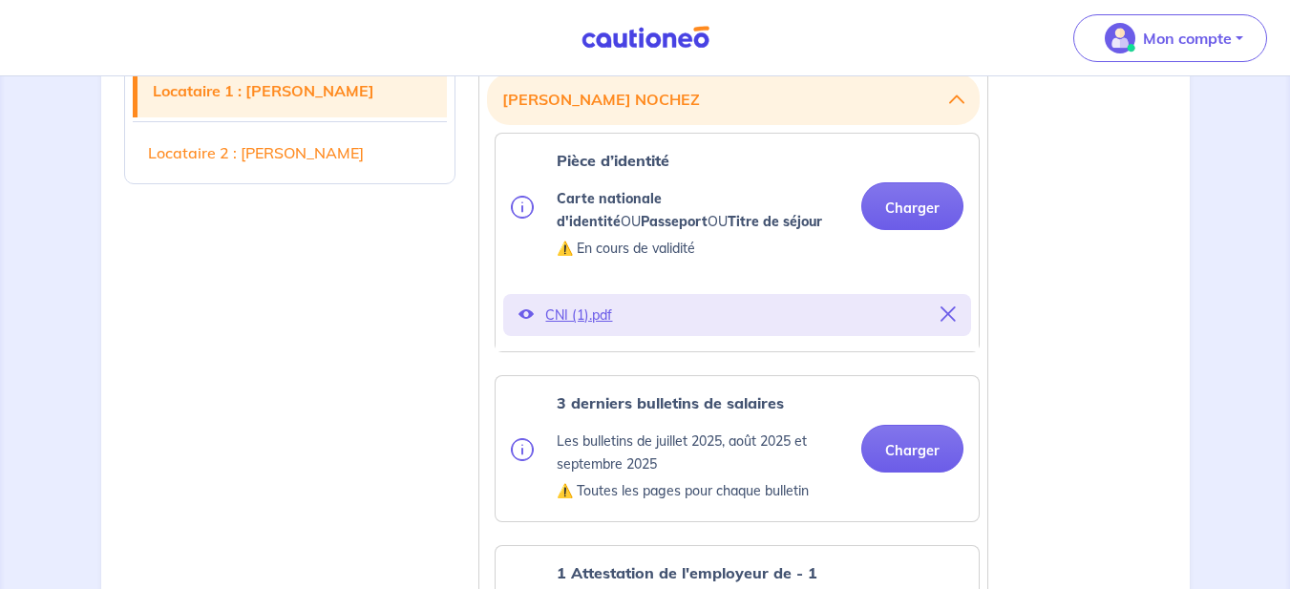
click at [590, 316] on p "CNI (1).pdf" at bounding box center [737, 315] width 384 height 27
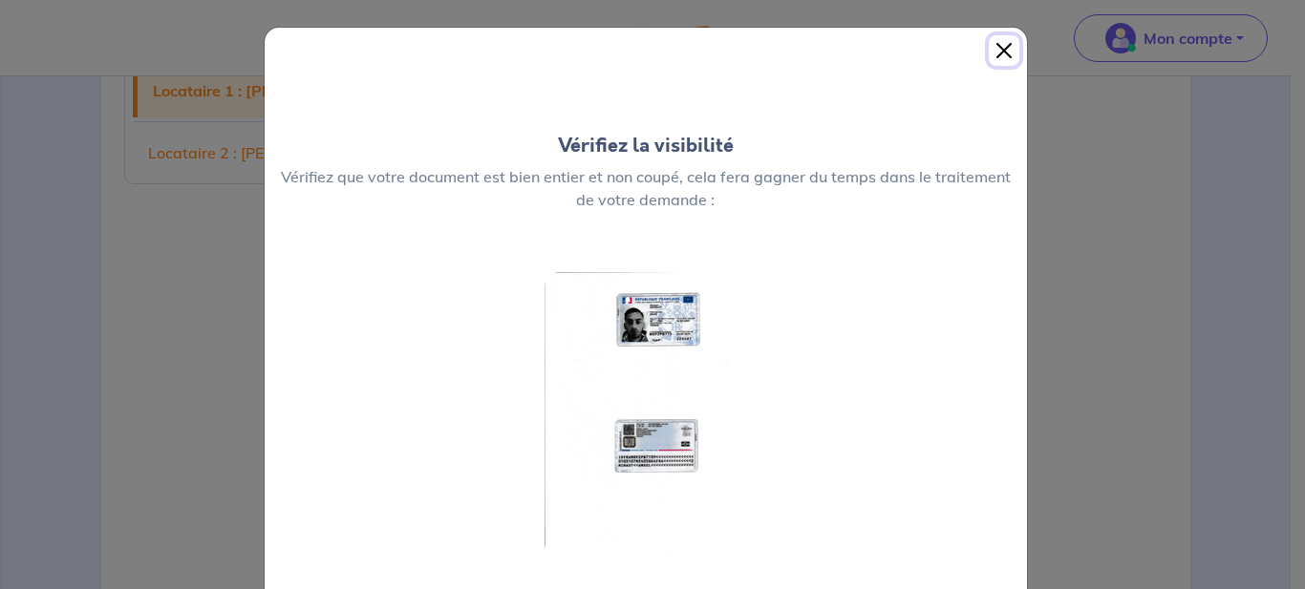
click at [1000, 48] on button "Close" at bounding box center [1004, 50] width 31 height 31
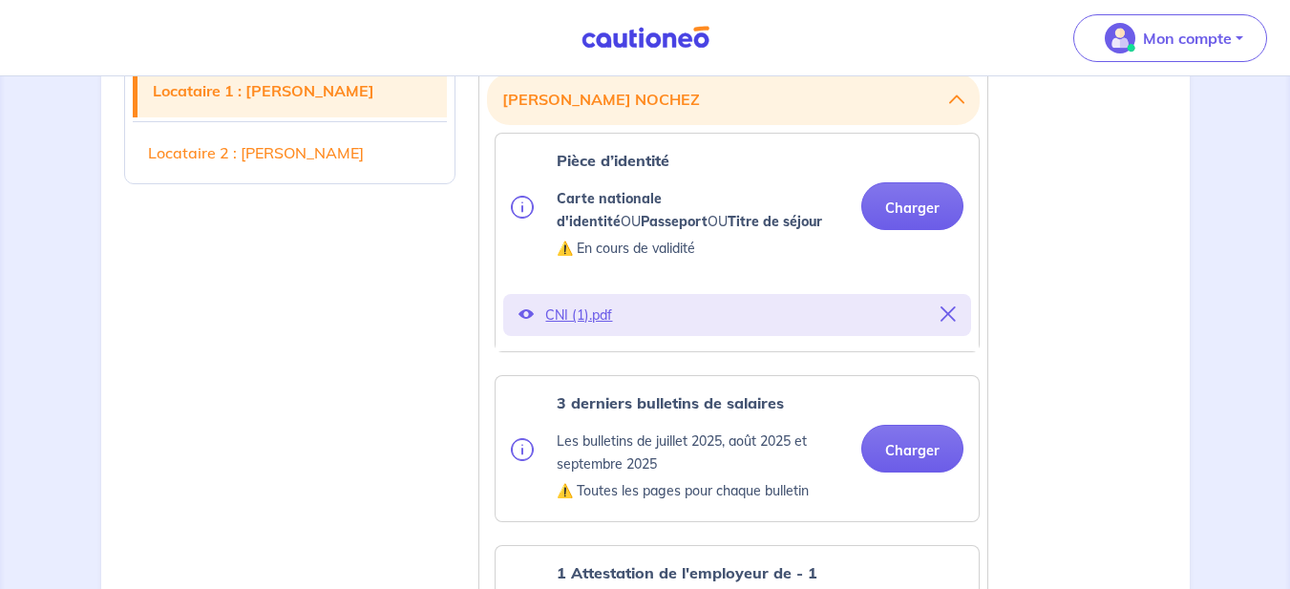
click at [951, 308] on icon at bounding box center [948, 314] width 15 height 15
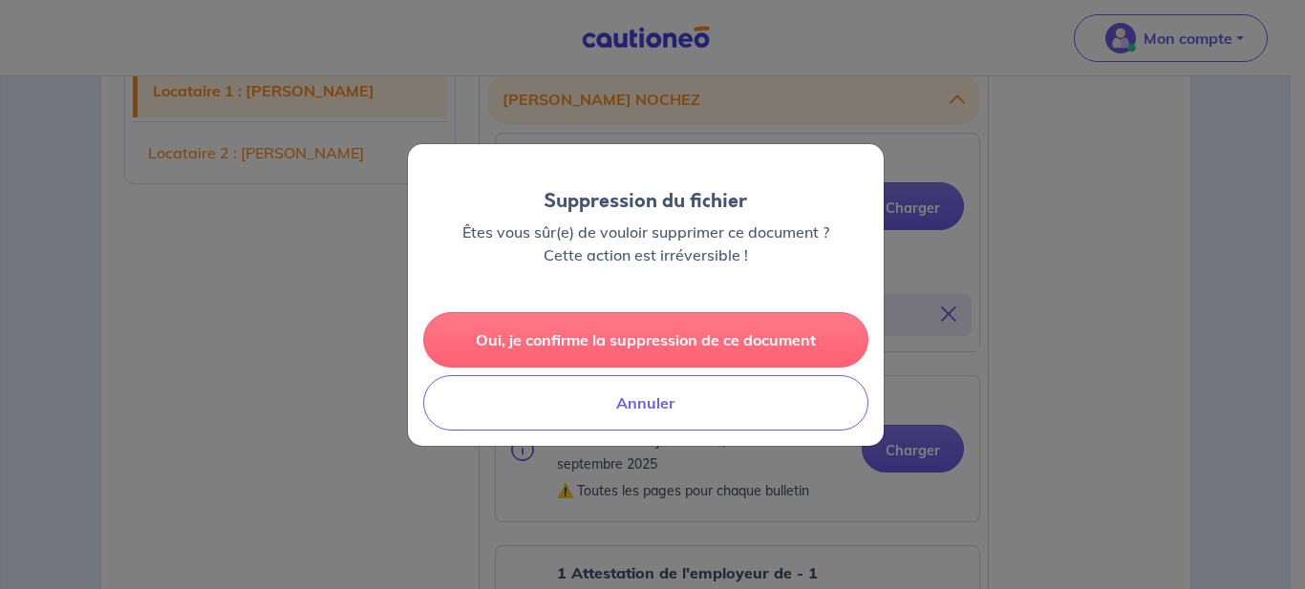
click at [648, 338] on button "Oui, je confirme la suppression de ce document" at bounding box center [645, 339] width 445 height 55
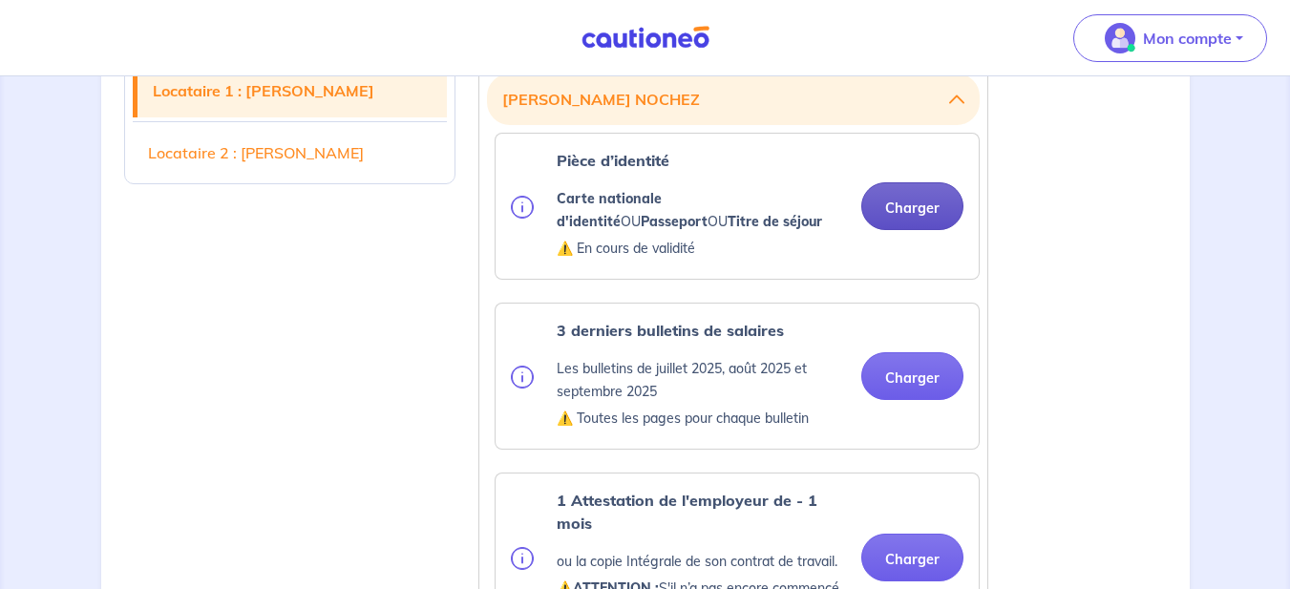
click at [923, 200] on button "Charger" at bounding box center [912, 206] width 102 height 48
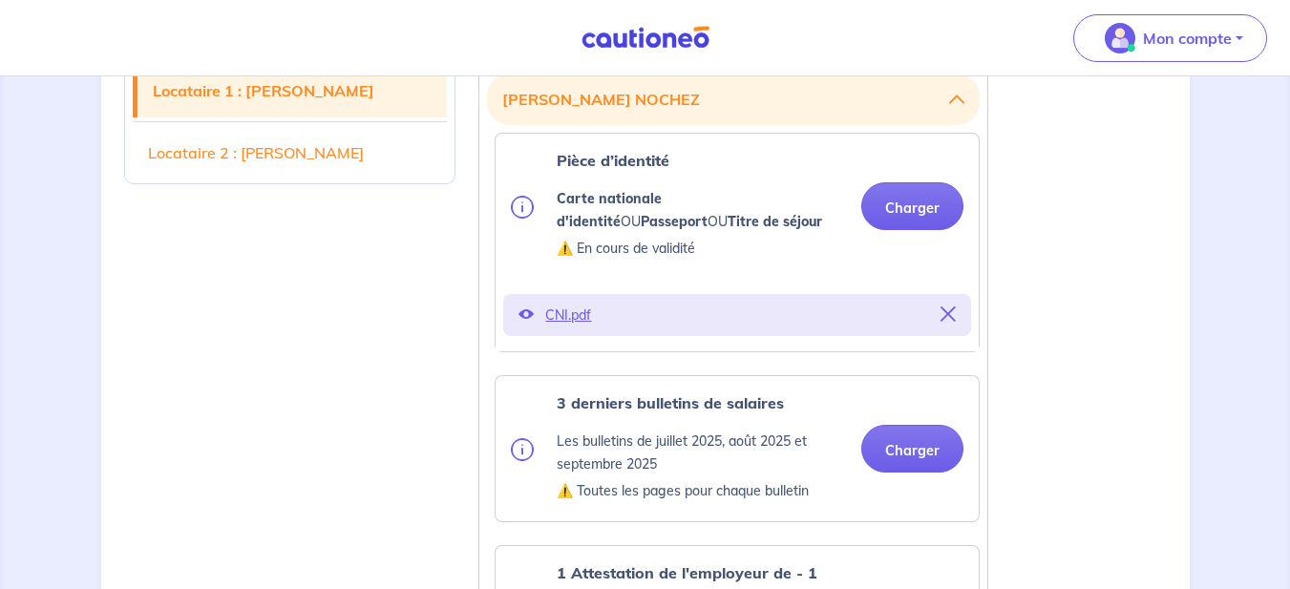
click at [564, 313] on p "CNI.pdf" at bounding box center [737, 315] width 384 height 27
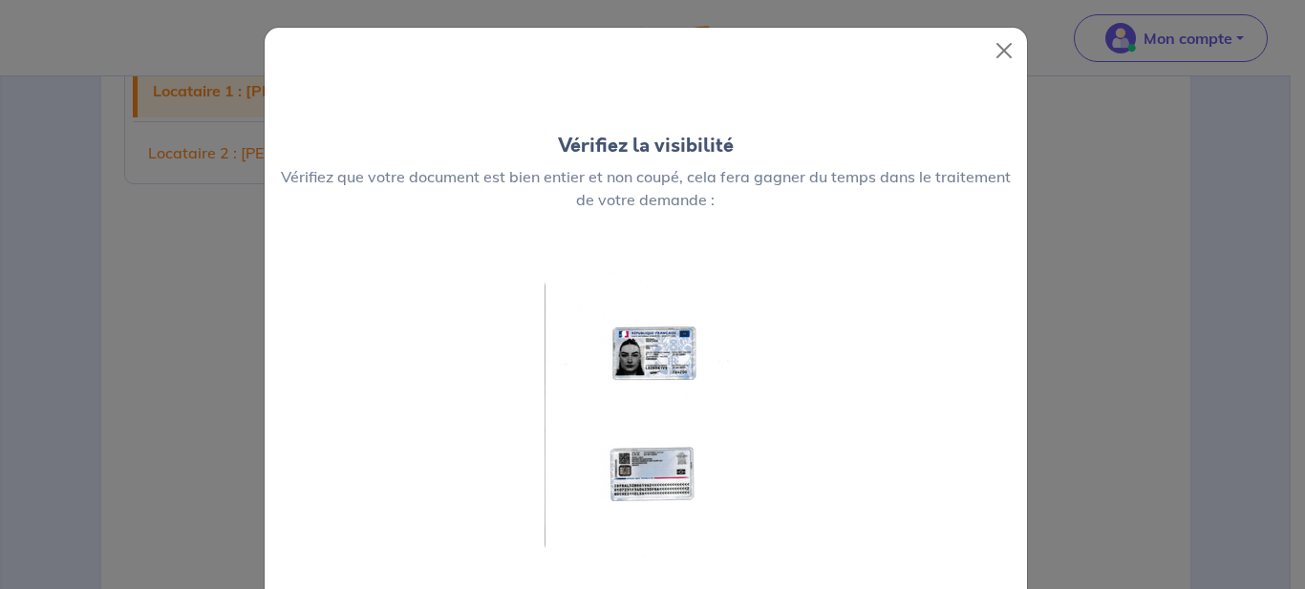
click at [647, 348] on img at bounding box center [645, 415] width 202 height 287
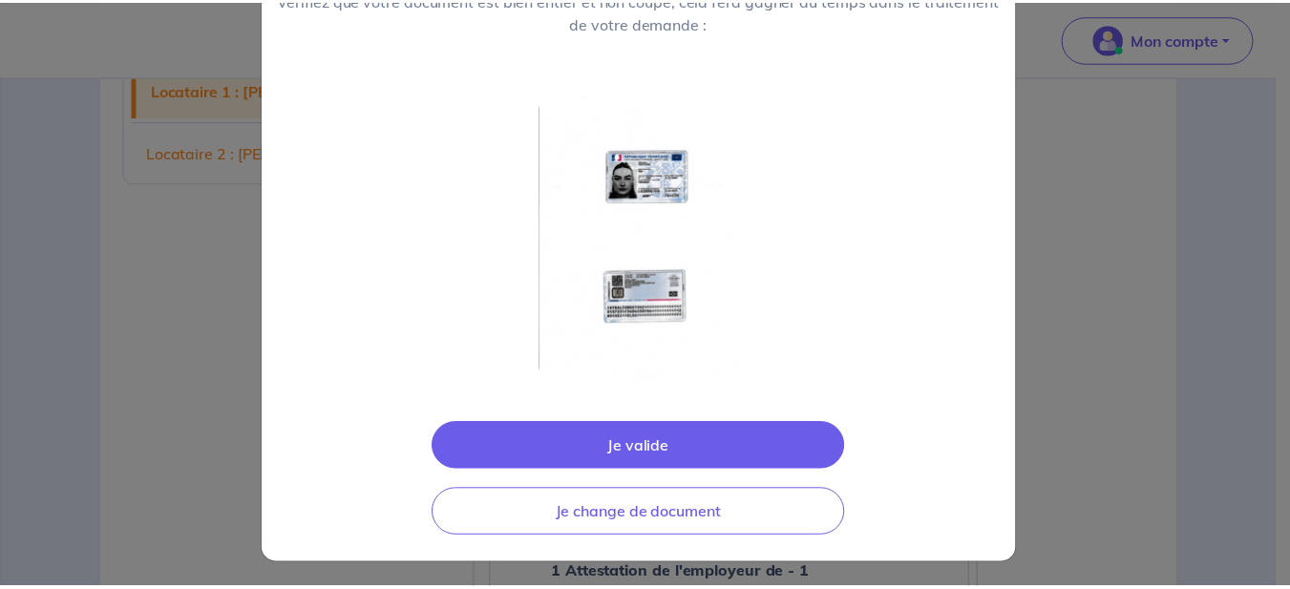
scroll to position [181, 0]
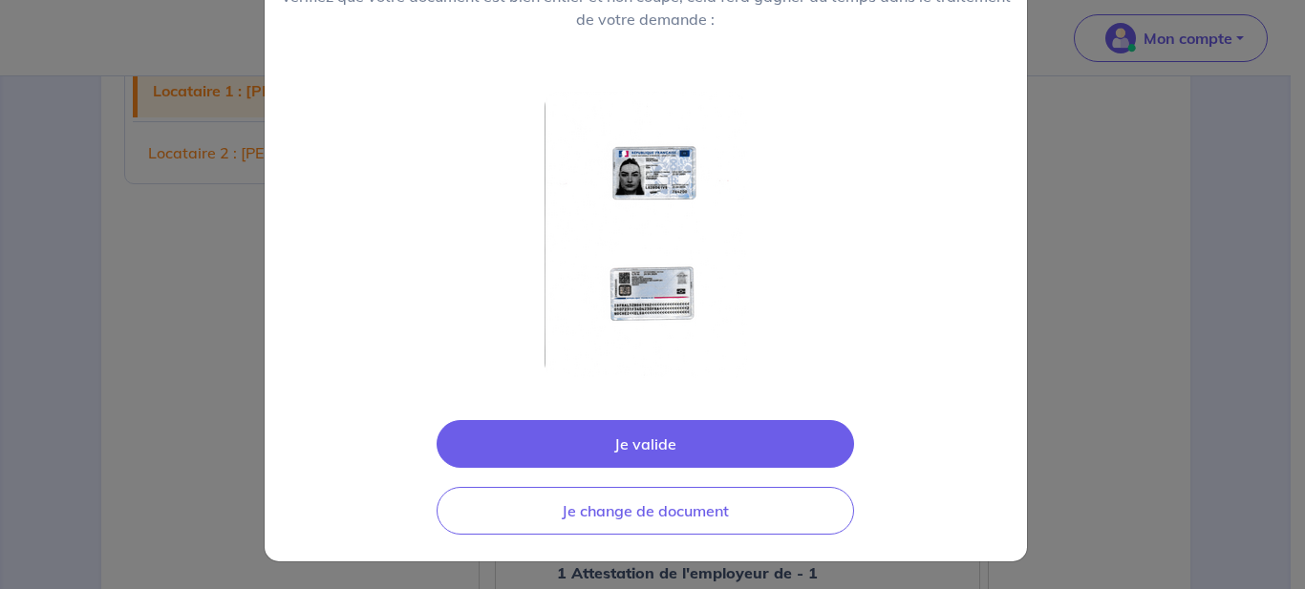
click at [645, 445] on button "Je valide" at bounding box center [644, 444] width 417 height 48
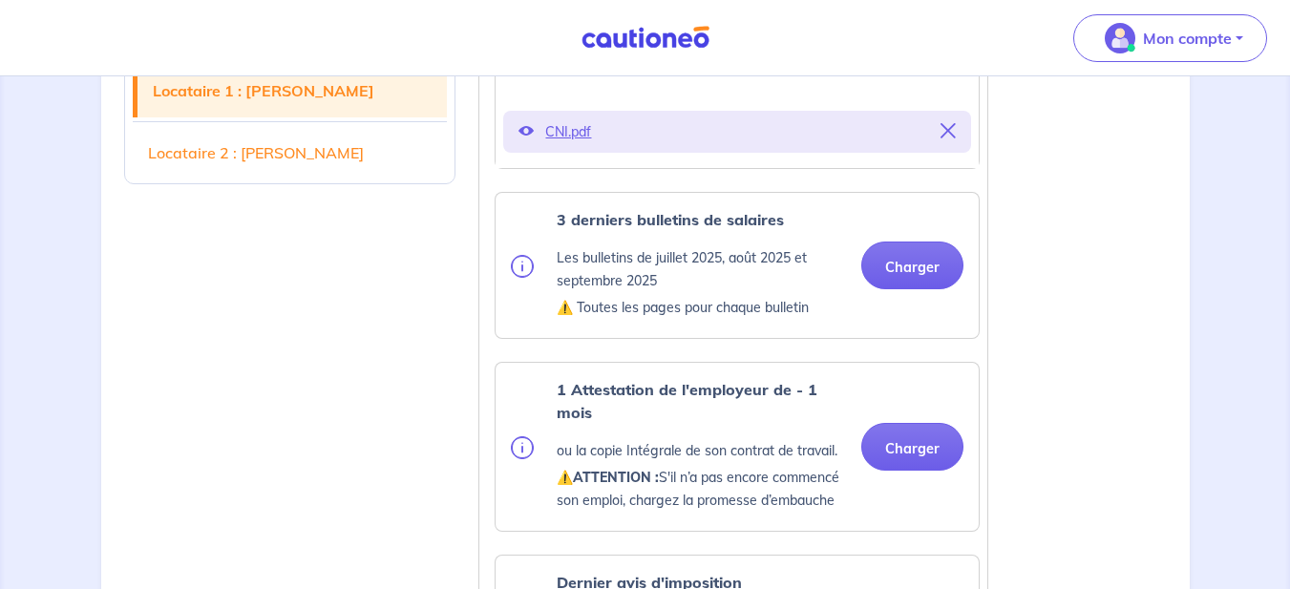
scroll to position [802, 0]
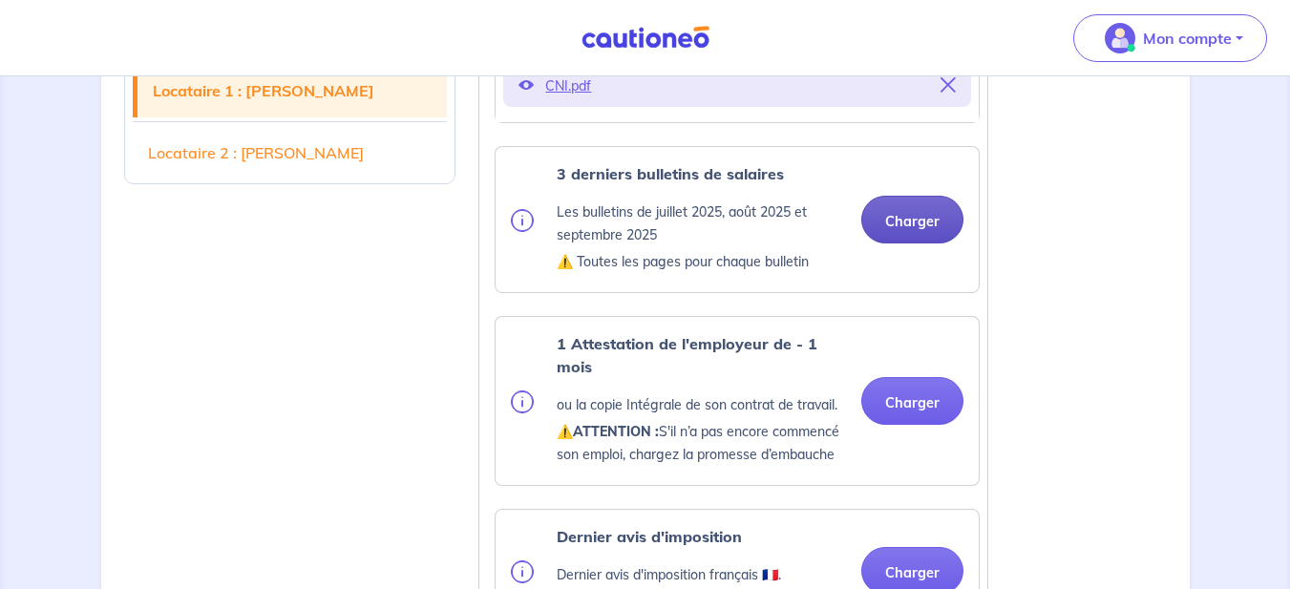
click at [921, 221] on button "Charger" at bounding box center [912, 220] width 102 height 48
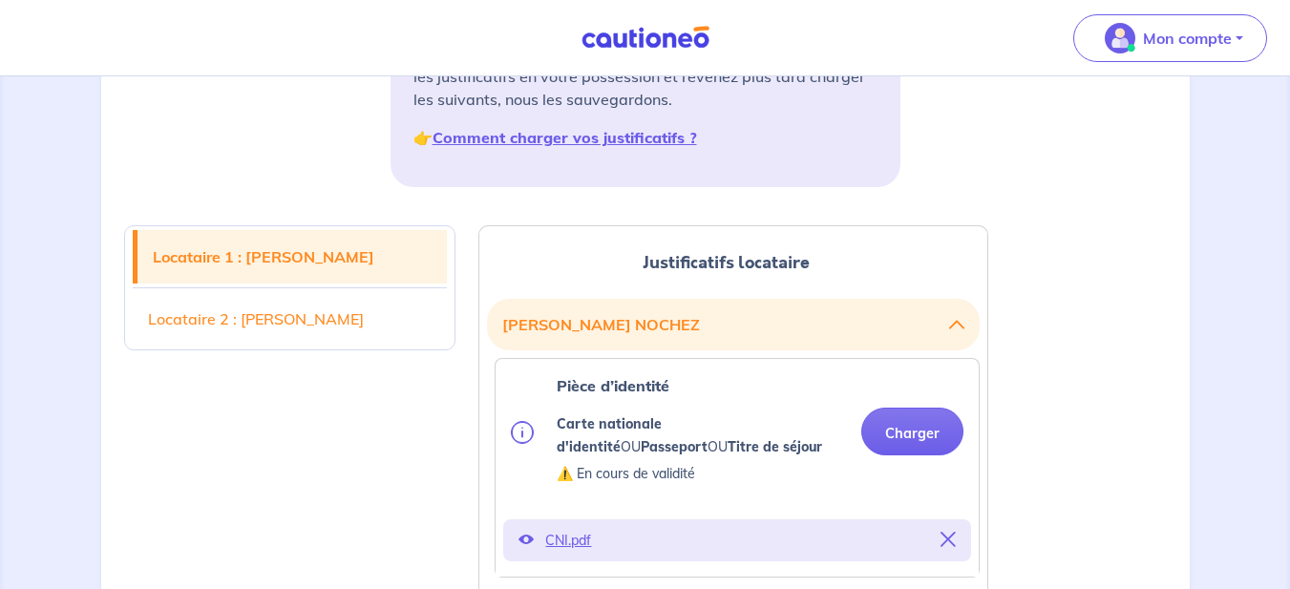
scroll to position [0, 0]
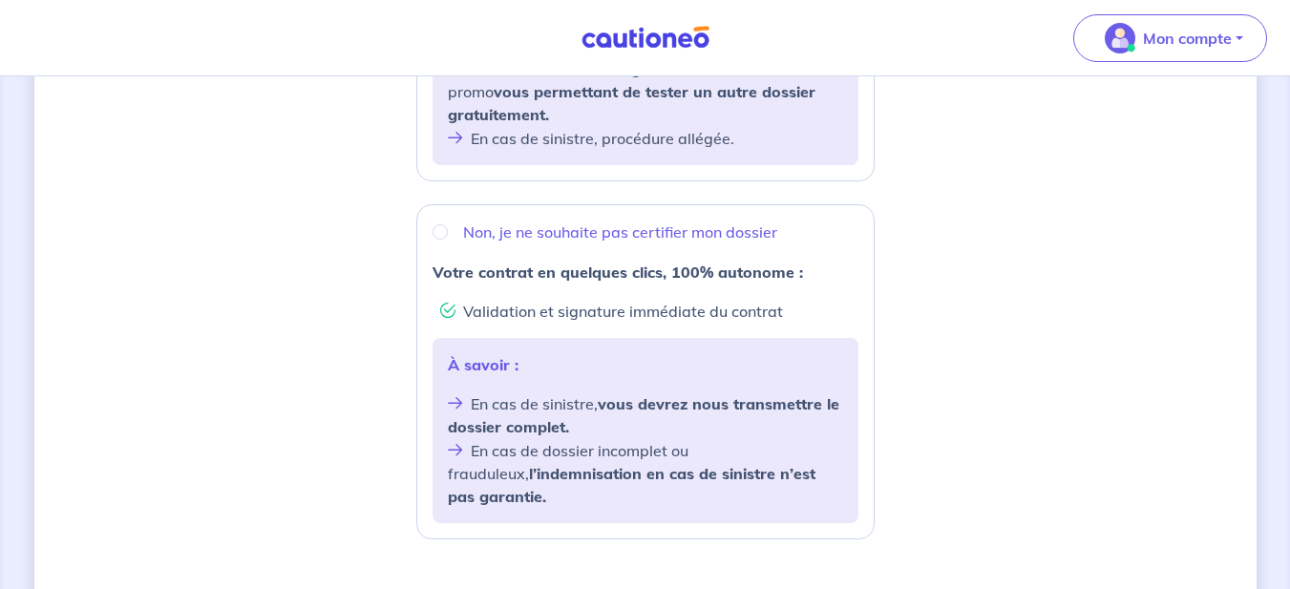
scroll to position [573, 0]
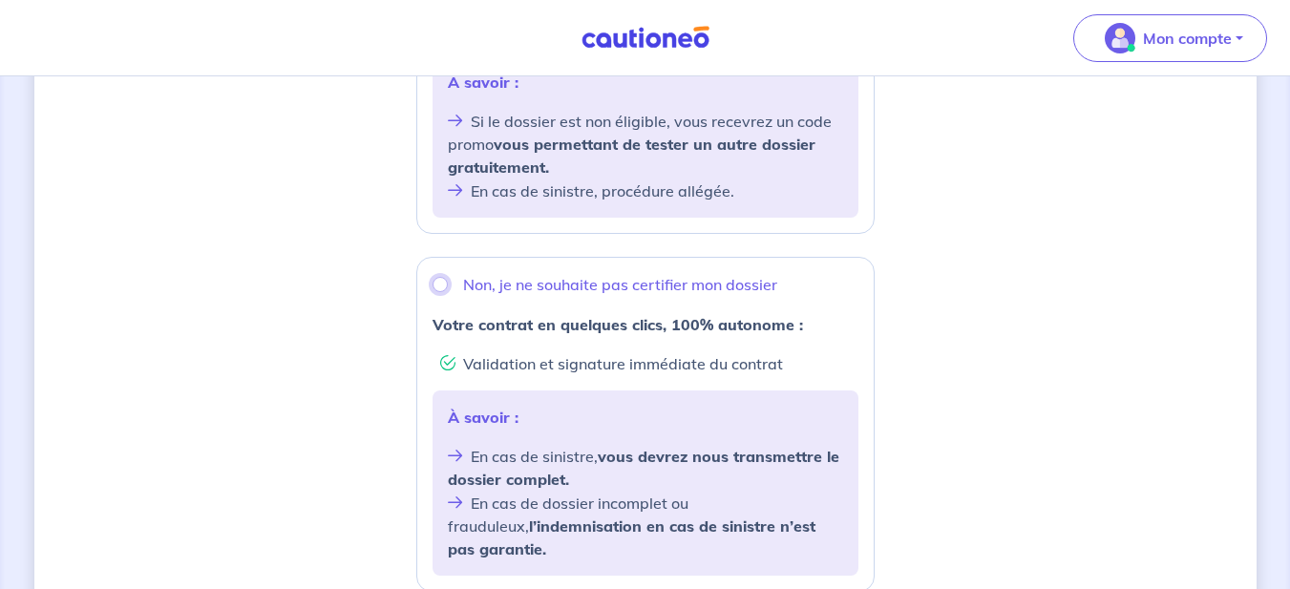
click at [439, 283] on input "Non, je ne souhaite pas certifier mon dossier" at bounding box center [440, 284] width 15 height 15
radio input "true"
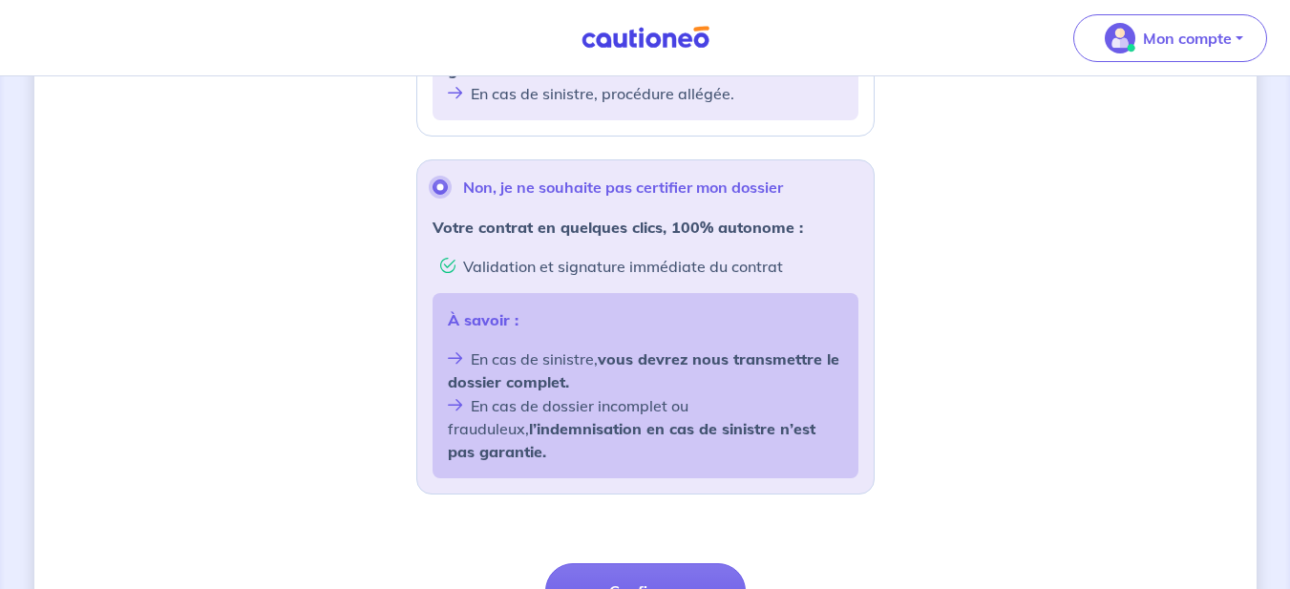
scroll to position [802, 0]
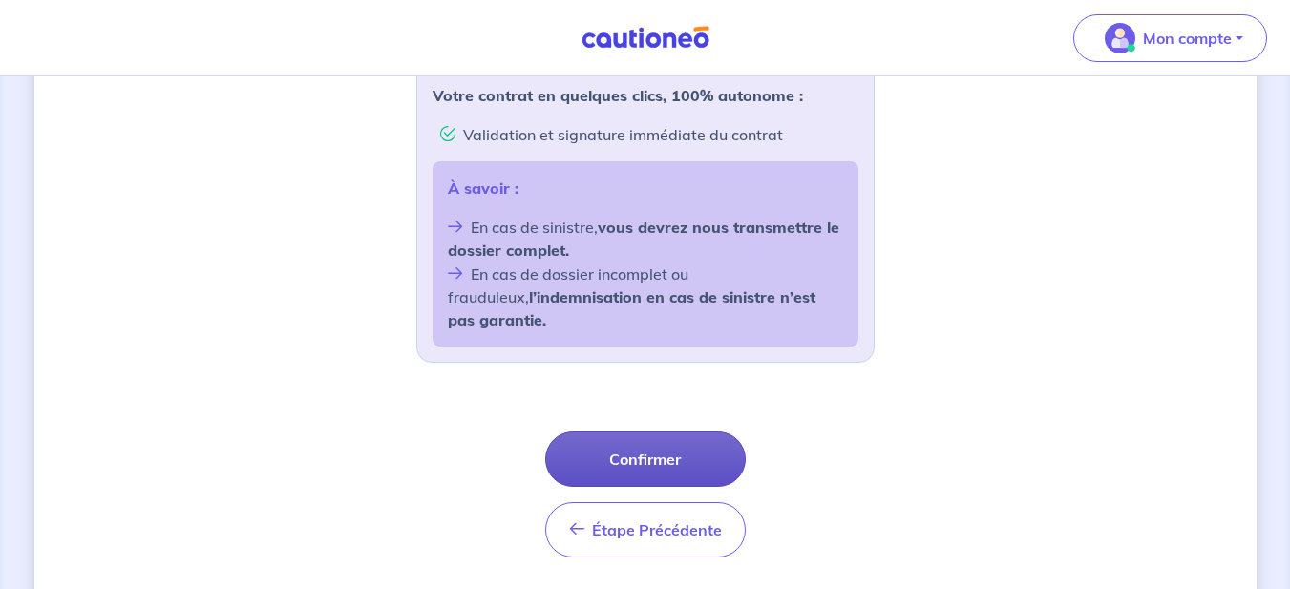
click at [633, 436] on button "Confirmer" at bounding box center [645, 459] width 201 height 55
